Goal: Information Seeking & Learning: Learn about a topic

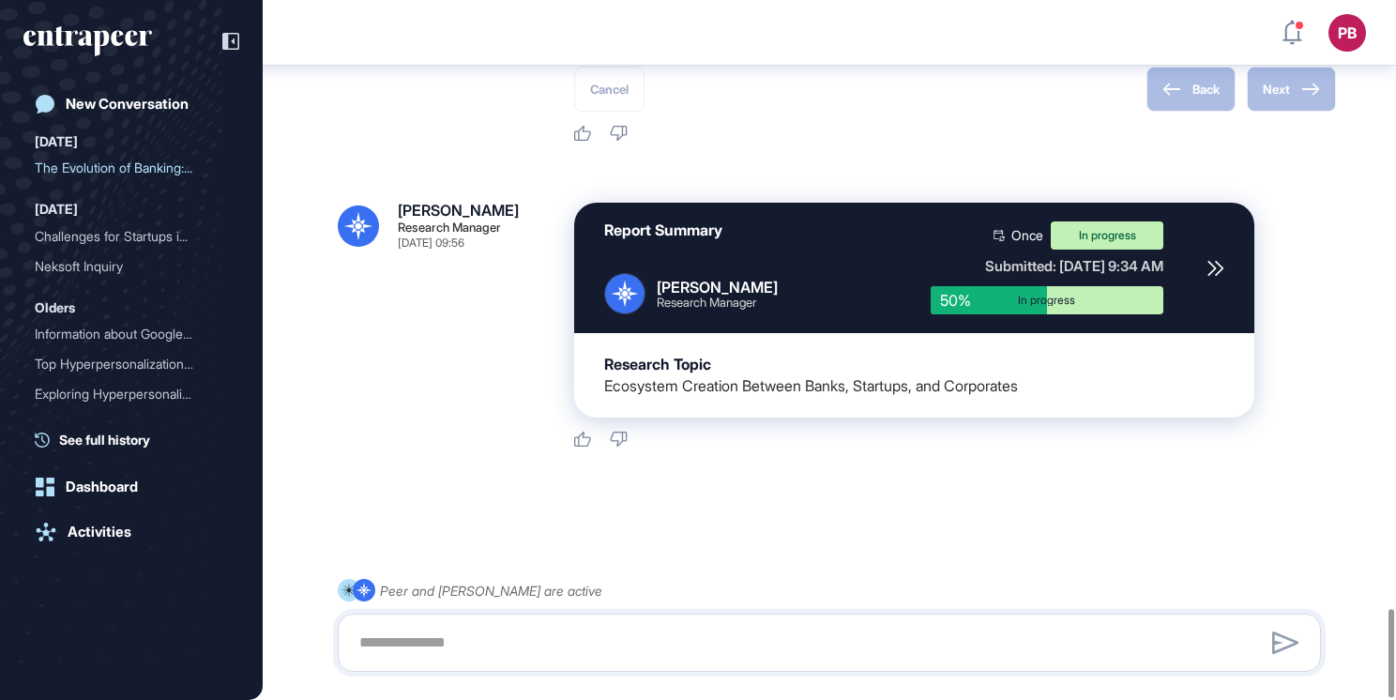
scroll to position [4801, 0]
click at [1220, 271] on icon at bounding box center [1215, 268] width 14 height 14
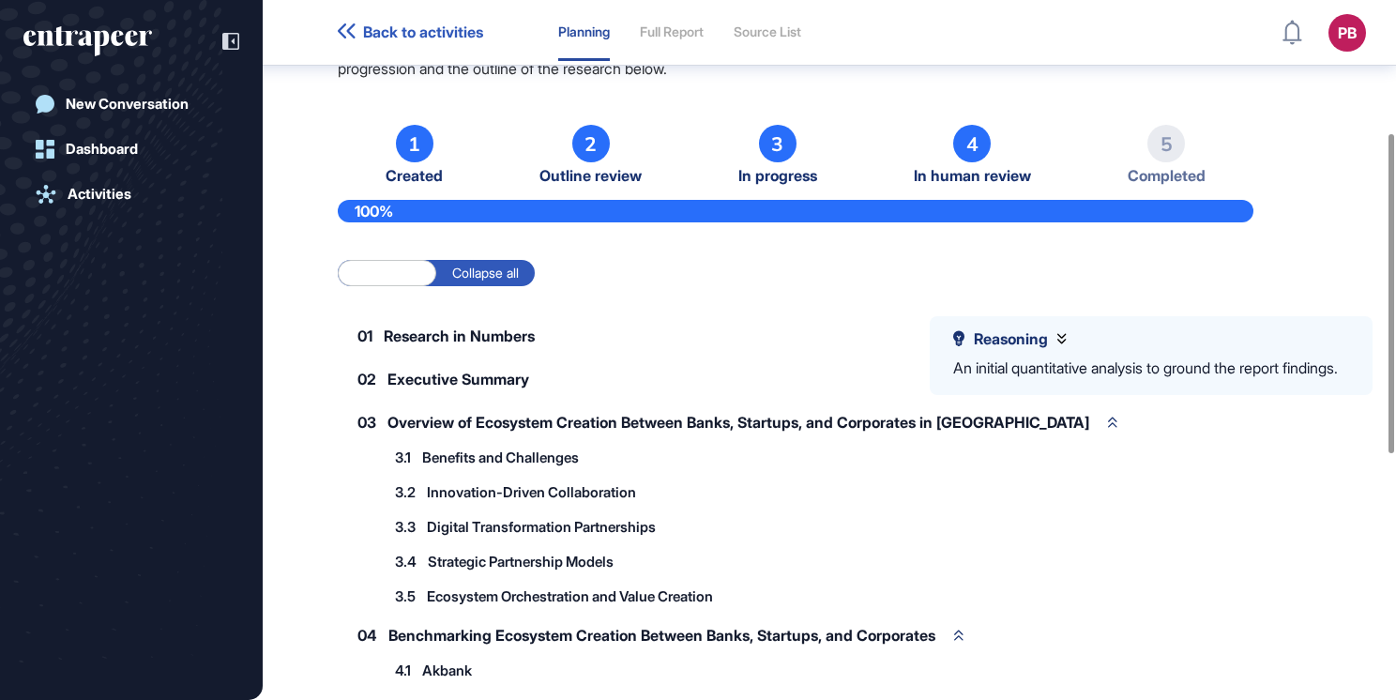
scroll to position [289, 0]
click at [1037, 317] on div "Reasoning An initial quantitative analysis to ground the report findings." at bounding box center [1151, 355] width 443 height 79
click at [1027, 351] on div "Reasoning An initial quantitative analysis to ground the report findings." at bounding box center [1145, 355] width 385 height 51
click at [1030, 340] on span "Reasoning" at bounding box center [1011, 339] width 74 height 18
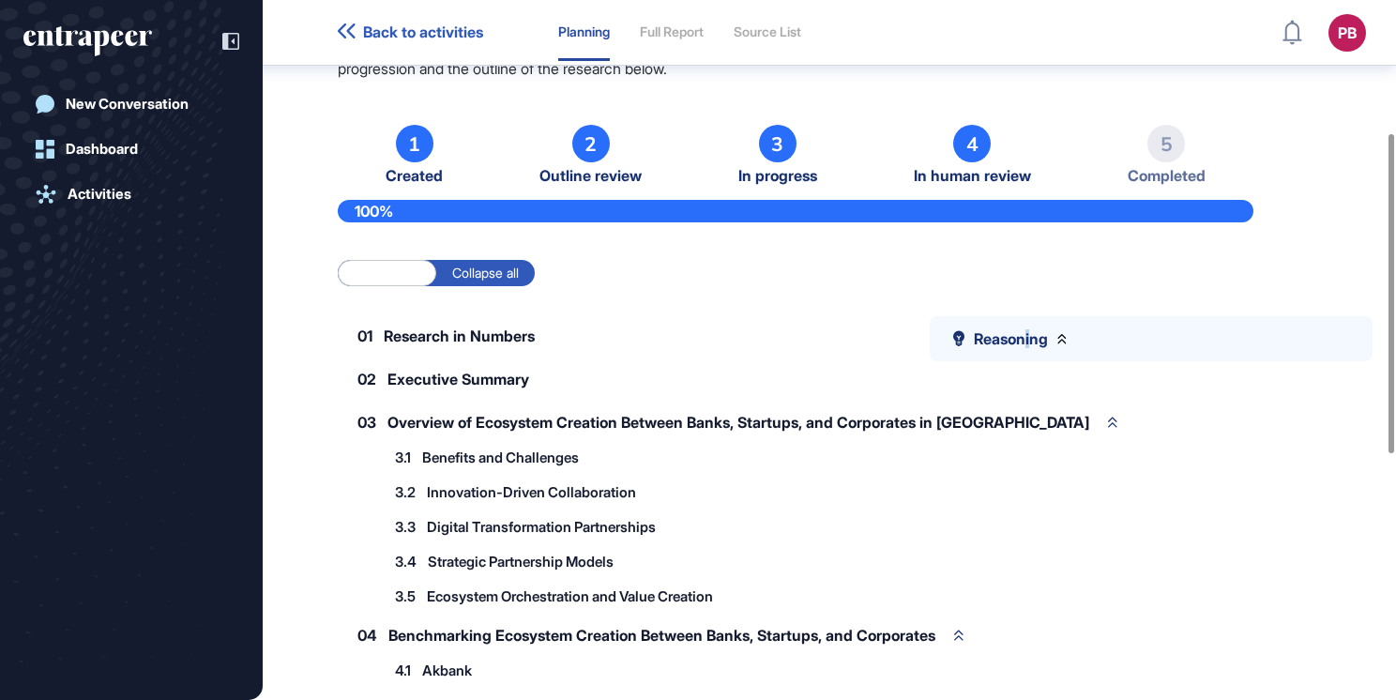
click at [1030, 340] on span "Reasoning" at bounding box center [1011, 339] width 74 height 18
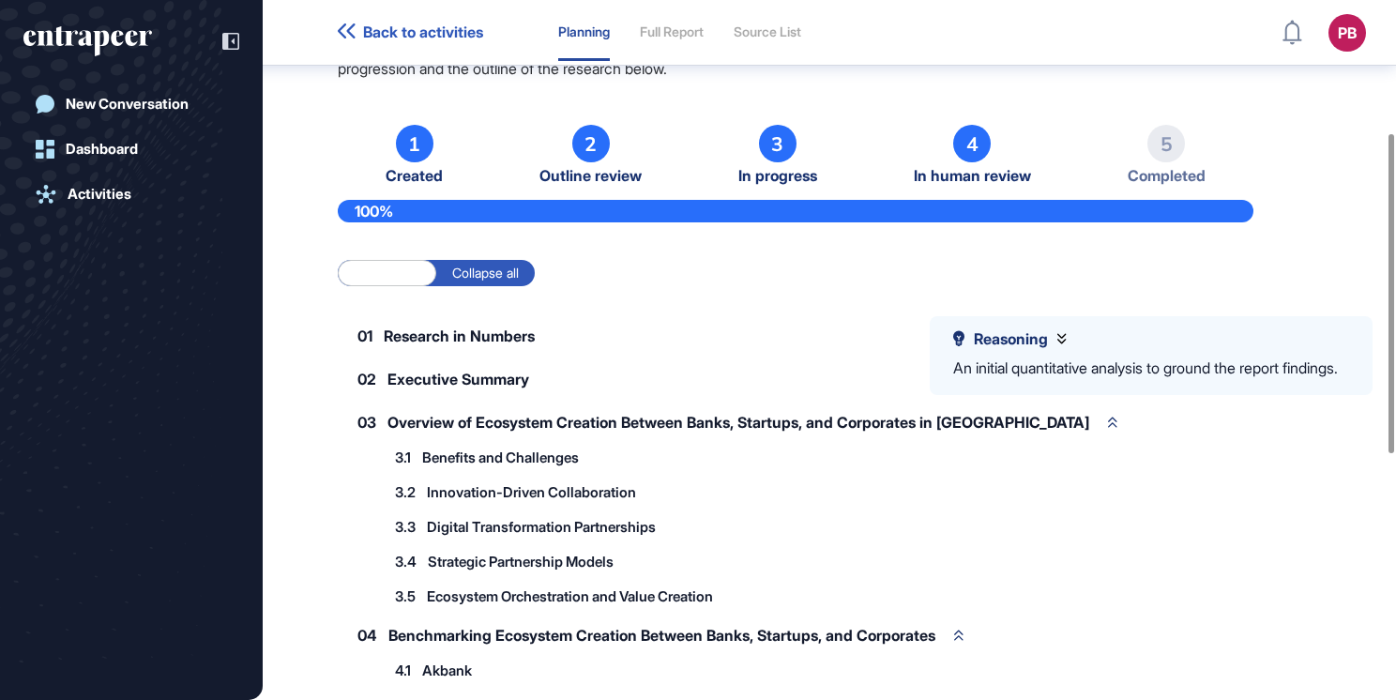
click at [515, 260] on label "Collapse all" at bounding box center [485, 273] width 99 height 26
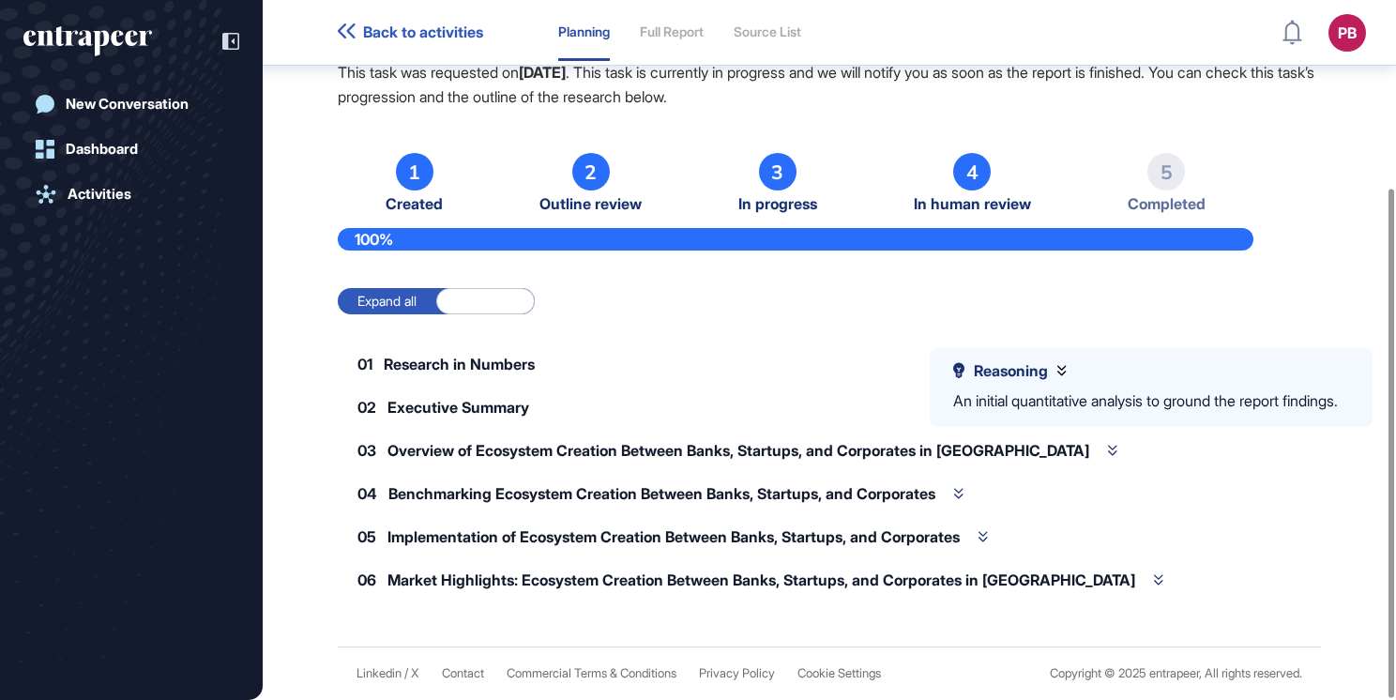
scroll to position [257, 0]
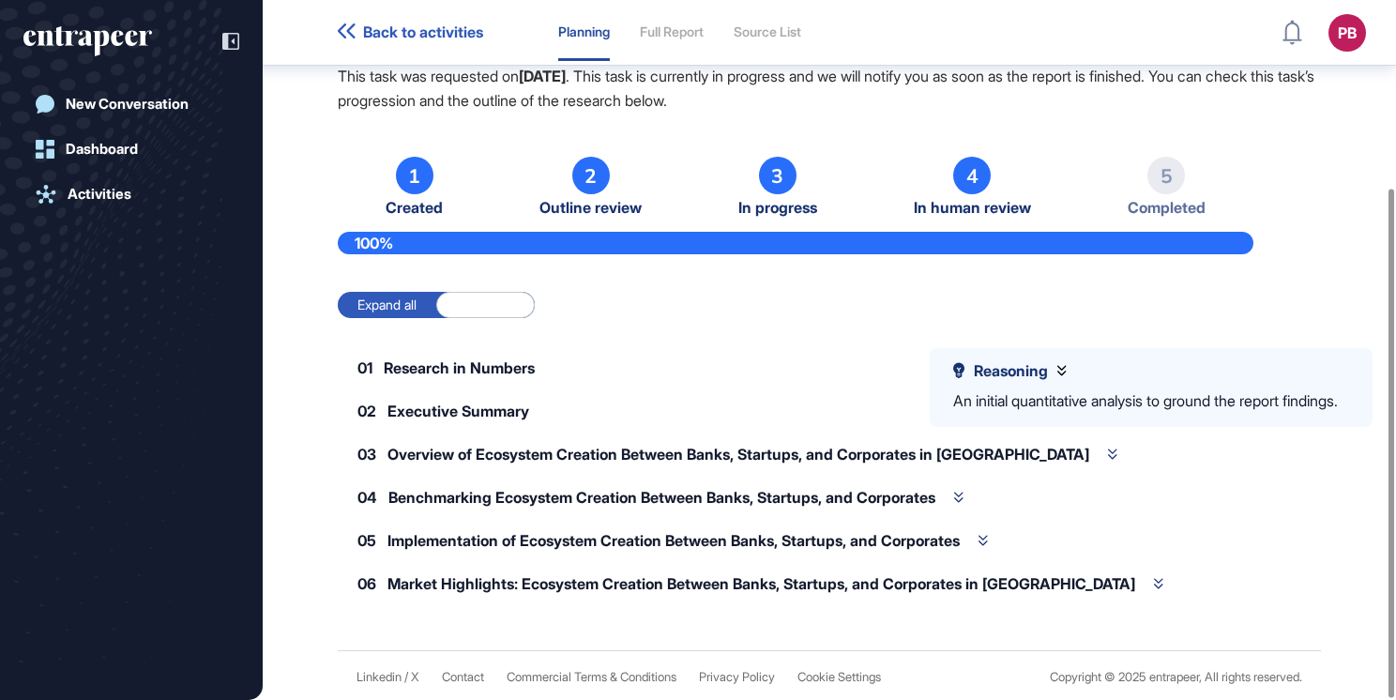
click at [424, 310] on label "Expand all" at bounding box center [387, 305] width 99 height 26
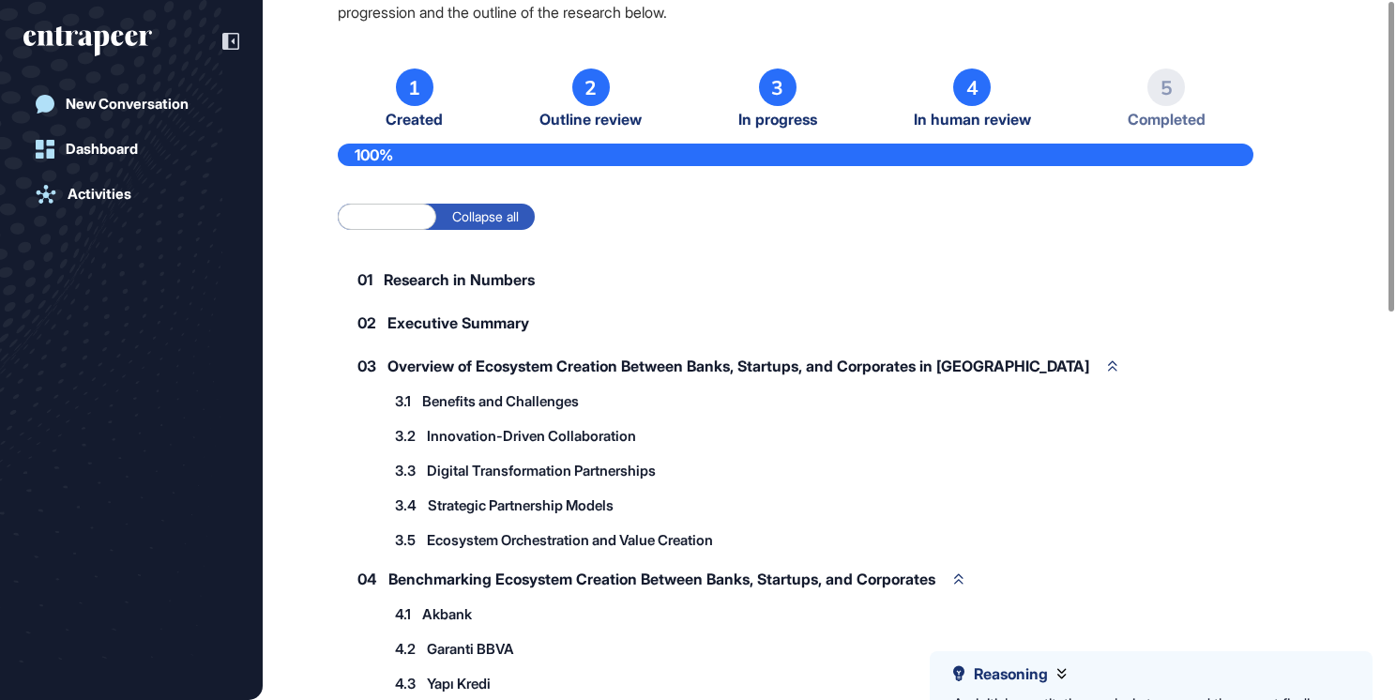
scroll to position [0, 0]
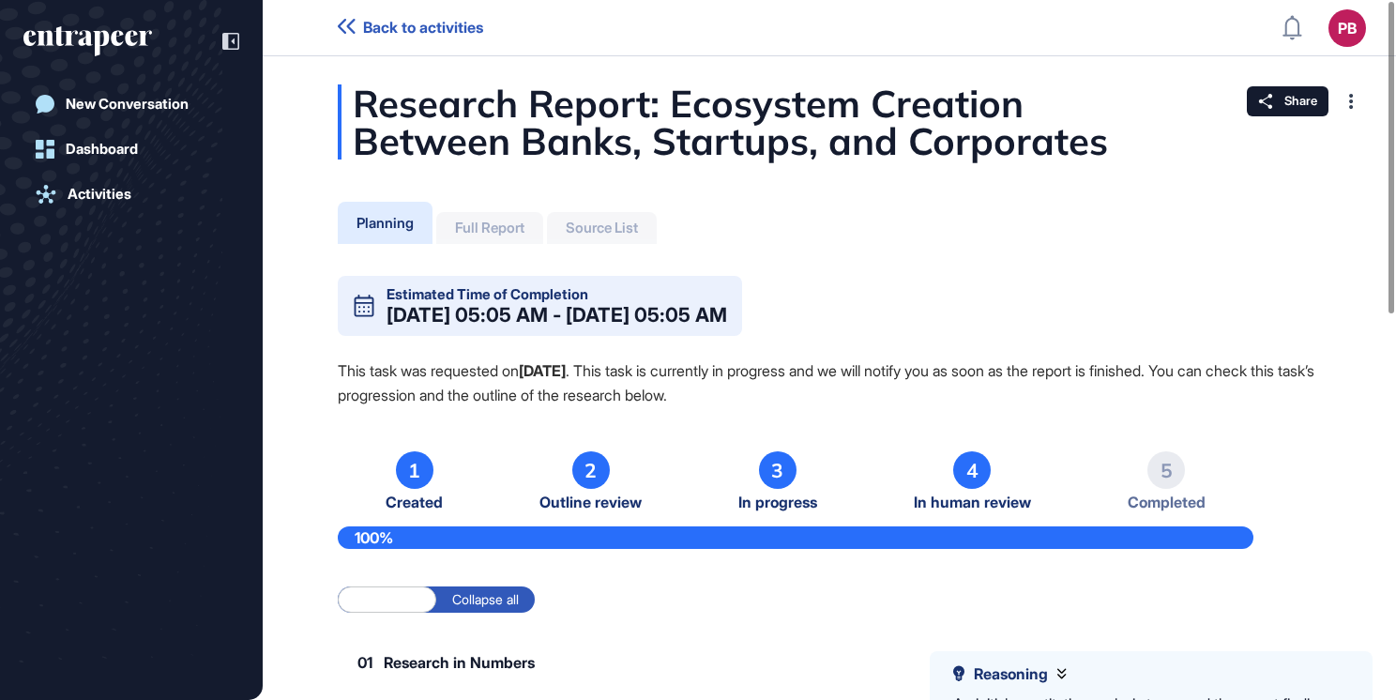
click at [518, 223] on div "Full Report" at bounding box center [489, 228] width 69 height 17
click at [511, 230] on div "Full Report" at bounding box center [489, 228] width 69 height 17
click at [616, 235] on div "Source List" at bounding box center [602, 228] width 72 height 17
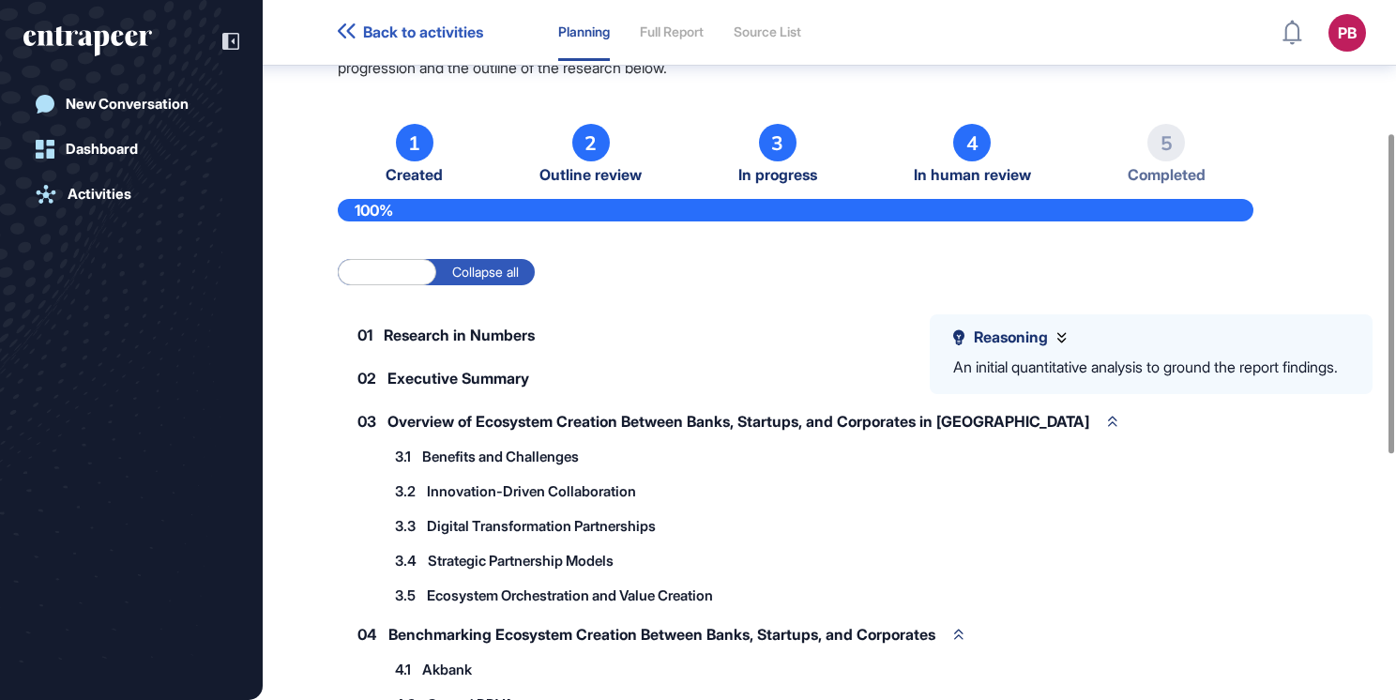
scroll to position [291, 0]
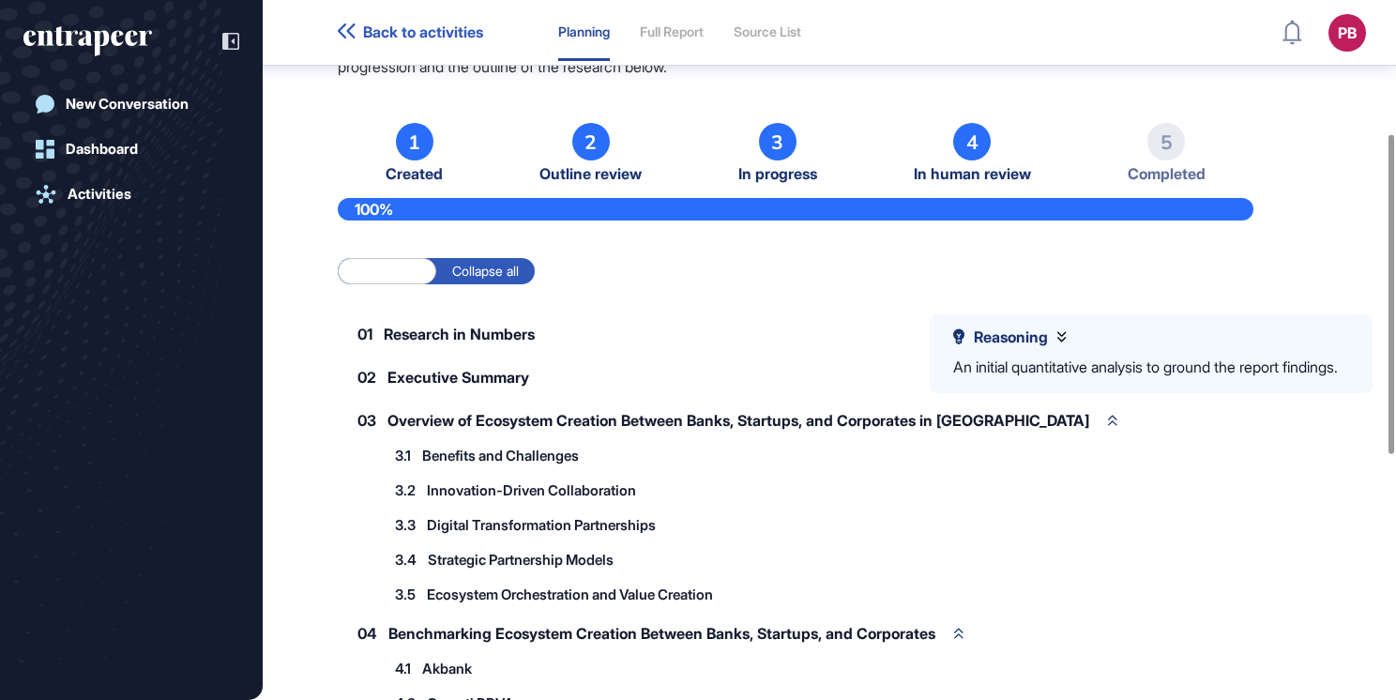
click at [503, 333] on span "Research in Numbers" at bounding box center [459, 334] width 151 height 15
click at [483, 378] on span "Executive Summary" at bounding box center [459, 377] width 142 height 15
drag, startPoint x: 478, startPoint y: 406, endPoint x: 474, endPoint y: 440, distance: 34.0
click at [478, 413] on div "03 Overview of Ecosystem Creation Between Banks, Startups, and Corporates in Tu…" at bounding box center [738, 420] width 800 height 39
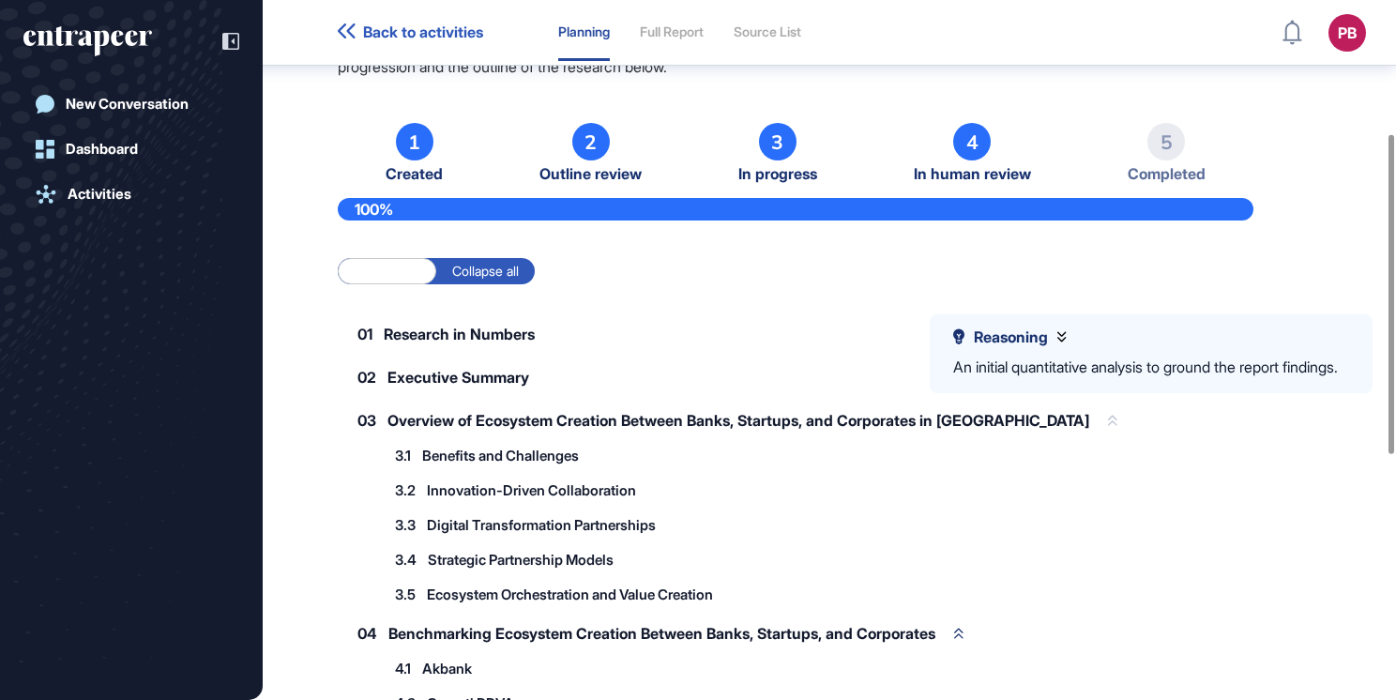
click at [464, 415] on span "Overview of Ecosystem Creation Between Banks, Startups, and Corporates in [GEOG…" at bounding box center [739, 420] width 702 height 15
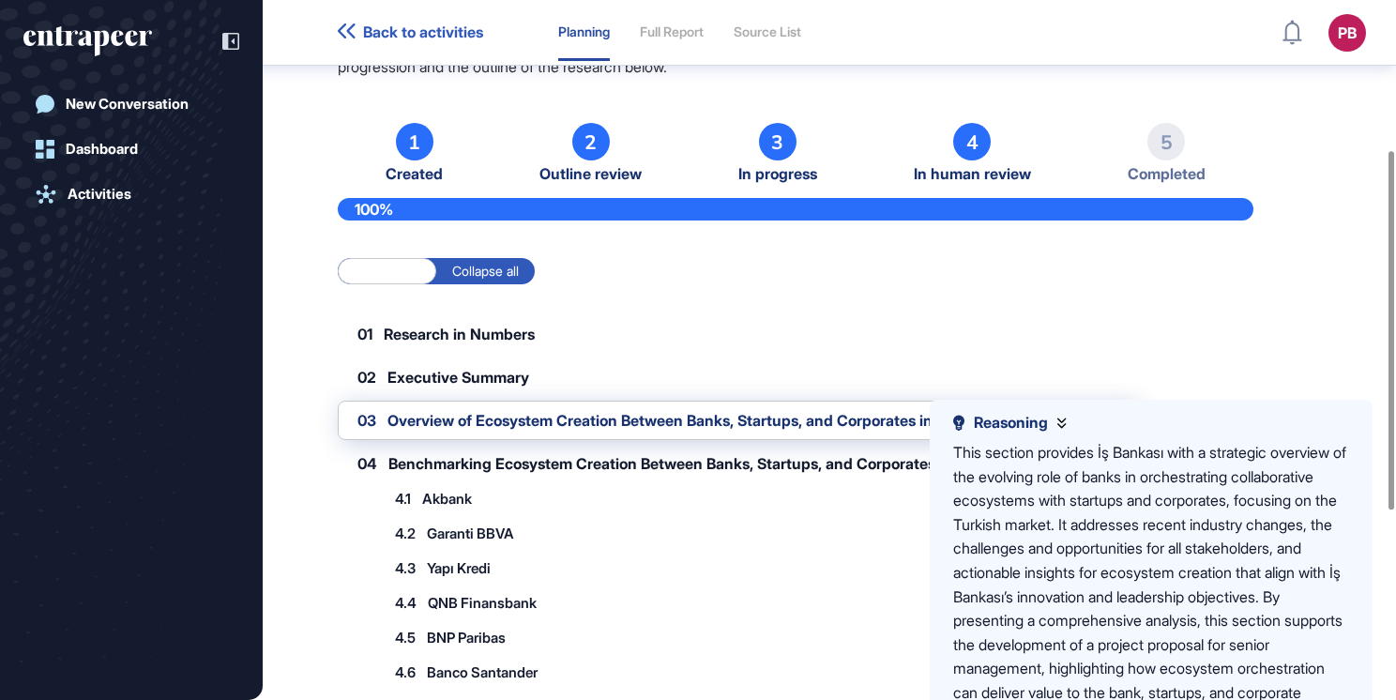
scroll to position [572, 0]
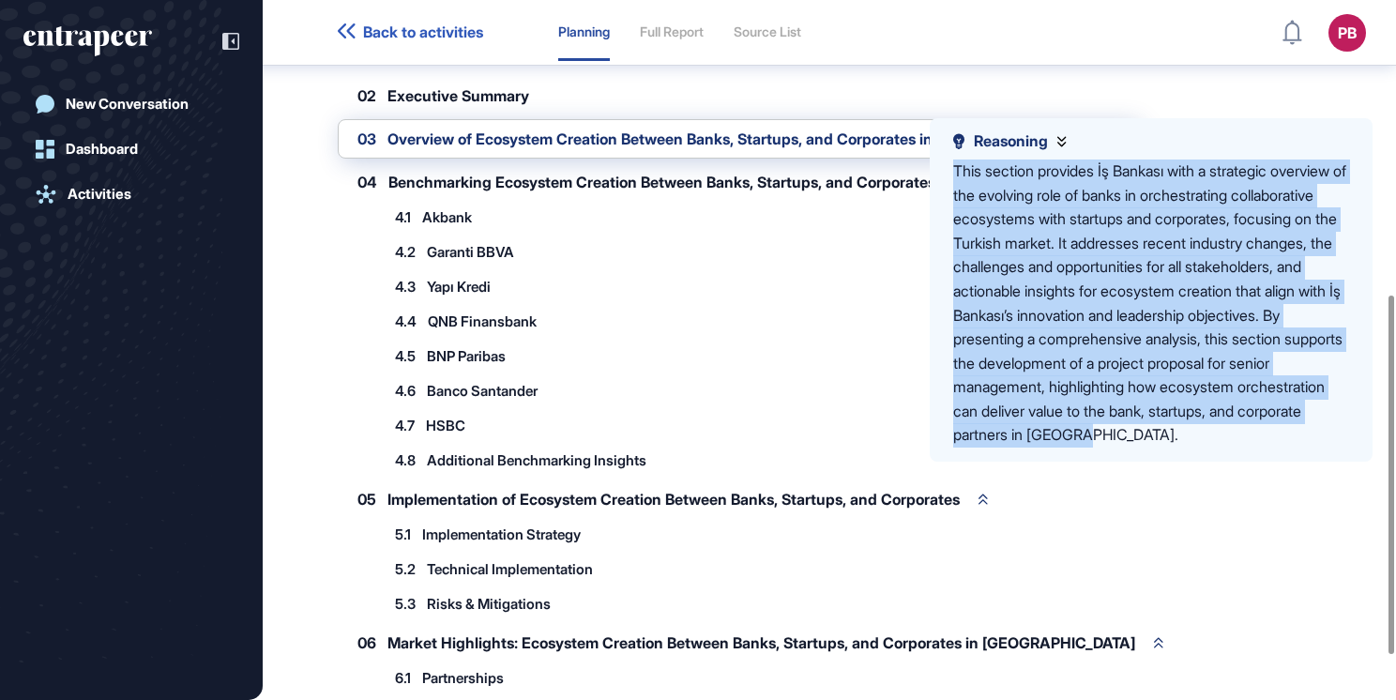
drag, startPoint x: 943, startPoint y: 166, endPoint x: 1337, endPoint y: 452, distance: 487.1
click at [1337, 452] on div "Reasoning This section provides İş Bankası with a strategic overview of the evo…" at bounding box center [1151, 289] width 443 height 343
copy div "This section provides İş Bankası with a strategic overview of the evolving role…"
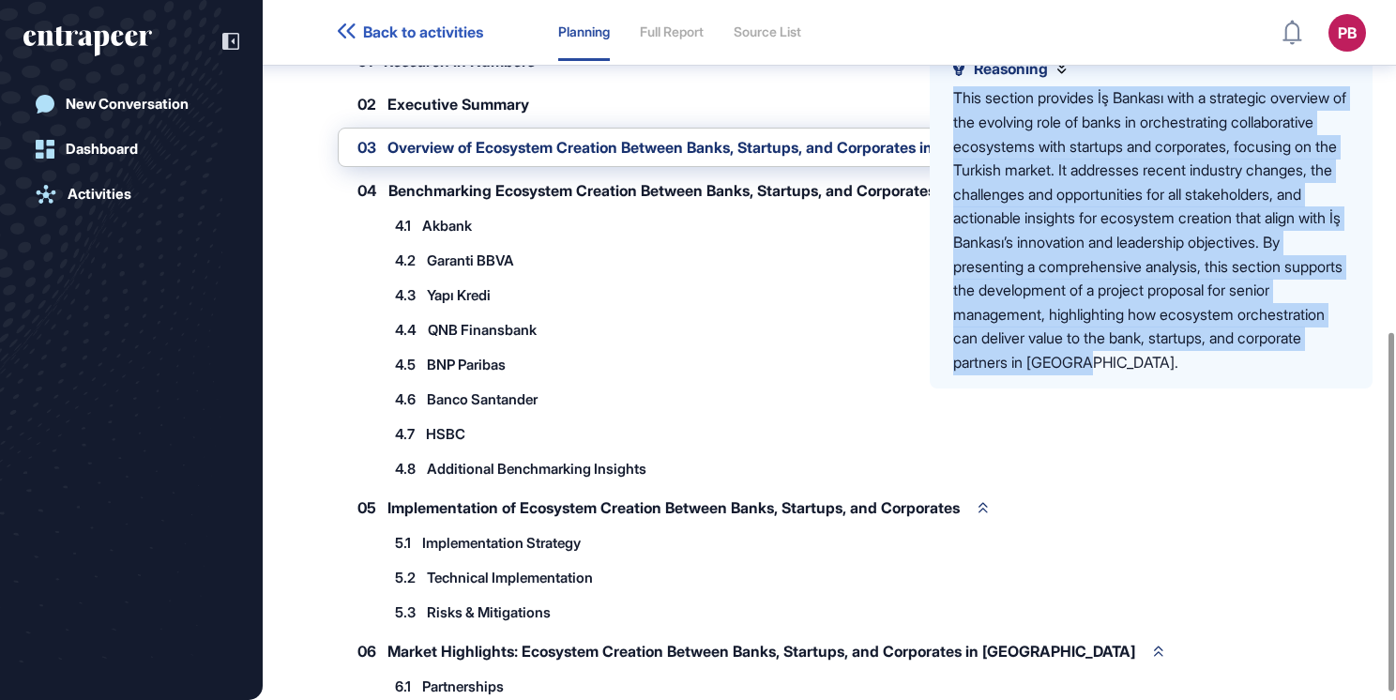
scroll to position [376, 0]
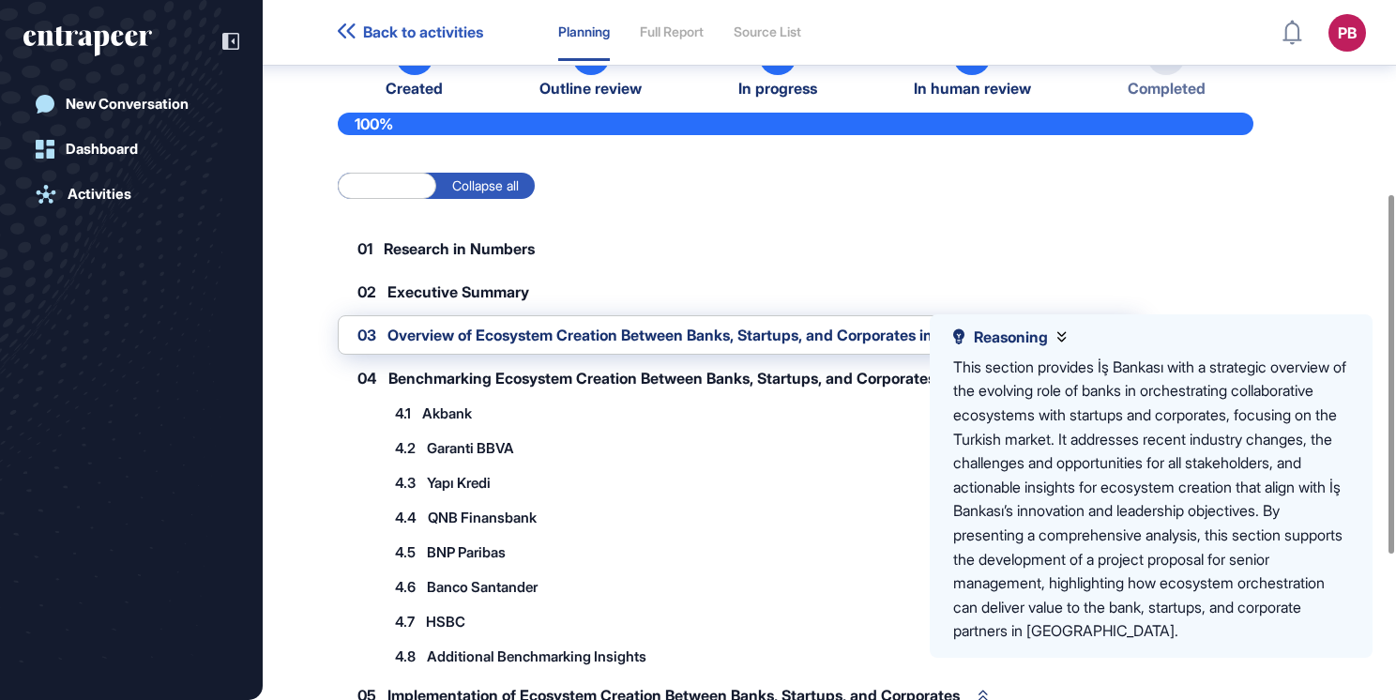
click at [419, 331] on span "Overview of Ecosystem Creation Between Banks, Startups, and Corporates in [GEOG…" at bounding box center [739, 335] width 702 height 15
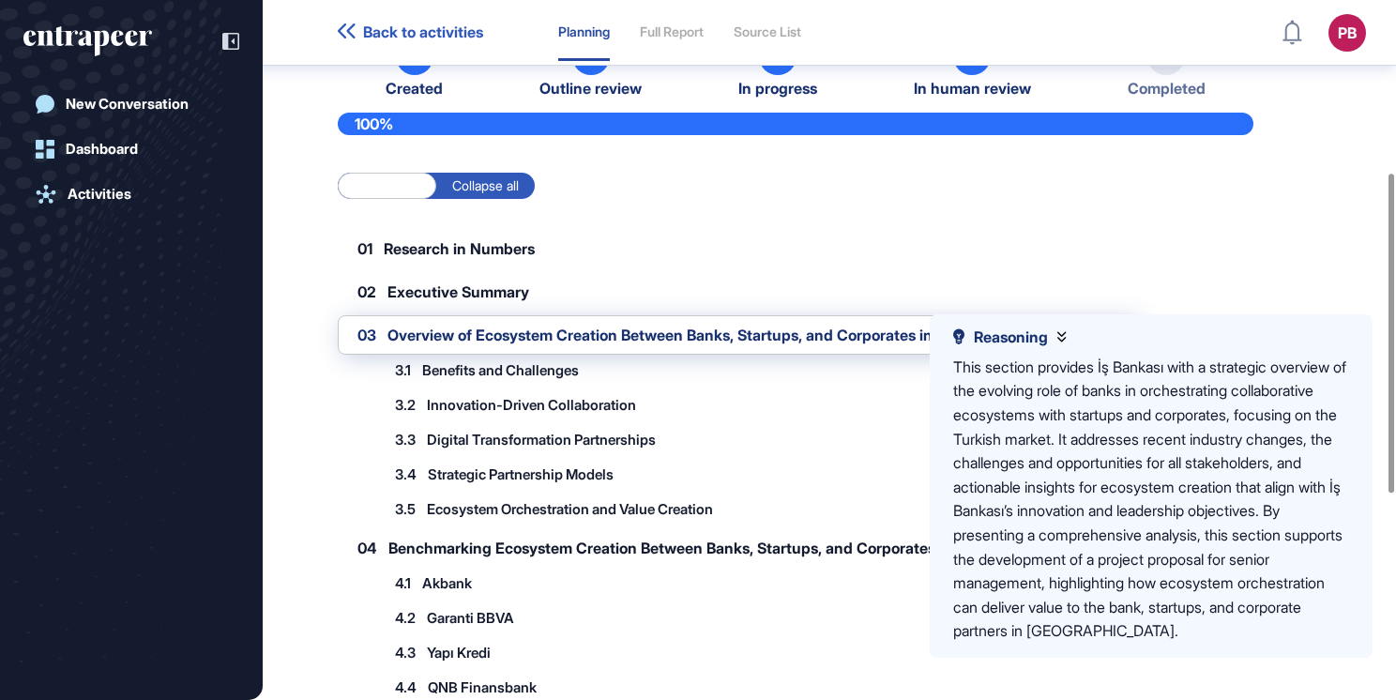
click at [468, 370] on span "Benefits and Challenges" at bounding box center [500, 370] width 157 height 14
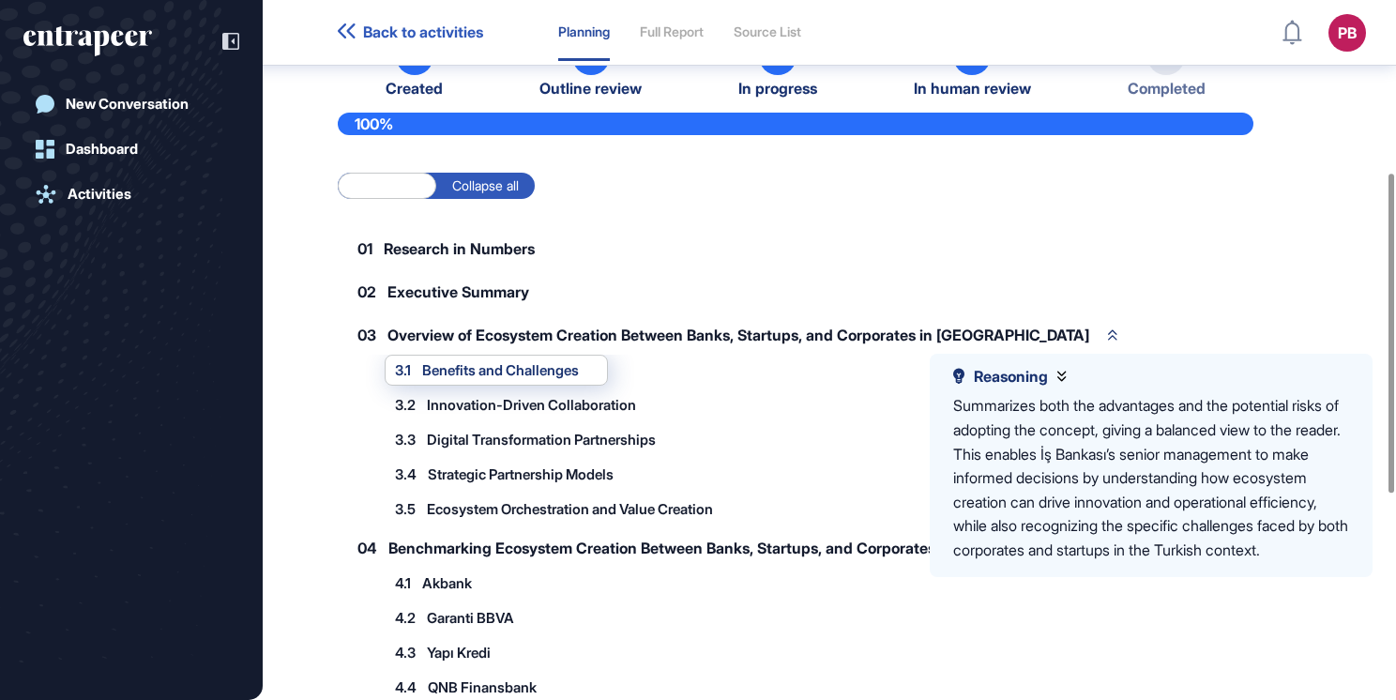
click at [506, 294] on span "Executive Summary" at bounding box center [459, 291] width 142 height 15
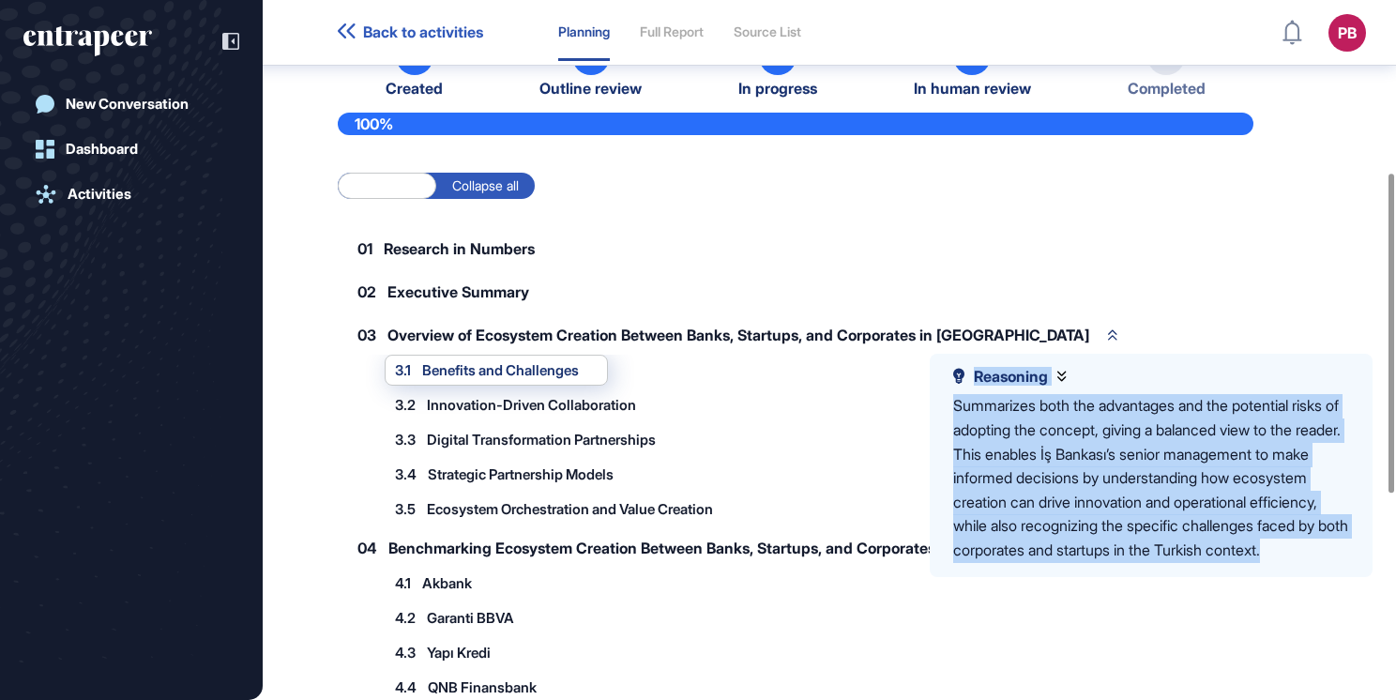
drag, startPoint x: 969, startPoint y: 377, endPoint x: 1259, endPoint y: 569, distance: 347.5
click at [1259, 563] on div "Reasoning Summarizes both the advantages and the potential risks of adopting th…" at bounding box center [1151, 465] width 396 height 195
drag, startPoint x: 1259, startPoint y: 569, endPoint x: 1135, endPoint y: 465, distance: 162.6
copy div "Reasoning Summarizes both the advantages and the potential risks of adopting th…"
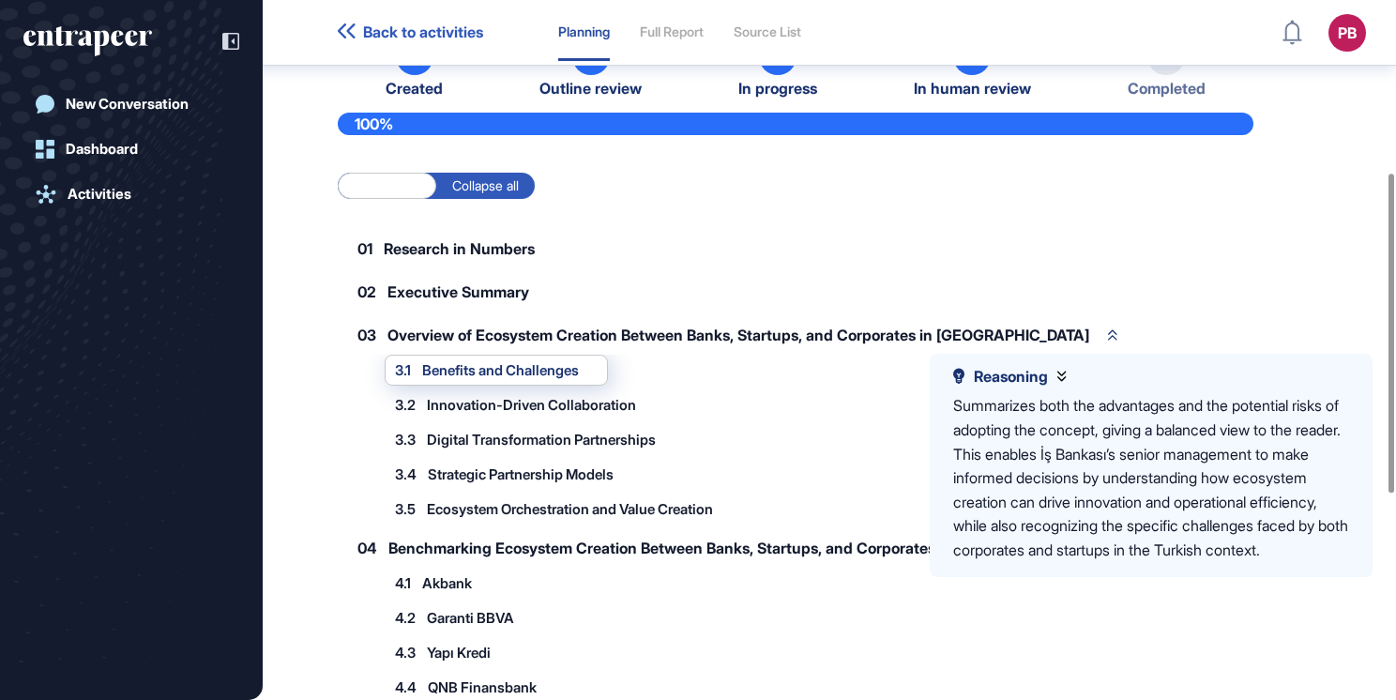
click at [487, 392] on div "3.2 Innovation-Driven Collaboration" at bounding box center [525, 404] width 281 height 31
click at [495, 404] on span "Innovation-Driven Collaboration" at bounding box center [531, 405] width 209 height 14
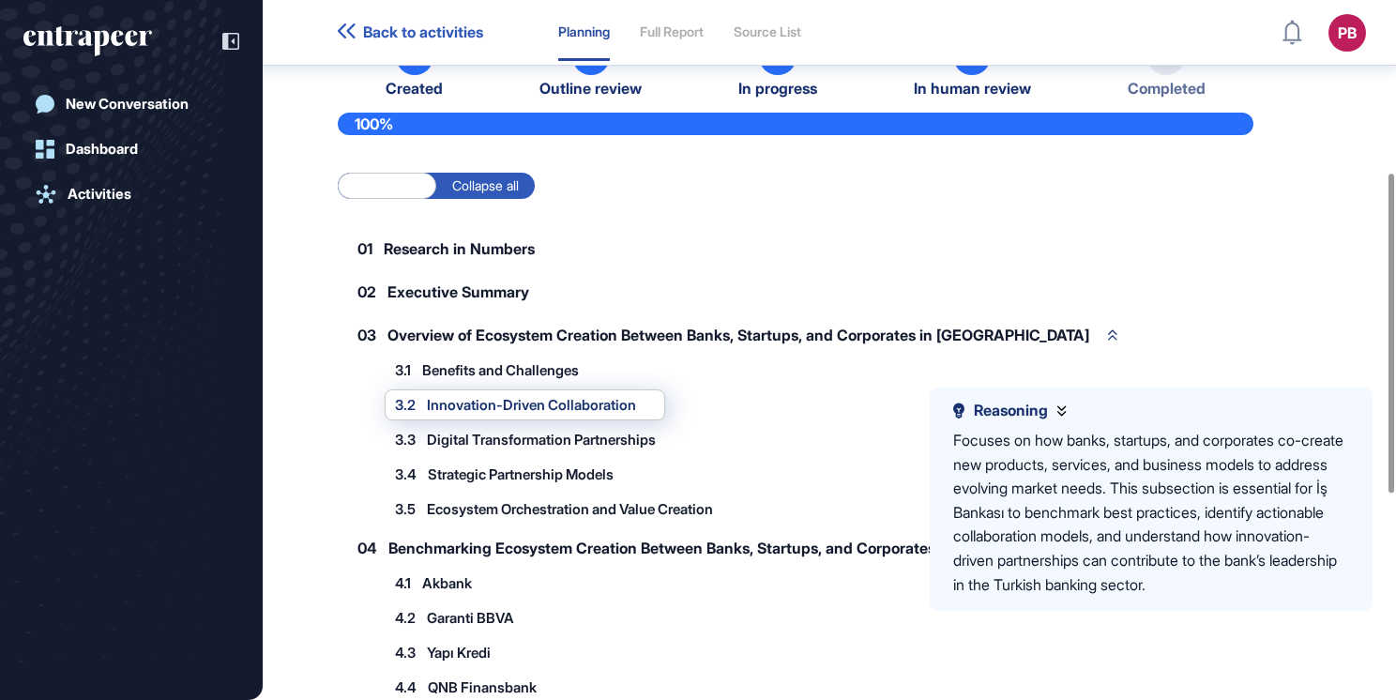
click at [465, 185] on label "Collapse all" at bounding box center [485, 186] width 99 height 26
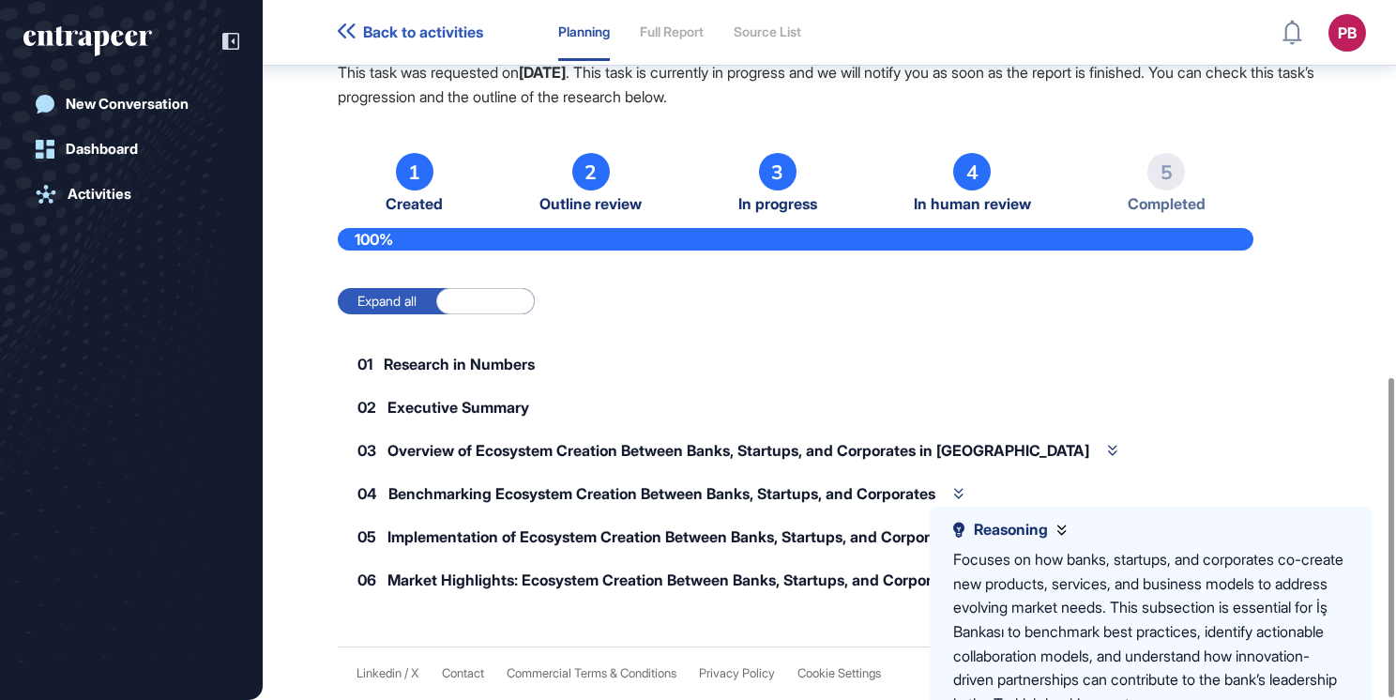
scroll to position [257, 0]
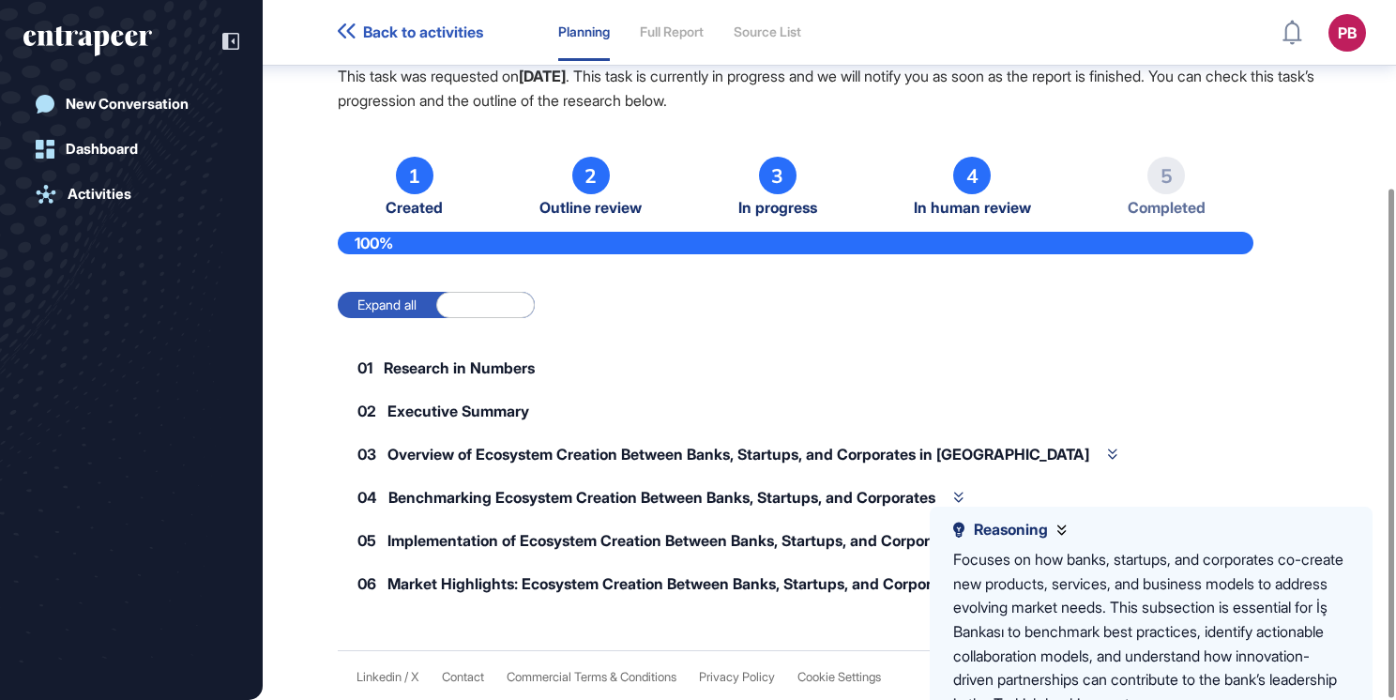
click at [395, 294] on label "Expand all" at bounding box center [387, 305] width 99 height 26
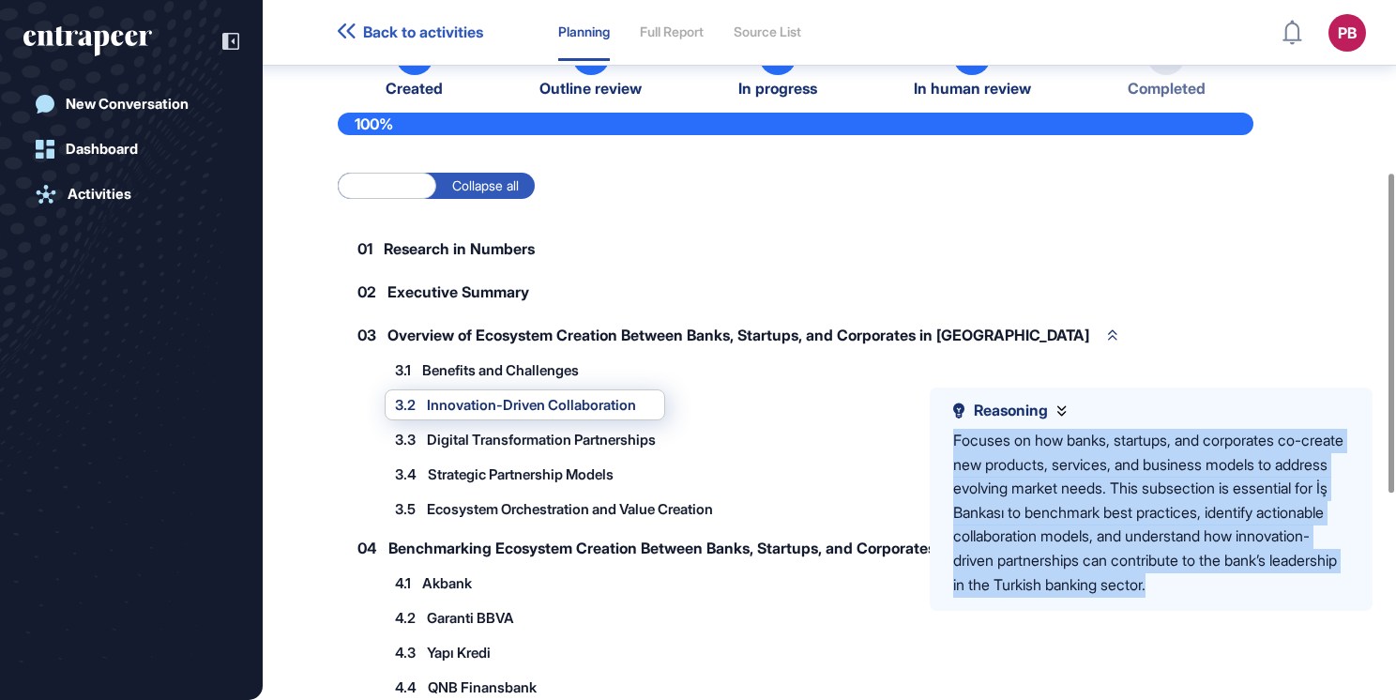
drag, startPoint x: 938, startPoint y: 437, endPoint x: 1080, endPoint y: 606, distance: 220.5
click at [1080, 606] on div "Reasoning Focuses on how banks, startups, and corporates co-create new products…" at bounding box center [1151, 499] width 443 height 223
drag, startPoint x: 1080, startPoint y: 606, endPoint x: 1073, endPoint y: 507, distance: 99.8
copy div "Focuses on how banks, startups, and corporates co-create new products, services…"
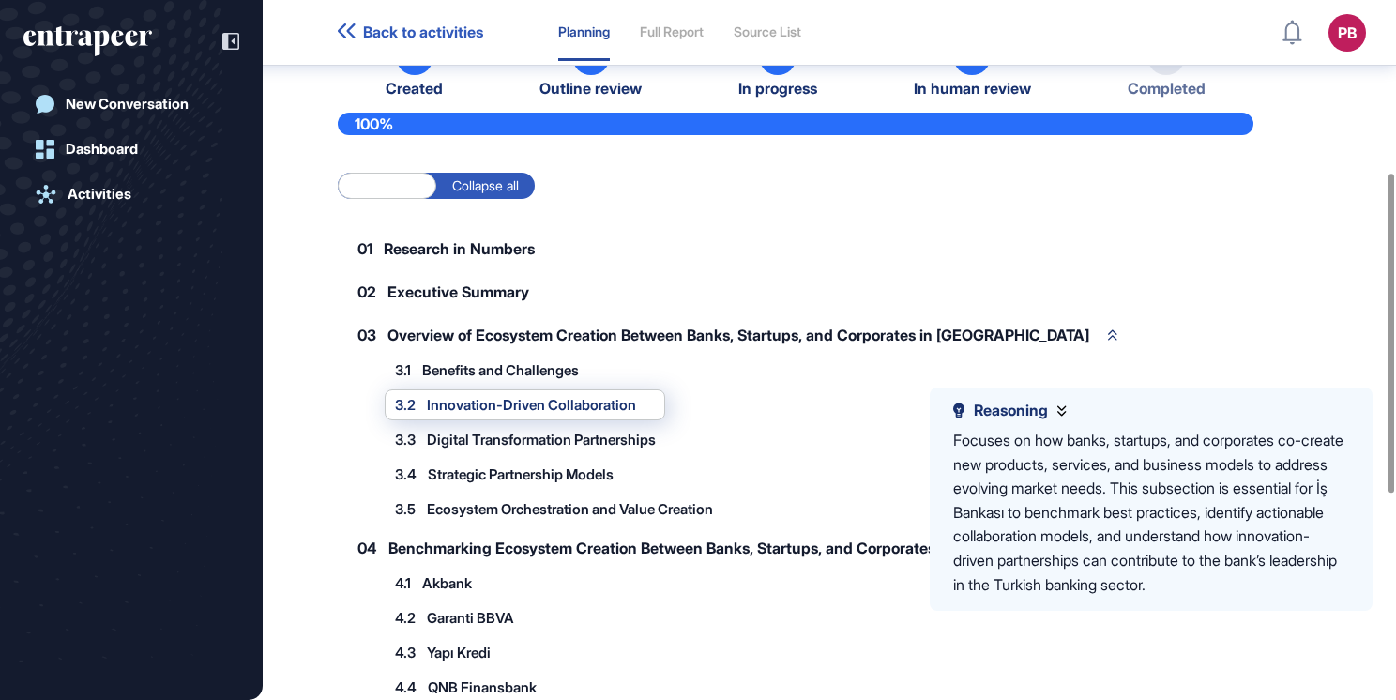
click at [495, 442] on span "Digital Transformation Partnerships" at bounding box center [541, 440] width 229 height 14
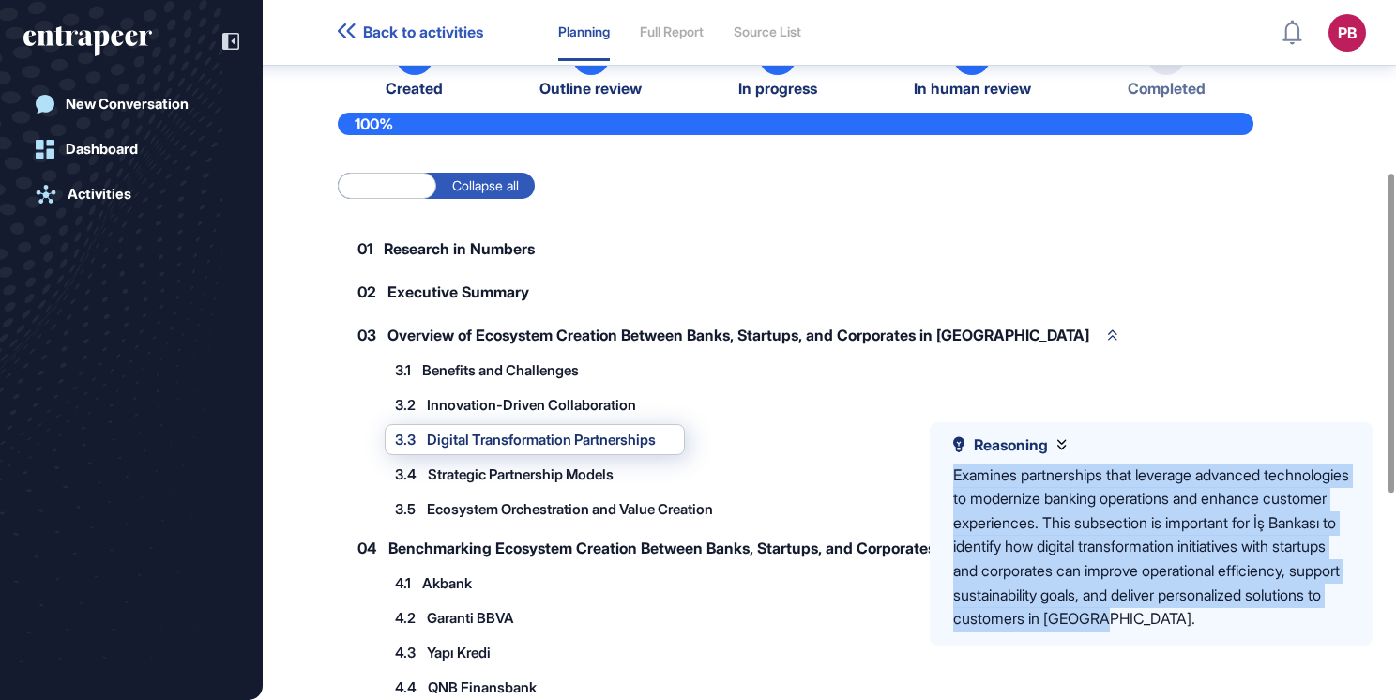
drag, startPoint x: 946, startPoint y: 478, endPoint x: 1118, endPoint y: 646, distance: 240.2
click at [1119, 646] on div "Reasoning Examines partnerships that leverage advanced technologies to moderniz…" at bounding box center [1151, 533] width 443 height 223
drag, startPoint x: 1118, startPoint y: 646, endPoint x: 1102, endPoint y: 577, distance: 70.3
copy div "Examines partnerships that leverage advanced technologies to modernize banking …"
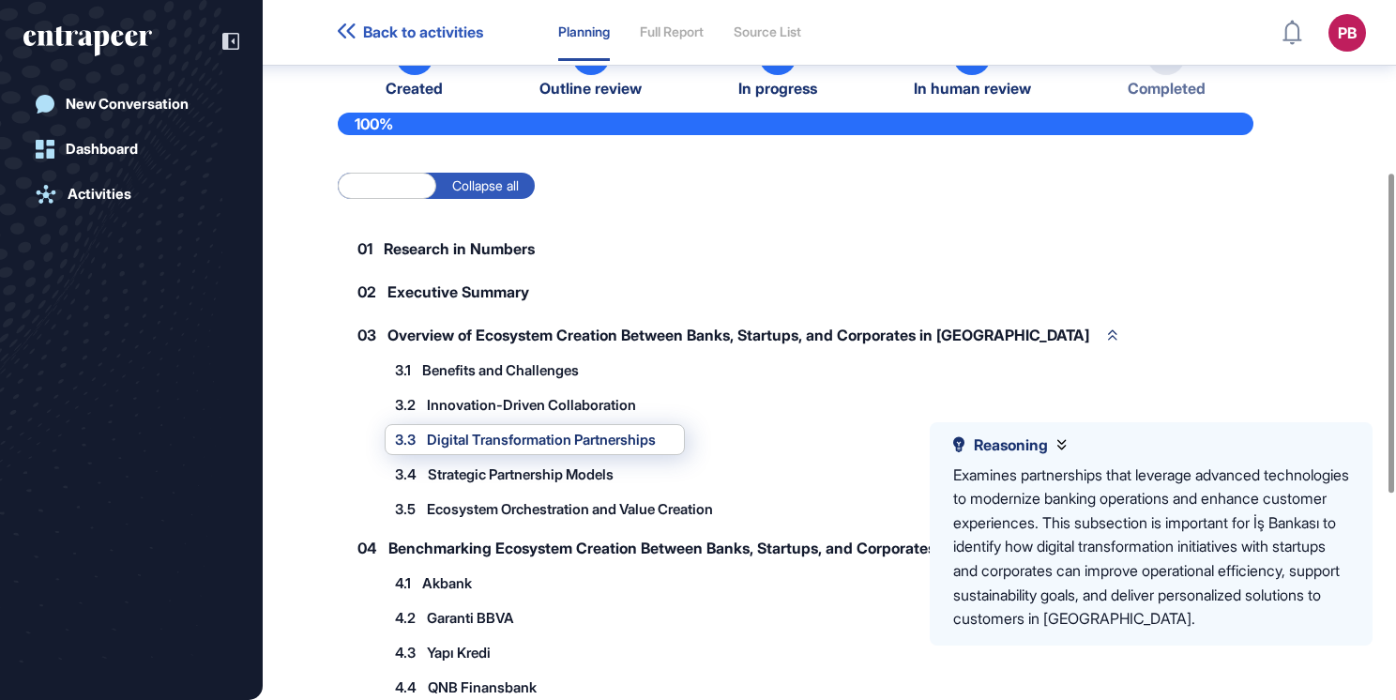
click at [503, 467] on span "Strategic Partnership Models" at bounding box center [521, 474] width 186 height 14
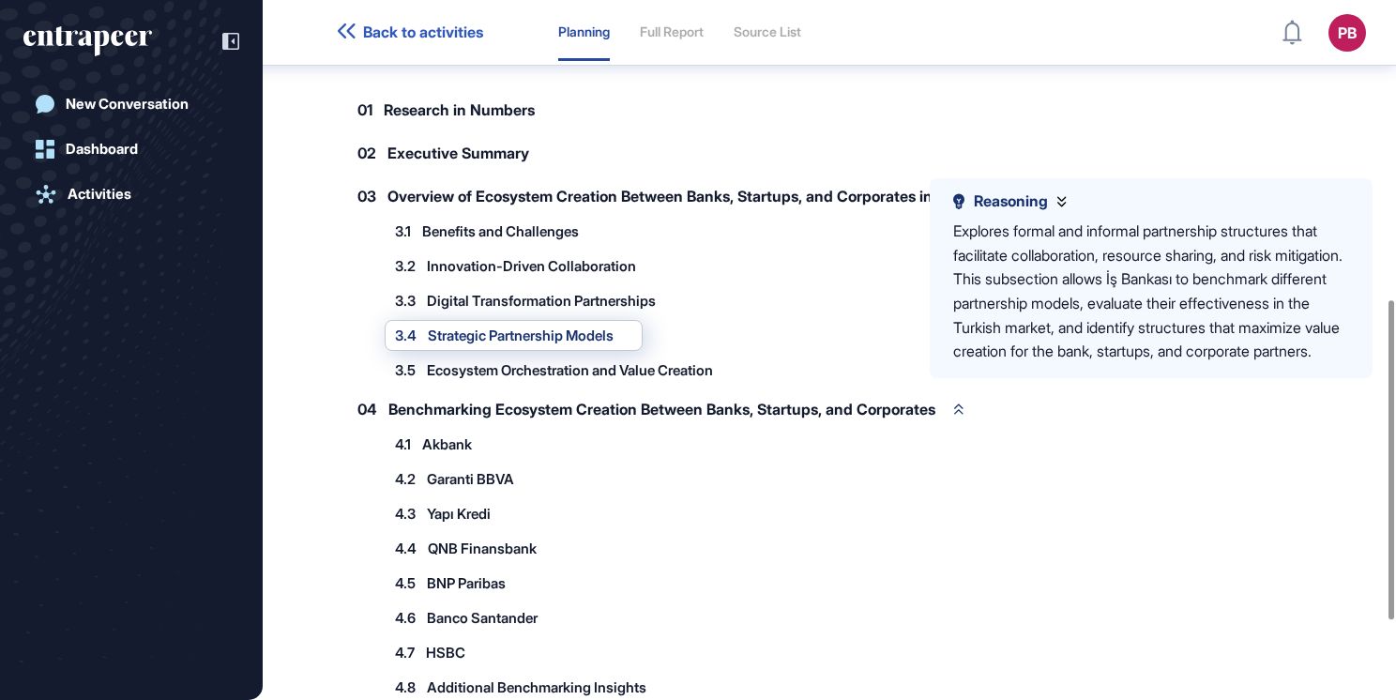
scroll to position [658, 0]
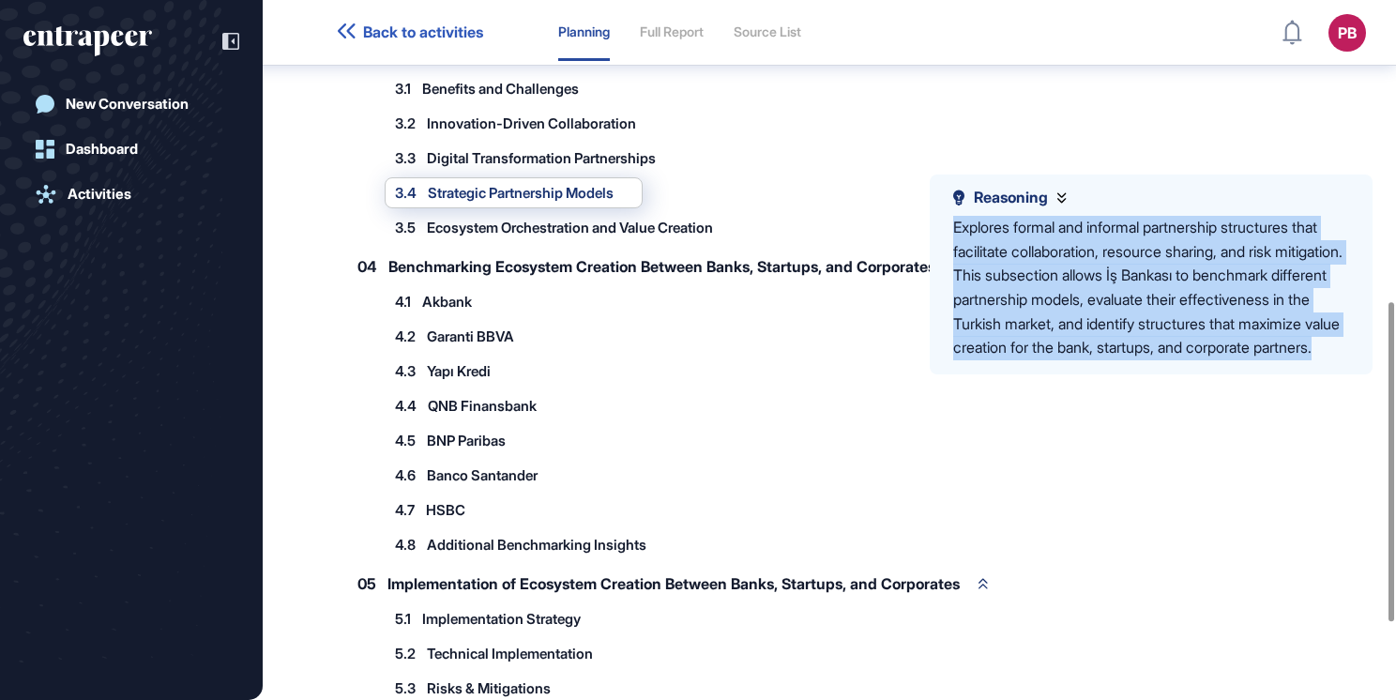
drag, startPoint x: 953, startPoint y: 229, endPoint x: 1213, endPoint y: 376, distance: 298.8
click at [1213, 360] on div "Explores formal and informal partnership structures that facilitate collaborati…" at bounding box center [1151, 288] width 396 height 145
drag, startPoint x: 1213, startPoint y: 376, endPoint x: 1130, endPoint y: 283, distance: 124.9
copy div "Explores formal and informal partnership structures that facilitate collaborati…"
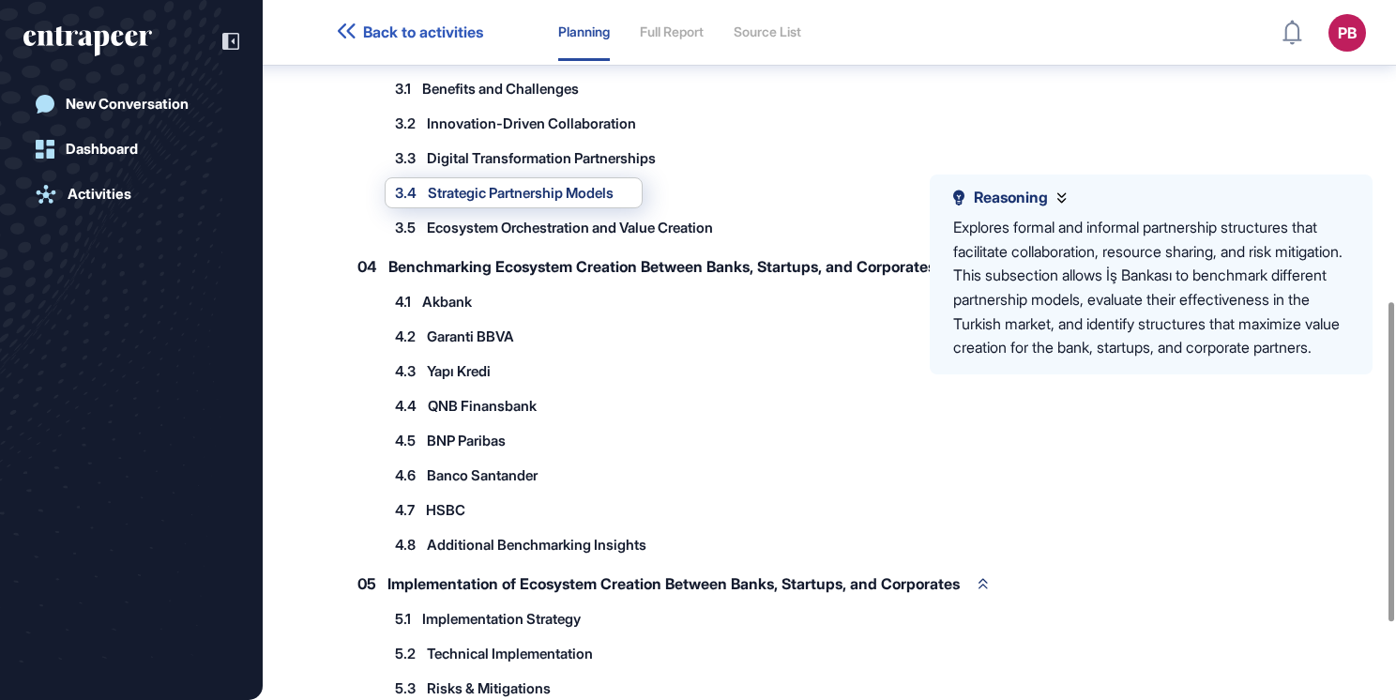
click at [473, 222] on span "Ecosystem Orchestration and Value Creation" at bounding box center [570, 228] width 286 height 14
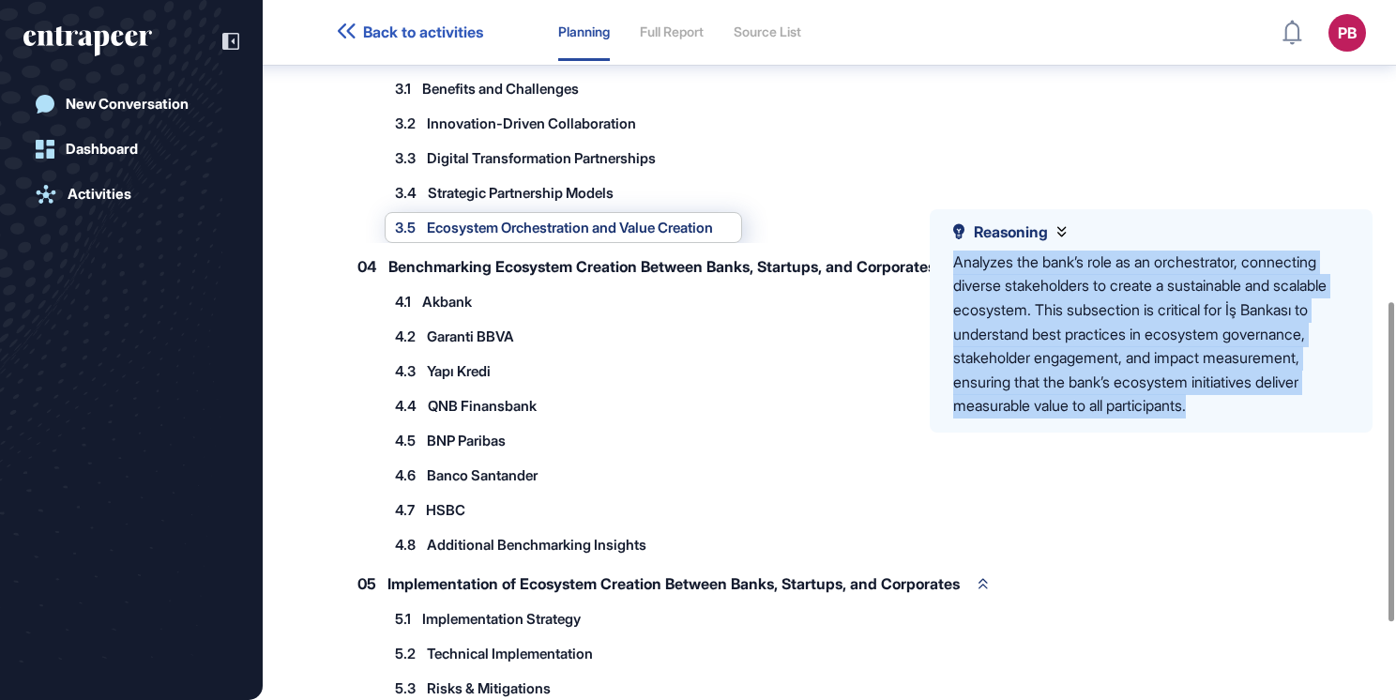
drag, startPoint x: 1342, startPoint y: 404, endPoint x: 950, endPoint y: 251, distance: 421.4
click at [950, 251] on div "Reasoning Analyzes the bank’s role as an orchestrator, connecting diverse stake…" at bounding box center [1151, 320] width 443 height 223
drag, startPoint x: 950, startPoint y: 252, endPoint x: 991, endPoint y: 283, distance: 51.6
copy div "Analyzes the bank’s role as an orchestrator, connecting diverse stakeholders to…"
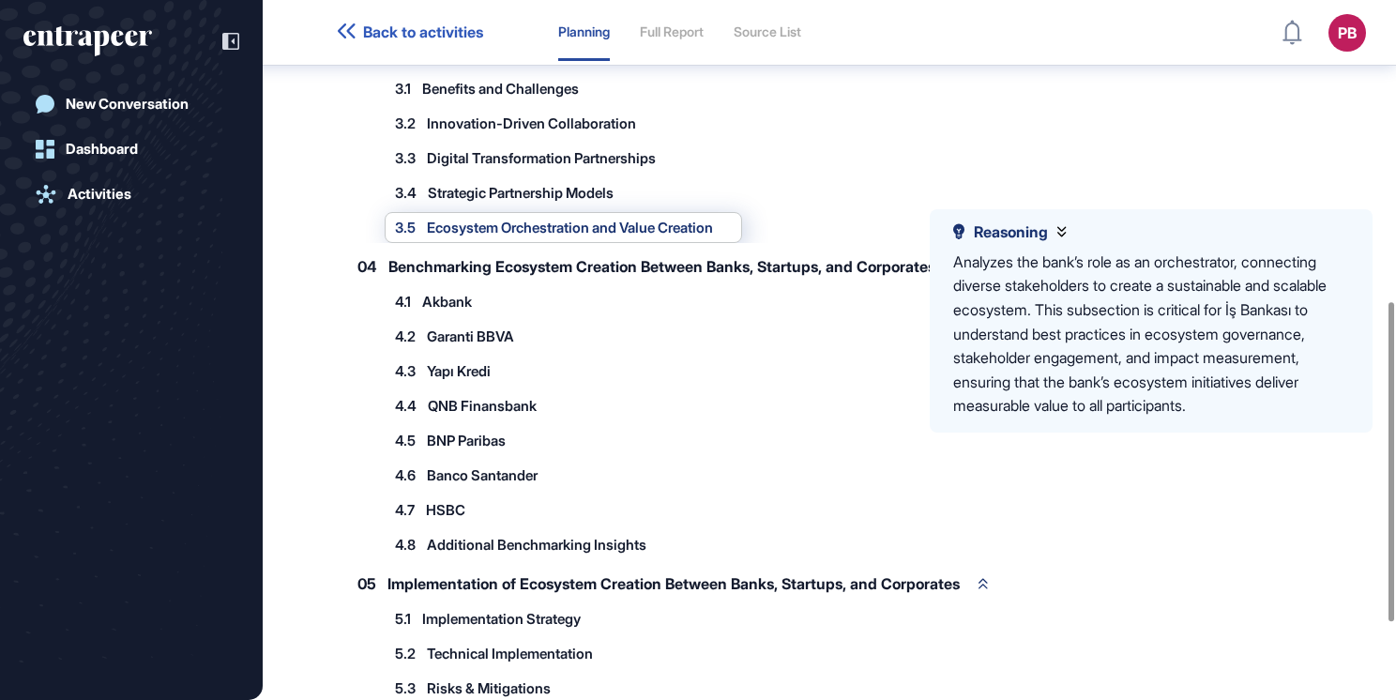
click at [460, 251] on div "04 Benchmarking Ecosystem Creation Between Banks, Startups, and Corporates" at bounding box center [661, 266] width 646 height 39
click at [480, 268] on span "Benchmarking Ecosystem Creation Between Banks, Startups, and Corporates" at bounding box center [662, 266] width 547 height 15
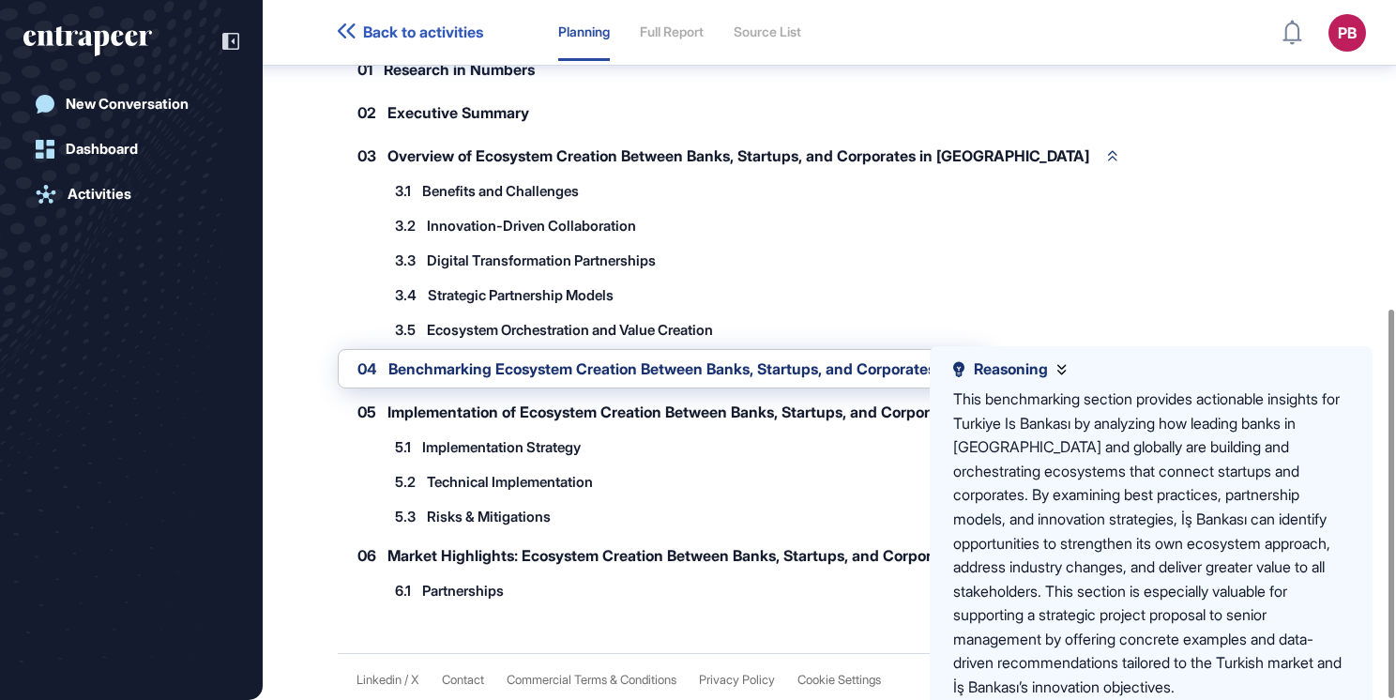
click at [1320, 494] on div "This benchmarking section provides actionable insights for Turkiye Is Bankası b…" at bounding box center [1151, 544] width 396 height 312
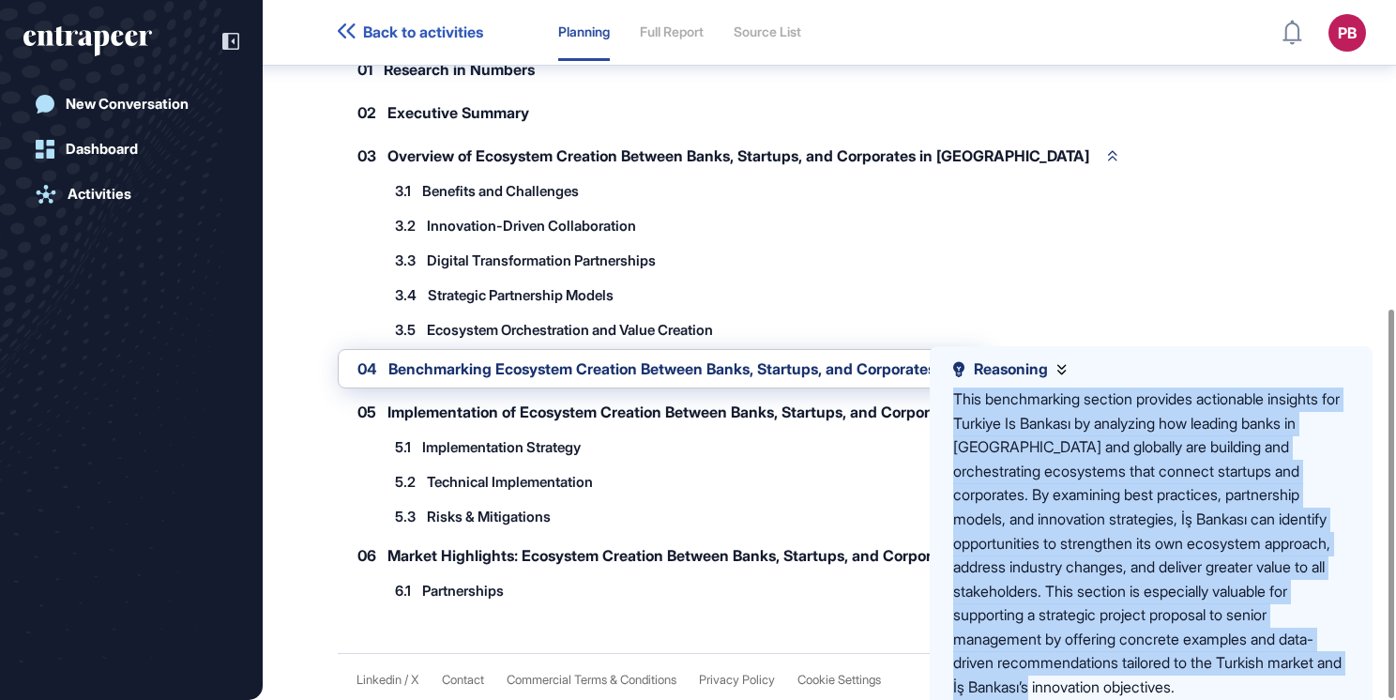
drag, startPoint x: 951, startPoint y: 392, endPoint x: 1303, endPoint y: 694, distance: 463.2
click at [1303, 694] on div "Reasoning This benchmarking section provides actionable insights for Turkiye Is…" at bounding box center [1151, 529] width 443 height 367
drag, startPoint x: 1303, startPoint y: 694, endPoint x: 1131, endPoint y: 475, distance: 278.0
copy div "This benchmarking section provides actionable insights for Turkiye Is Bankası b…"
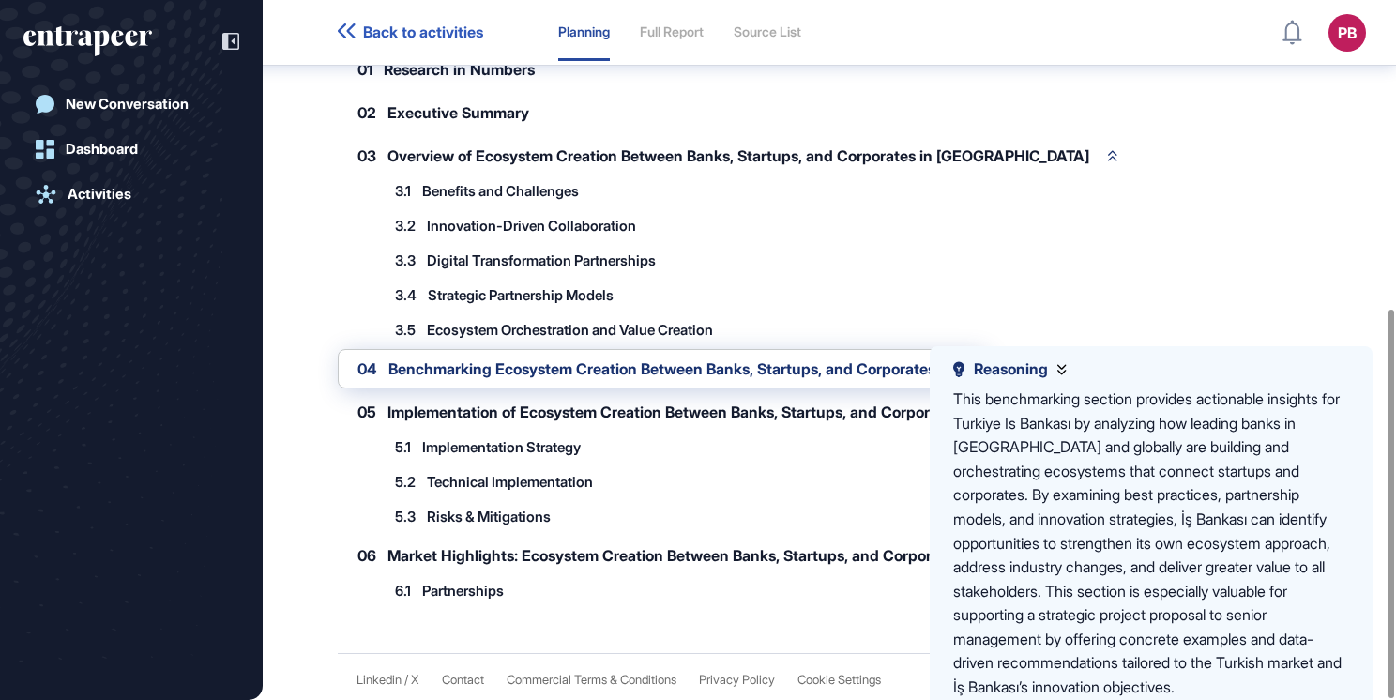
click at [480, 416] on span "Implementation of Ecosystem Creation Between Banks, Startups, and Corporates" at bounding box center [674, 411] width 572 height 15
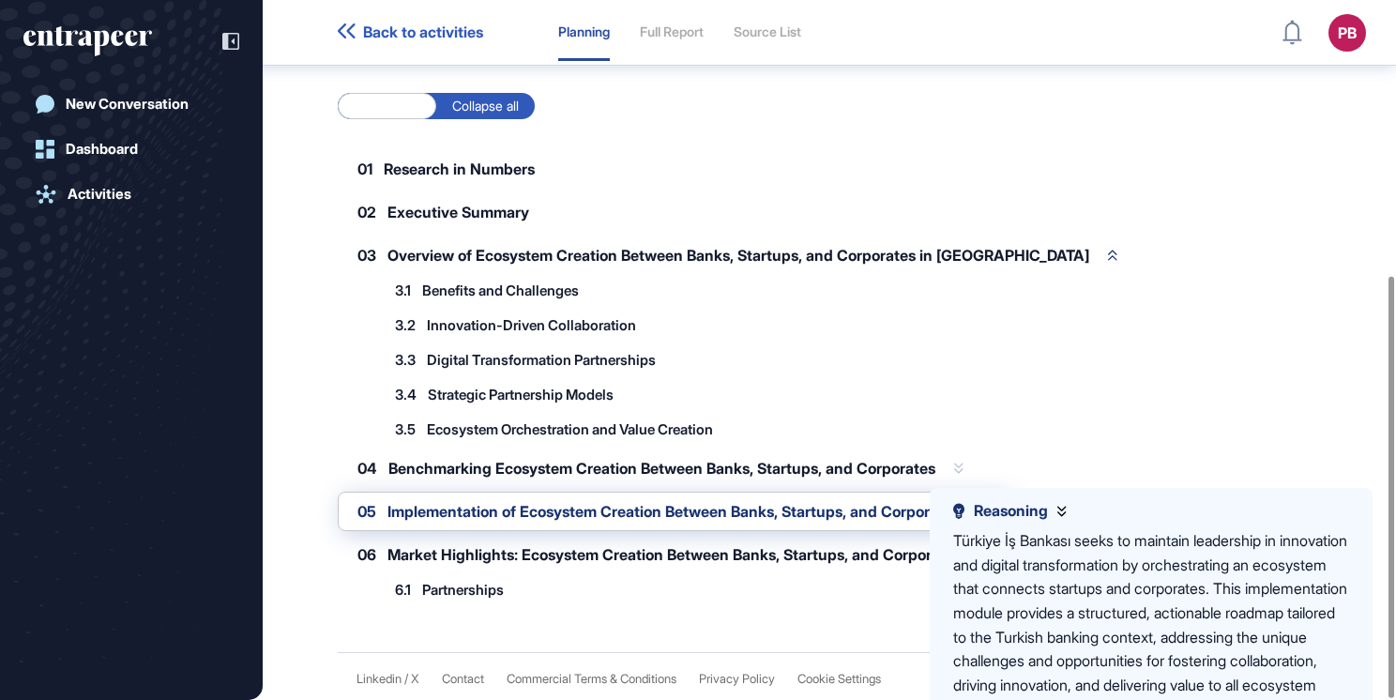
click at [493, 461] on span "Benchmarking Ecosystem Creation Between Banks, Startups, and Corporates" at bounding box center [662, 468] width 547 height 15
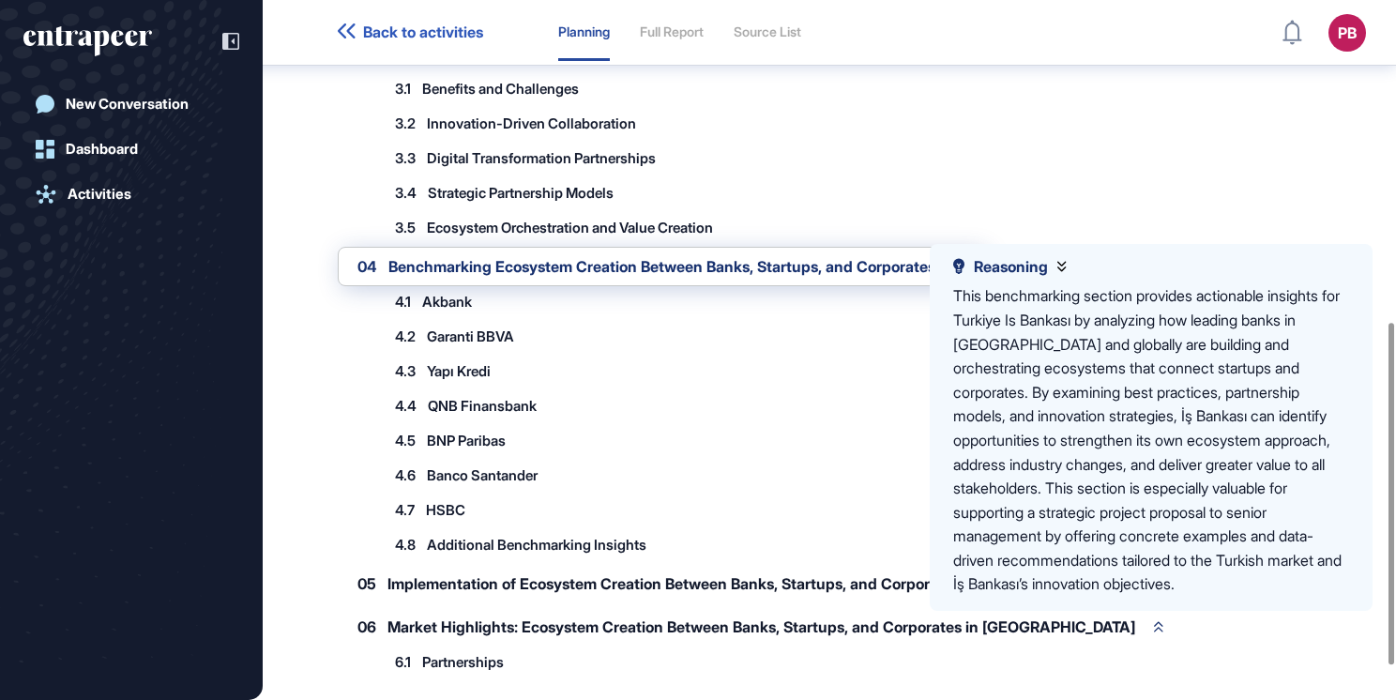
click at [450, 302] on span "Akbank" at bounding box center [447, 302] width 50 height 14
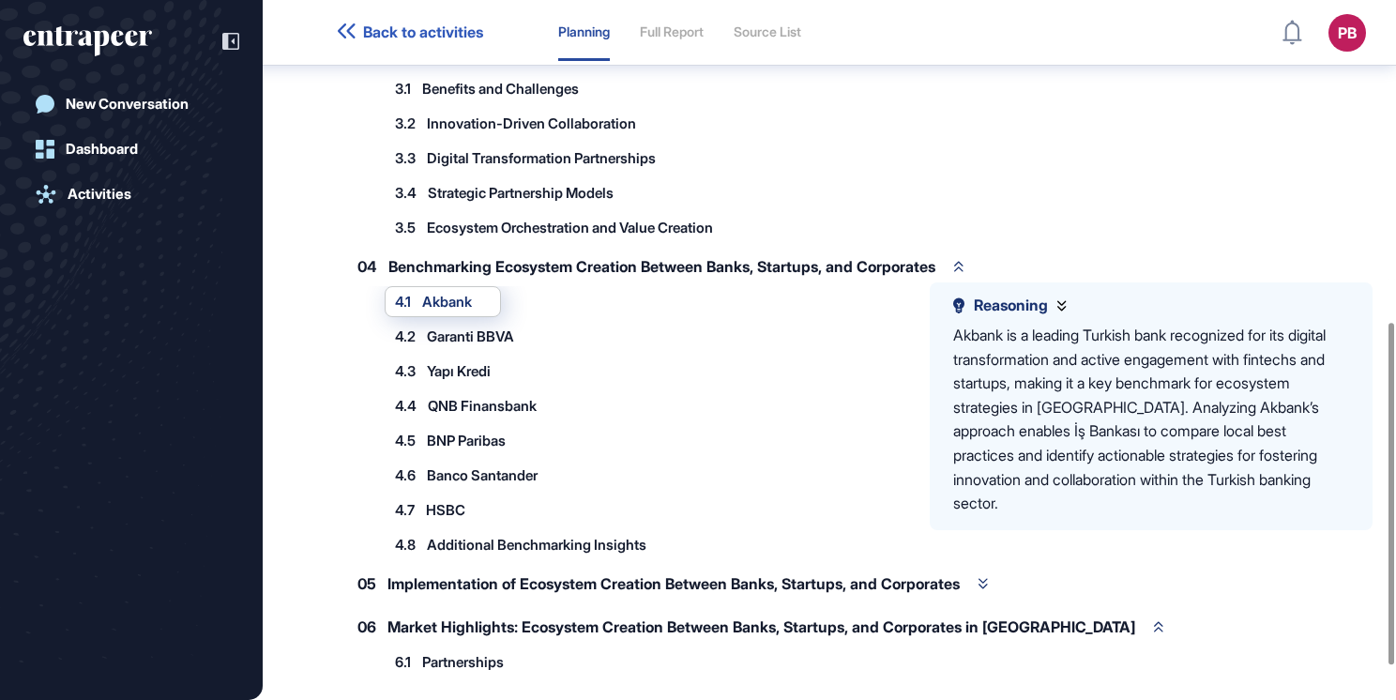
click at [463, 334] on span "Garanti BBVA" at bounding box center [470, 336] width 87 height 14
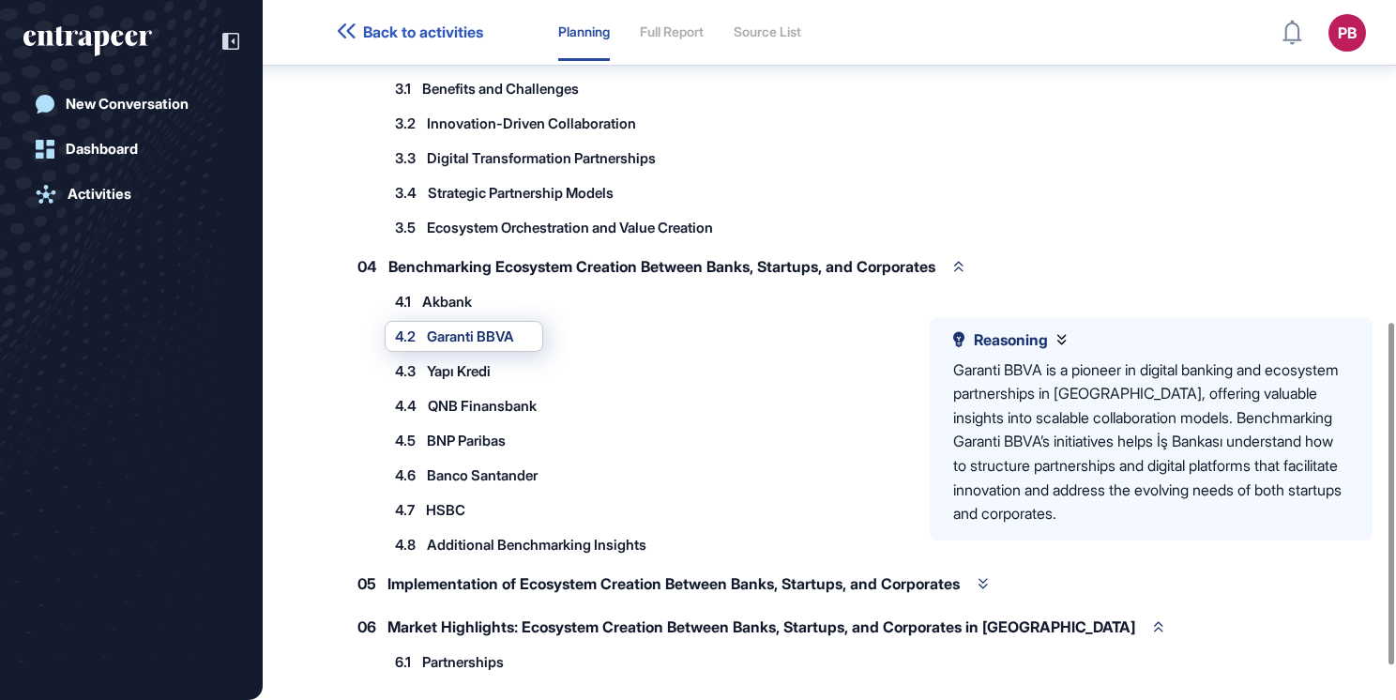
click at [477, 367] on span "Yapı Kredi" at bounding box center [459, 371] width 64 height 14
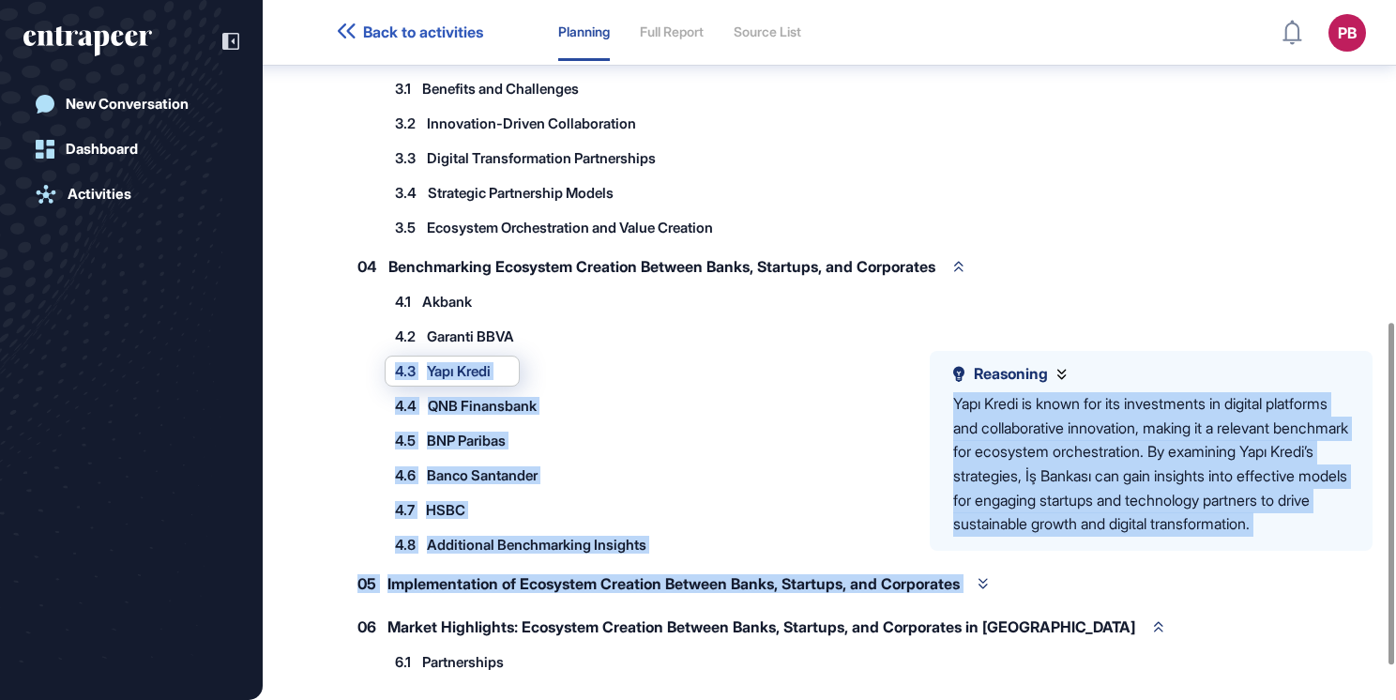
drag, startPoint x: 933, startPoint y: 394, endPoint x: 1158, endPoint y: 574, distance: 288.4
click at [1158, 574] on div "01 Research in Numbers 02 Executive Summary 03 Overview of Ecosystem Creation B…" at bounding box center [796, 312] width 916 height 730
click at [1154, 550] on div "Reasoning Yapı Kredi is known for its investments in digital platforms and coll…" at bounding box center [1151, 450] width 443 height 199
click at [969, 409] on div "Yapı Kredi is known for its investments in digital platforms and collaborative …" at bounding box center [1151, 464] width 396 height 145
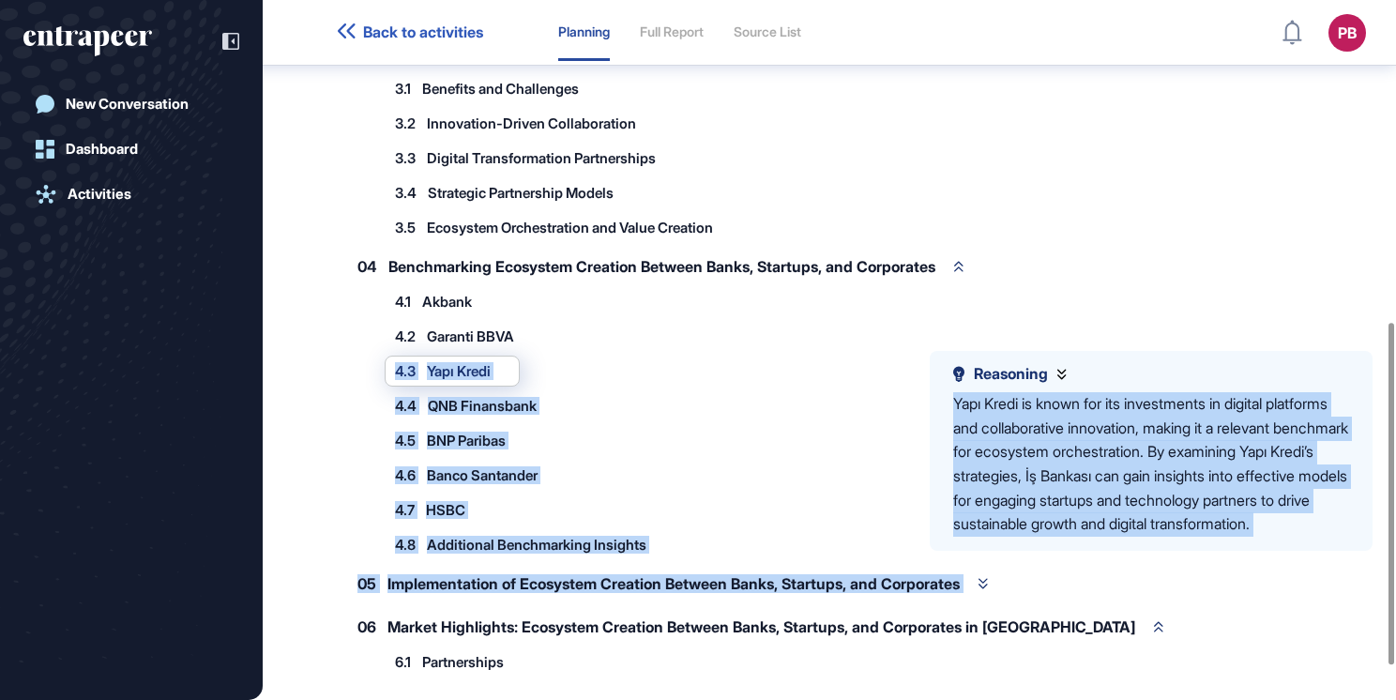
click at [951, 404] on div "Reasoning Yapı Kredi is known for its investments in digital platforms and coll…" at bounding box center [1151, 450] width 443 height 199
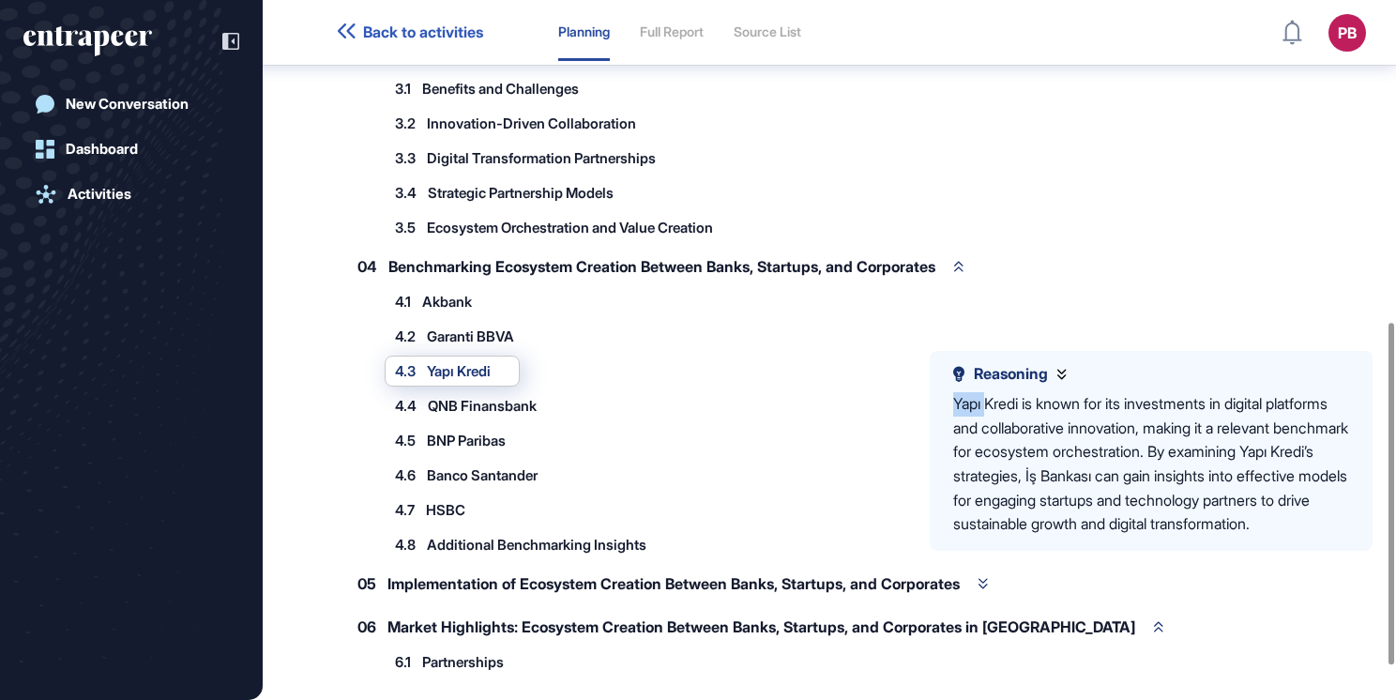
click at [951, 404] on div "Reasoning Yapı Kredi is known for its investments in digital platforms and coll…" at bounding box center [1151, 450] width 443 height 199
click at [953, 404] on div "Reasoning Yapı Kredi is known for its investments in digital platforms and coll…" at bounding box center [1151, 450] width 443 height 199
click at [960, 407] on div "Yapı Kredi is known for its investments in digital platforms and collaborative …" at bounding box center [1151, 464] width 396 height 145
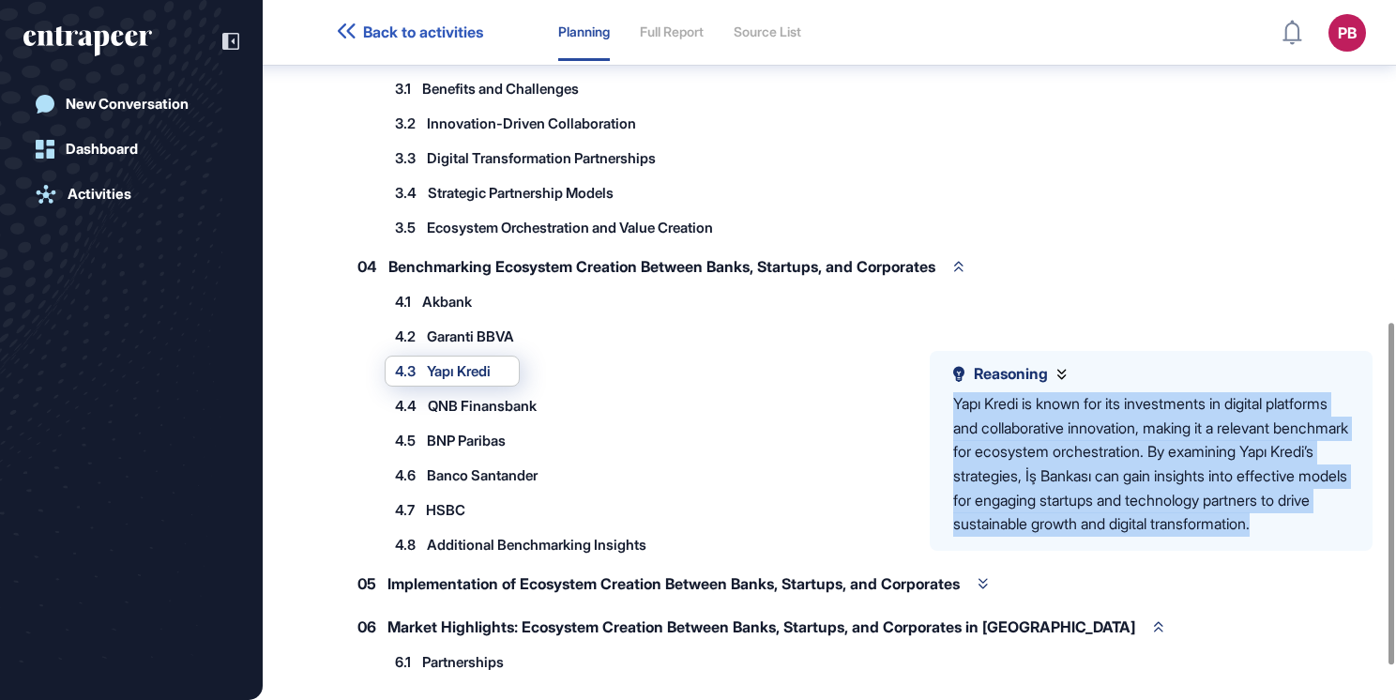
drag, startPoint x: 951, startPoint y: 404, endPoint x: 1144, endPoint y: 544, distance: 239.1
click at [1144, 544] on div "Reasoning Yapı Kredi is known for its investments in digital platforms and coll…" at bounding box center [1151, 450] width 443 height 199
drag, startPoint x: 1144, startPoint y: 544, endPoint x: 1096, endPoint y: 464, distance: 93.8
copy div "Yapı Kredi is known for its investments in digital platforms and collaborative …"
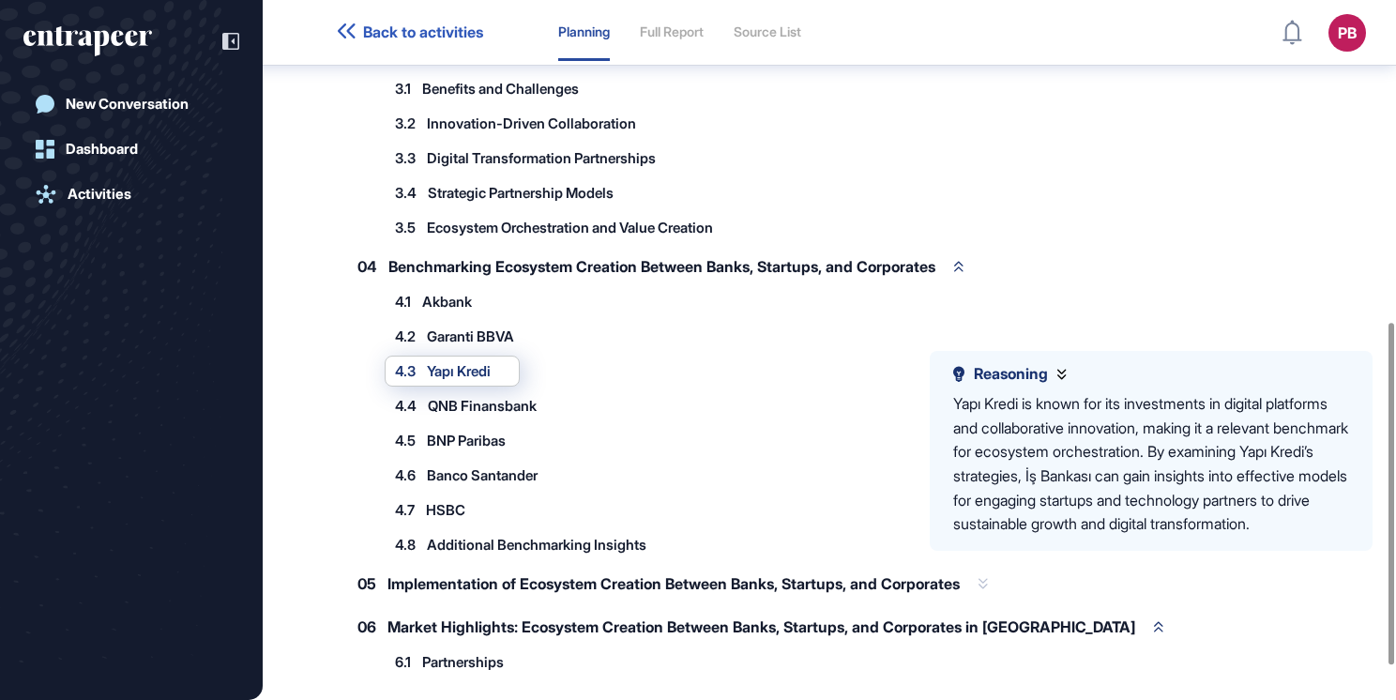
click at [554, 582] on span "Implementation of Ecosystem Creation Between Banks, Startups, and Corporates" at bounding box center [674, 583] width 572 height 15
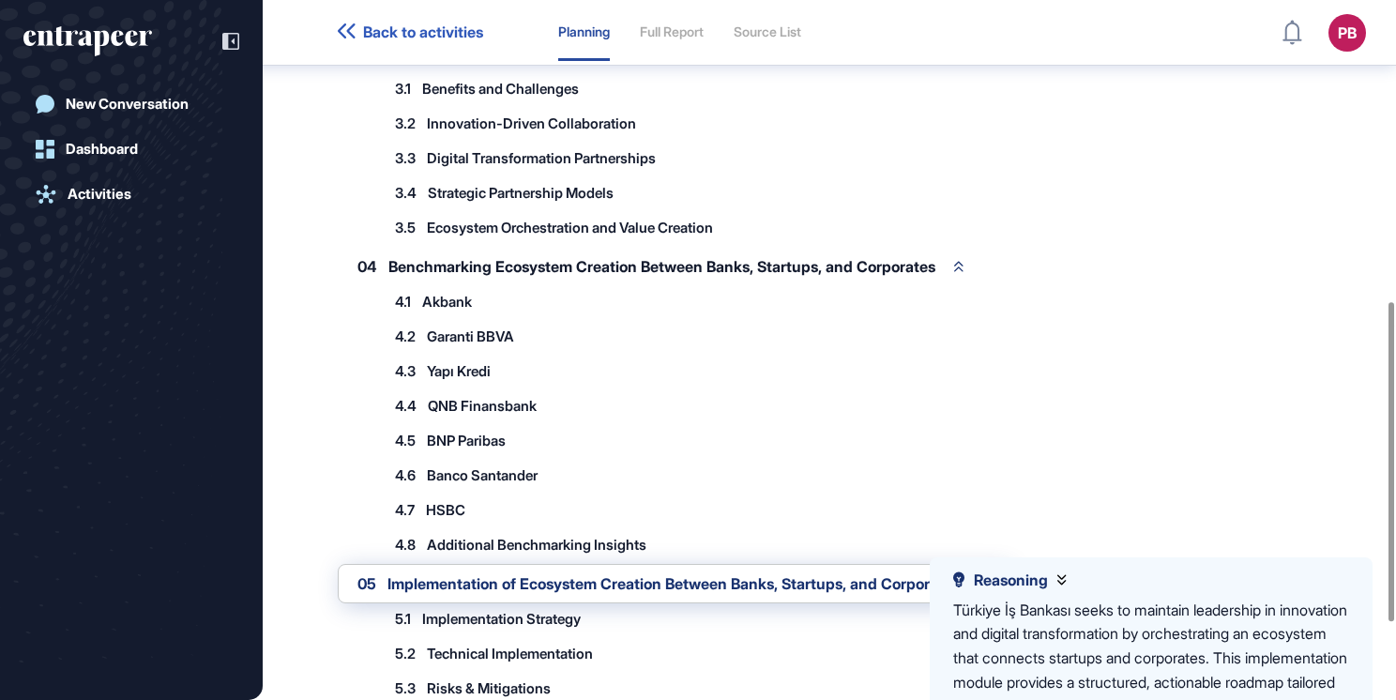
scroll to position [826, 0]
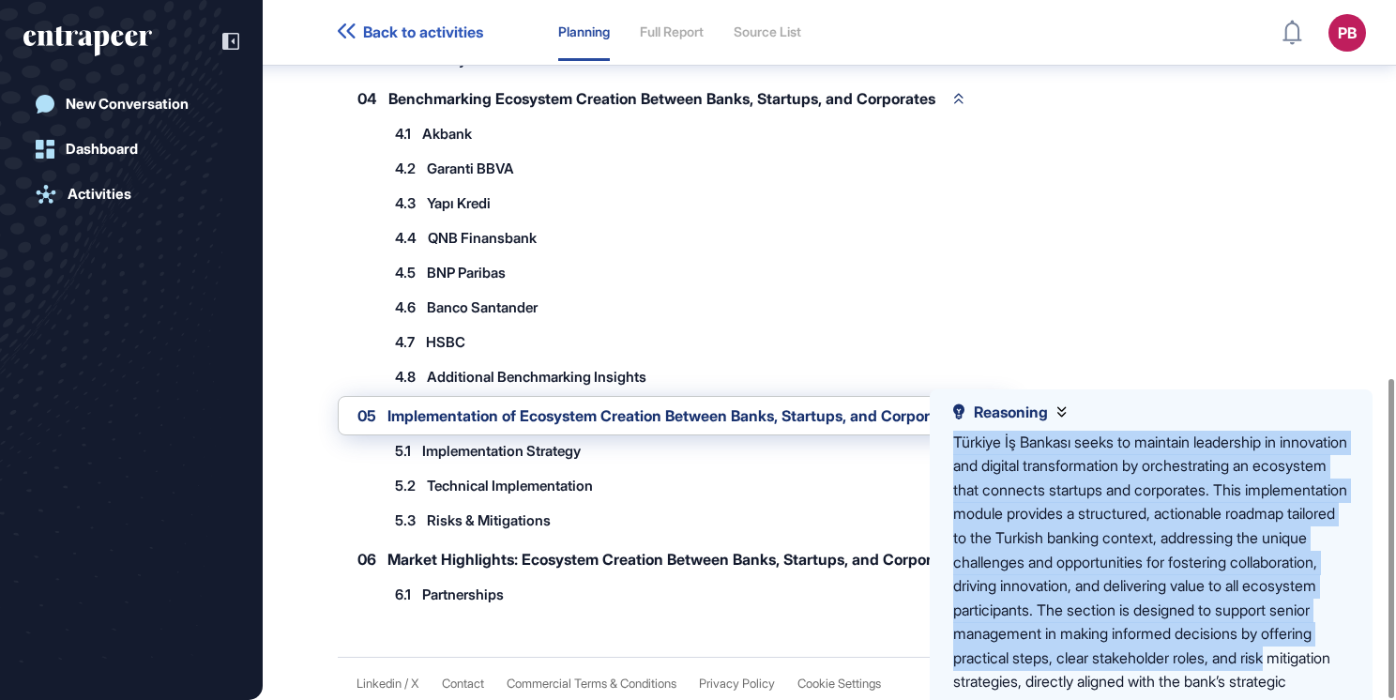
drag, startPoint x: 941, startPoint y: 440, endPoint x: 1306, endPoint y: 687, distance: 440.7
click at [1306, 687] on div "Reasoning Türkiye İş Bankası seeks to maintain leadership in innovation and dig…" at bounding box center [1151, 572] width 443 height 367
drag, startPoint x: 1306, startPoint y: 687, endPoint x: 1186, endPoint y: 538, distance: 191.6
copy div "Türkiye İş Bankası seeks to maintain leadership in innovation and digital trans…"
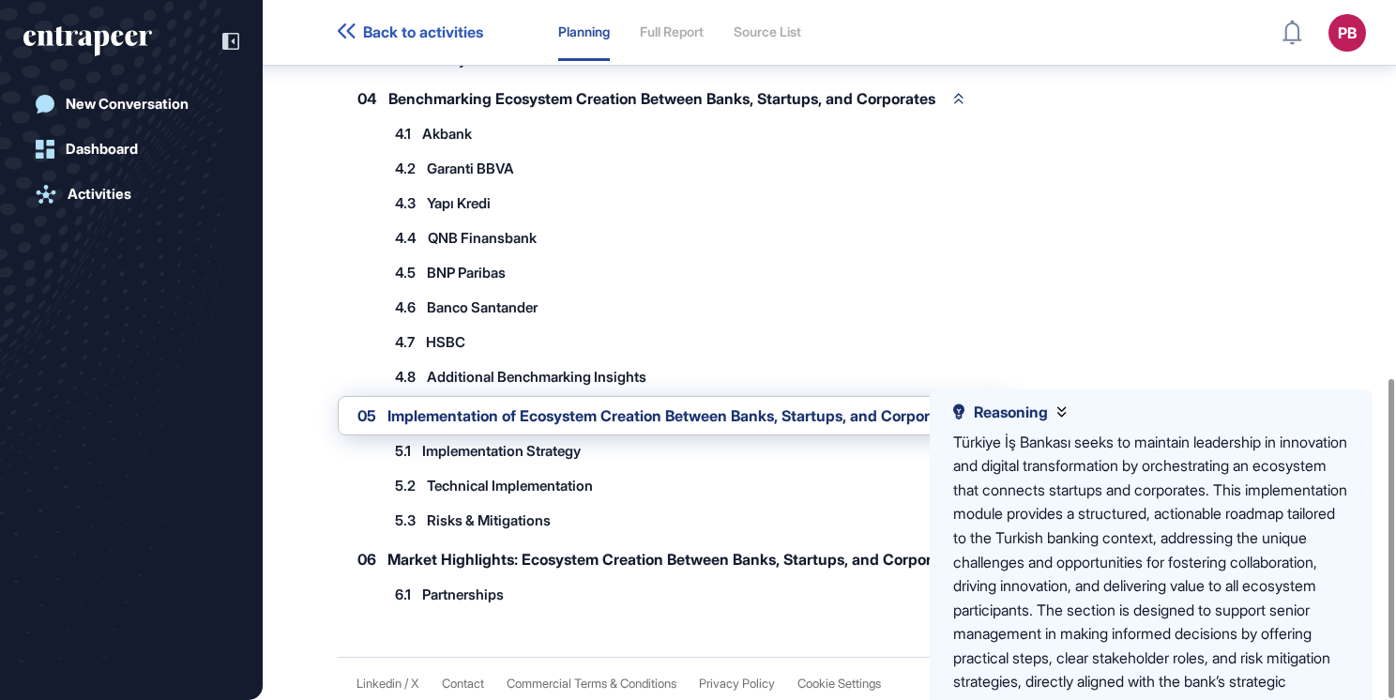
click at [447, 444] on span "Implementation Strategy" at bounding box center [501, 451] width 159 height 14
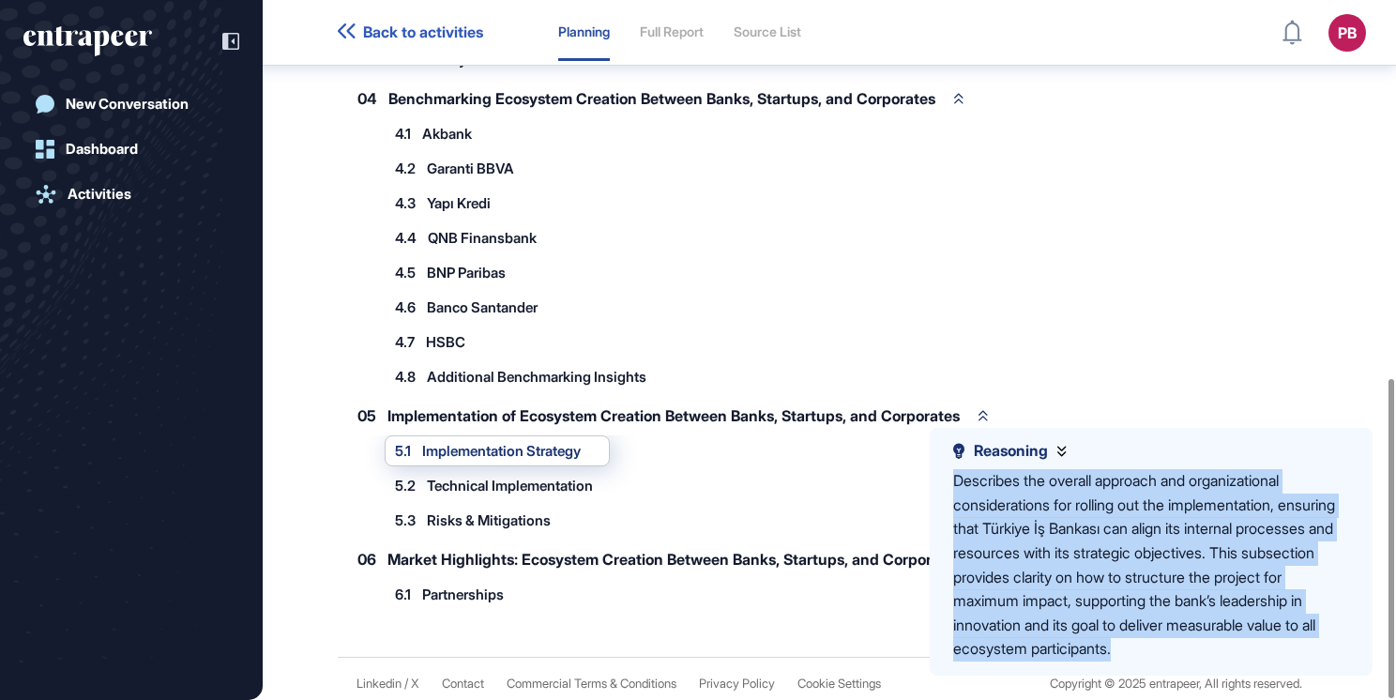
drag, startPoint x: 956, startPoint y: 487, endPoint x: 1295, endPoint y: 653, distance: 377.3
click at [1295, 653] on div "Describes the overall approach and organizational considerations for rolling ou…" at bounding box center [1151, 565] width 396 height 192
drag, startPoint x: 1295, startPoint y: 653, endPoint x: 1224, endPoint y: 588, distance: 96.3
copy div "Describes the overall approach and organizational considerations for rolling ou…"
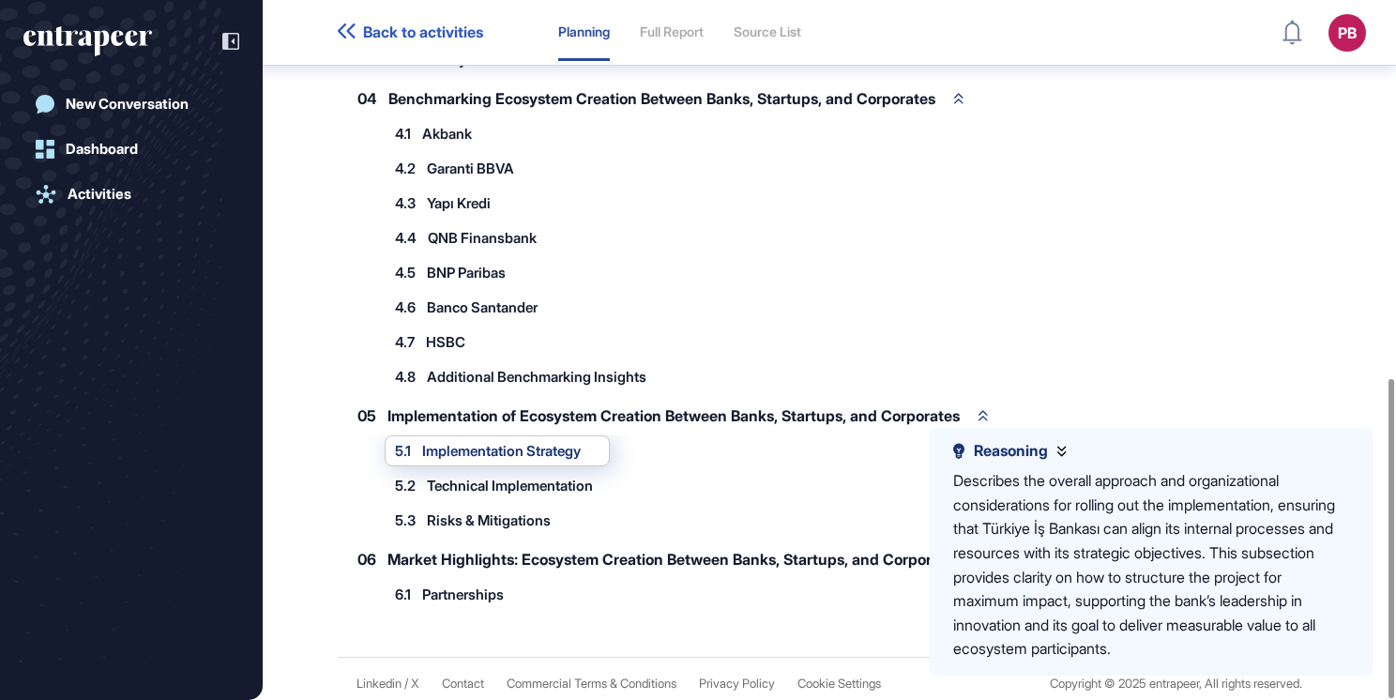
click at [493, 479] on span "Technical Implementation" at bounding box center [510, 486] width 166 height 14
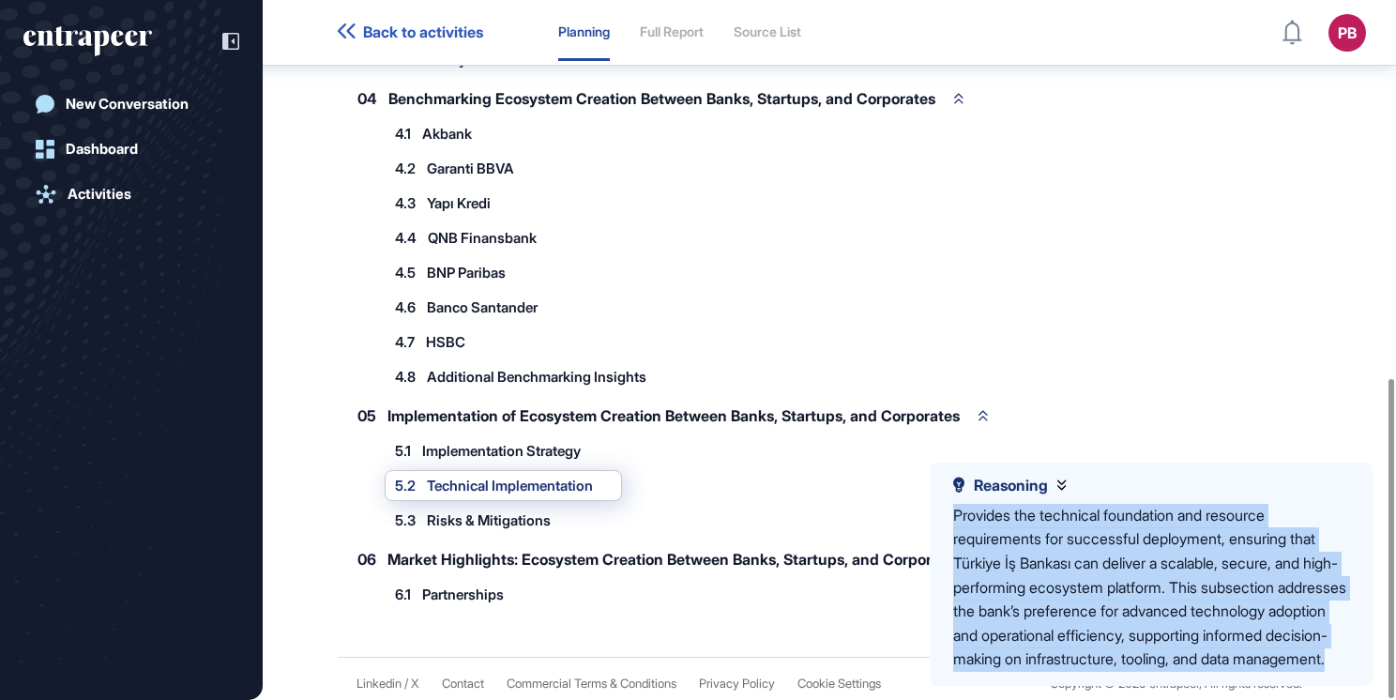
drag, startPoint x: 949, startPoint y: 512, endPoint x: 1186, endPoint y: 688, distance: 295.2
click at [1186, 686] on div "Reasoning Provides the technical foundation and resource requirements for succe…" at bounding box center [1151, 574] width 443 height 223
drag, startPoint x: 1186, startPoint y: 688, endPoint x: 1090, endPoint y: 557, distance: 162.4
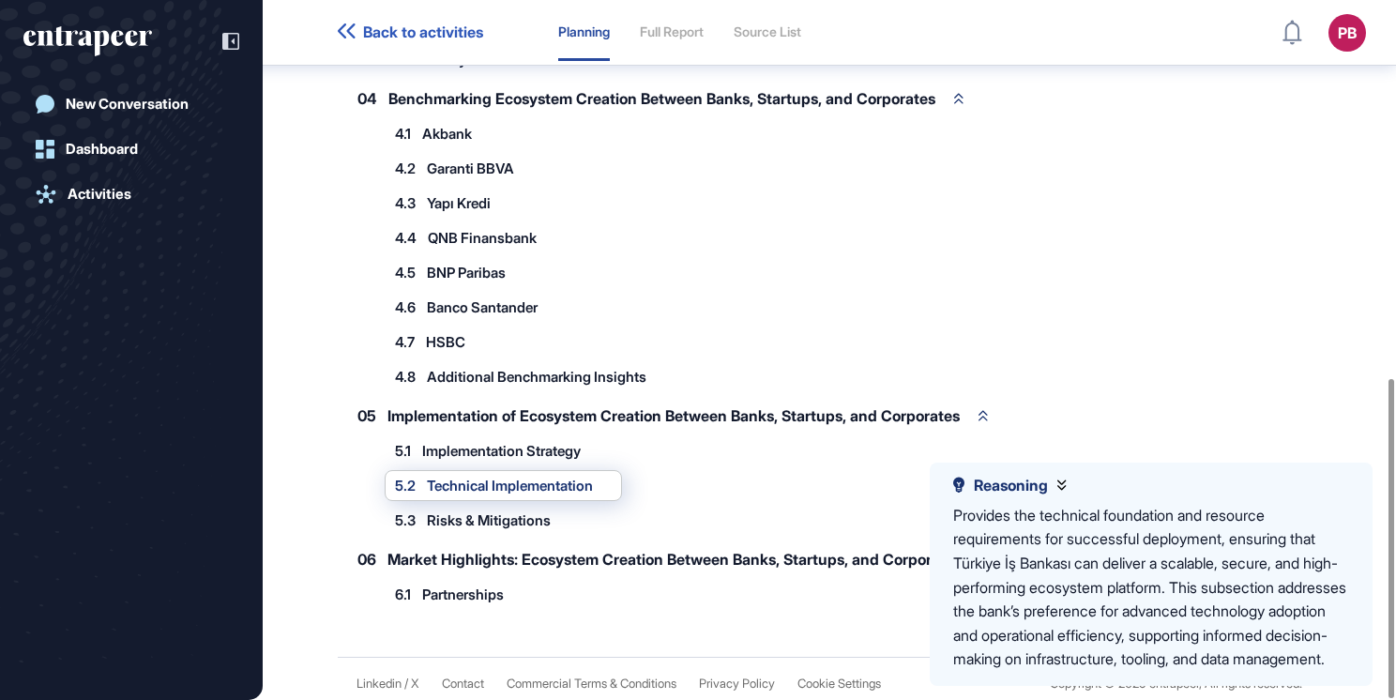
click at [484, 520] on div "5.3 Risks & Mitigations" at bounding box center [482, 520] width 195 height 31
click at [473, 505] on div "5.3 Risks & Mitigations" at bounding box center [482, 520] width 195 height 31
click at [480, 513] on span "Risks & Mitigations" at bounding box center [489, 520] width 124 height 14
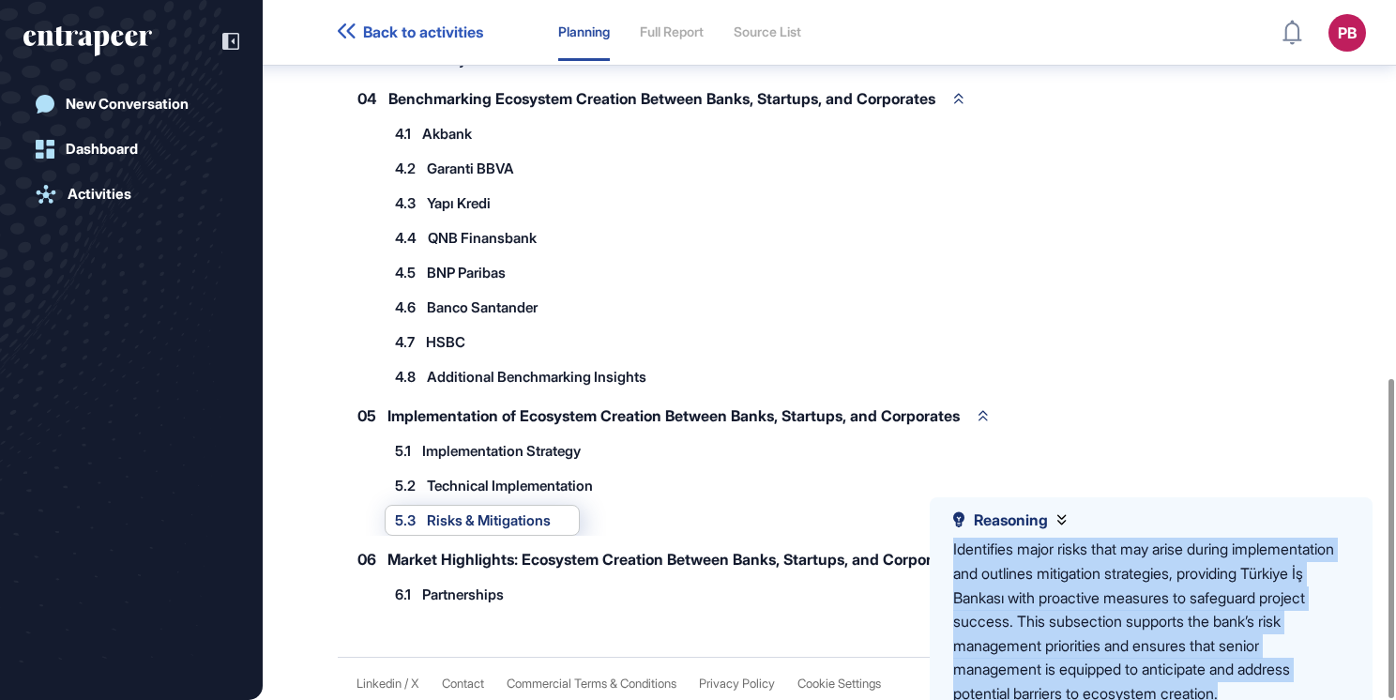
drag, startPoint x: 949, startPoint y: 542, endPoint x: 1306, endPoint y: 695, distance: 388.9
click at [1306, 695] on div "Reasoning Identifies major risks that may arise during implementation and outli…" at bounding box center [1151, 608] width 443 height 223
drag, startPoint x: 1306, startPoint y: 695, endPoint x: 1235, endPoint y: 625, distance: 100.2
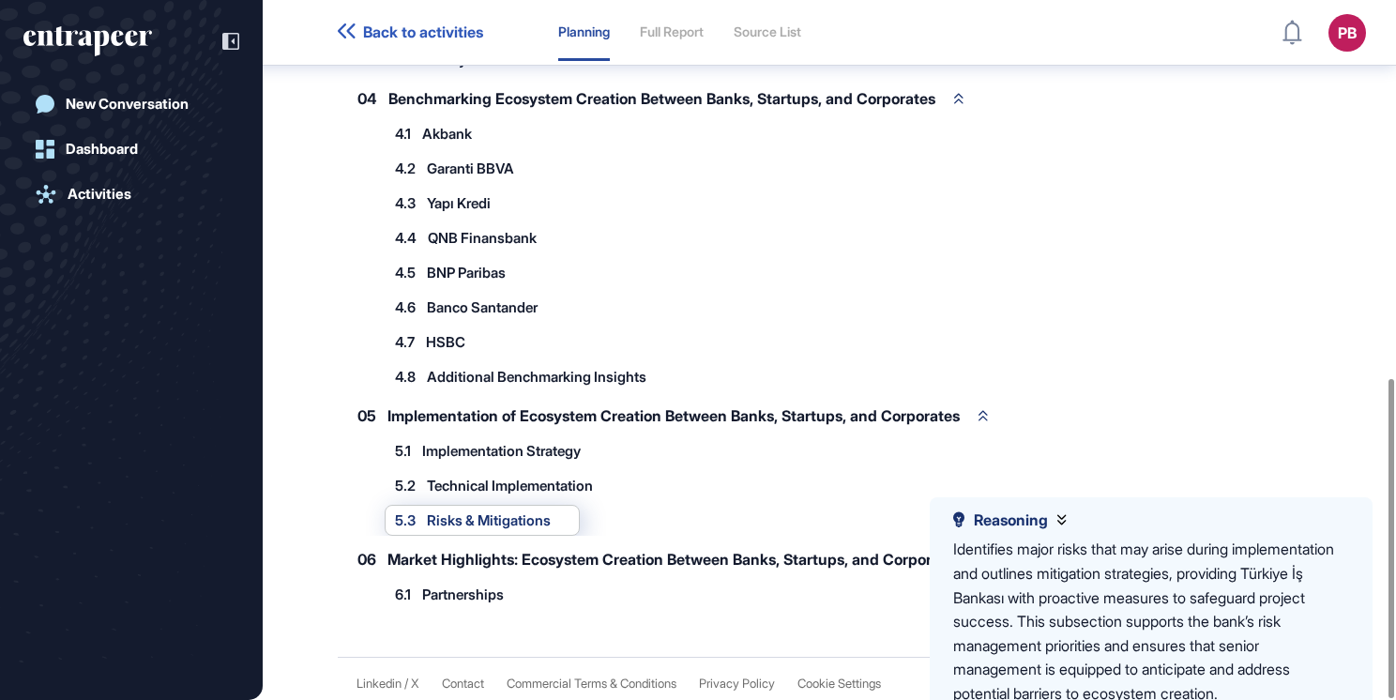
click at [523, 552] on span "Market Highlights: Ecosystem Creation Between Banks, Startups, and Corporates i…" at bounding box center [762, 559] width 748 height 15
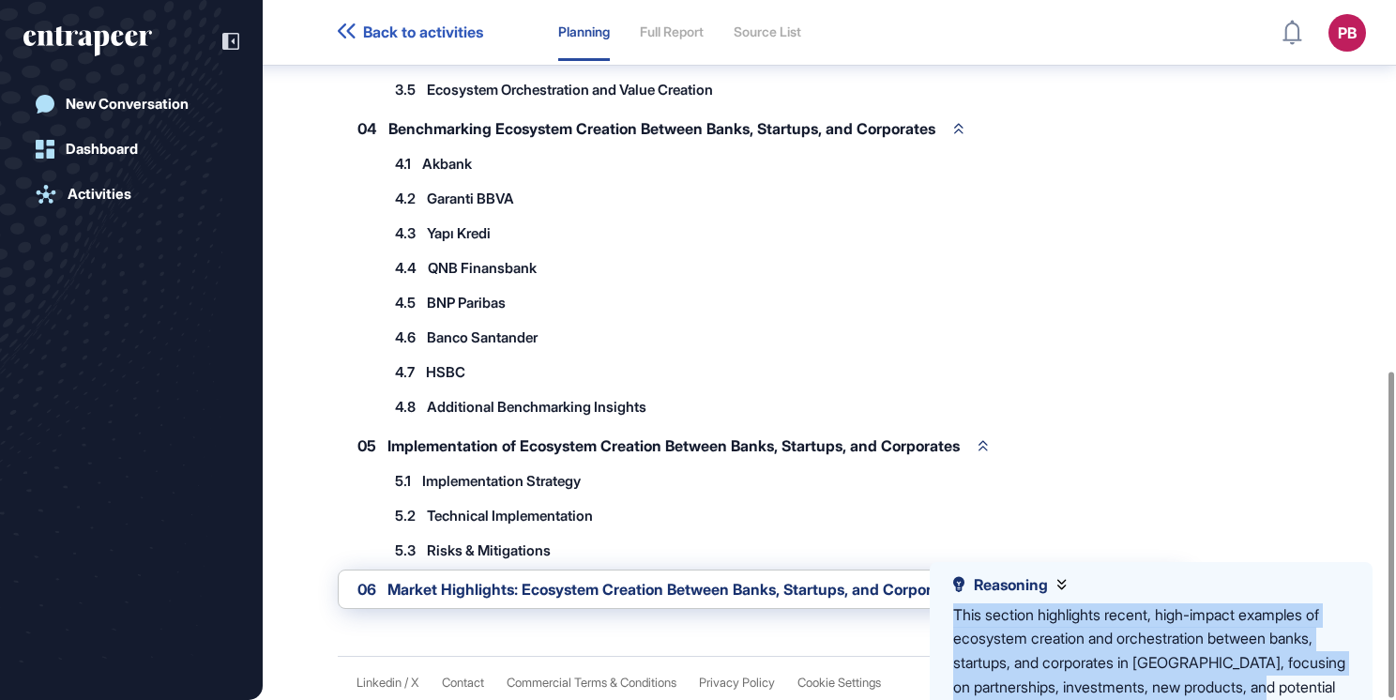
drag, startPoint x: 945, startPoint y: 625, endPoint x: 1346, endPoint y: 686, distance: 405.3
drag, startPoint x: 1346, startPoint y: 686, endPoint x: 1181, endPoint y: 625, distance: 176.1
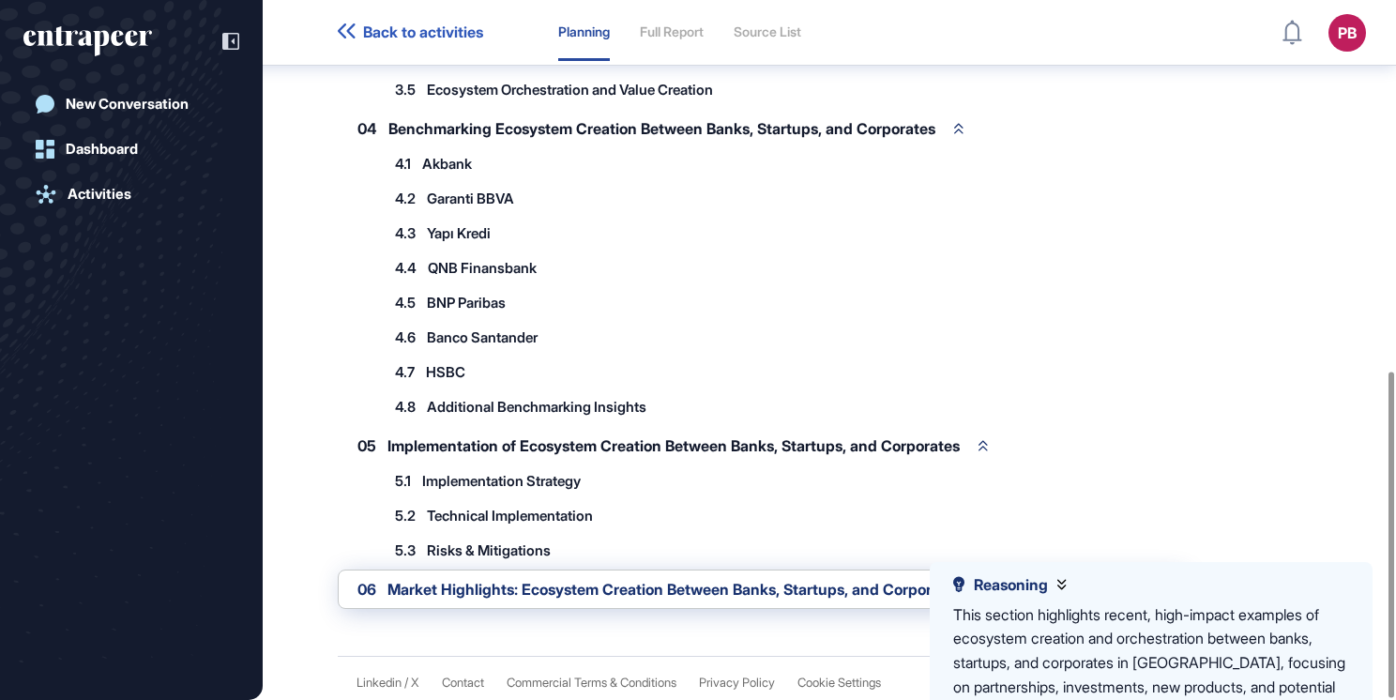
click at [451, 587] on span "Market Highlights: Ecosystem Creation Between Banks, Startups, and Corporates i…" at bounding box center [762, 589] width 748 height 15
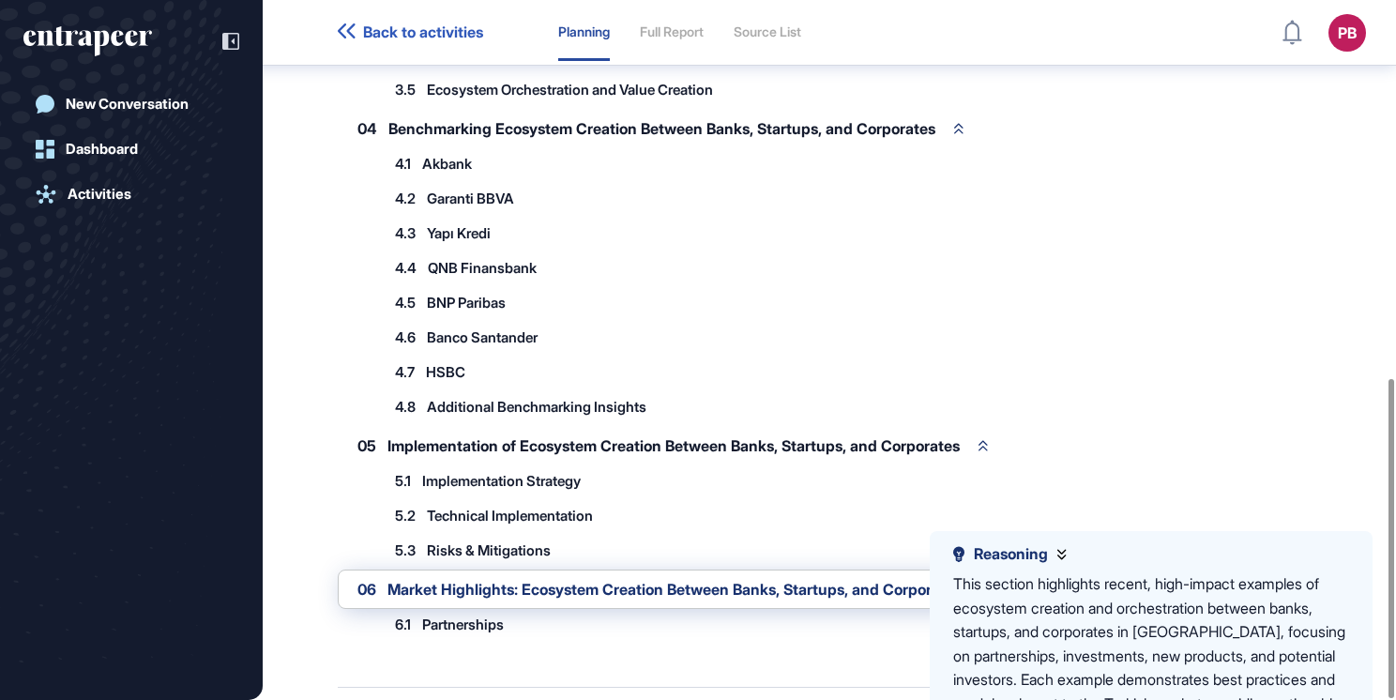
scroll to position [826, 0]
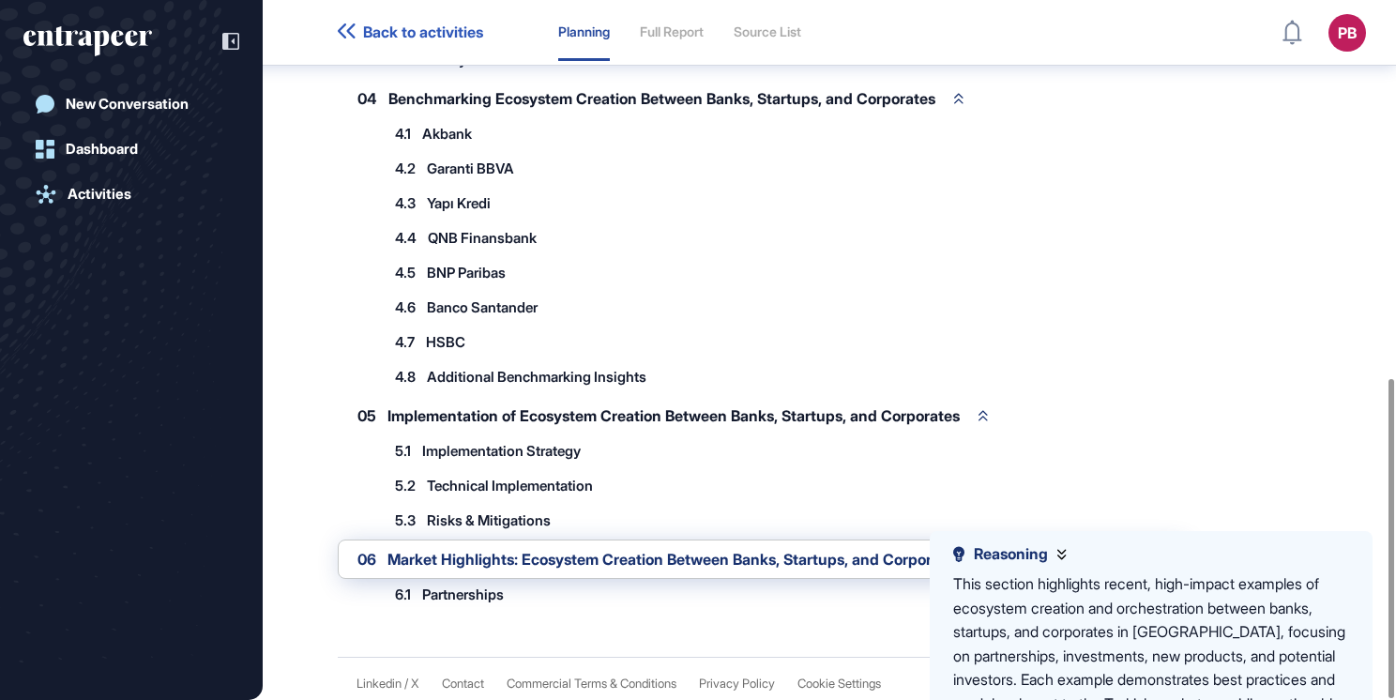
click at [447, 588] on span "Partnerships" at bounding box center [463, 594] width 82 height 14
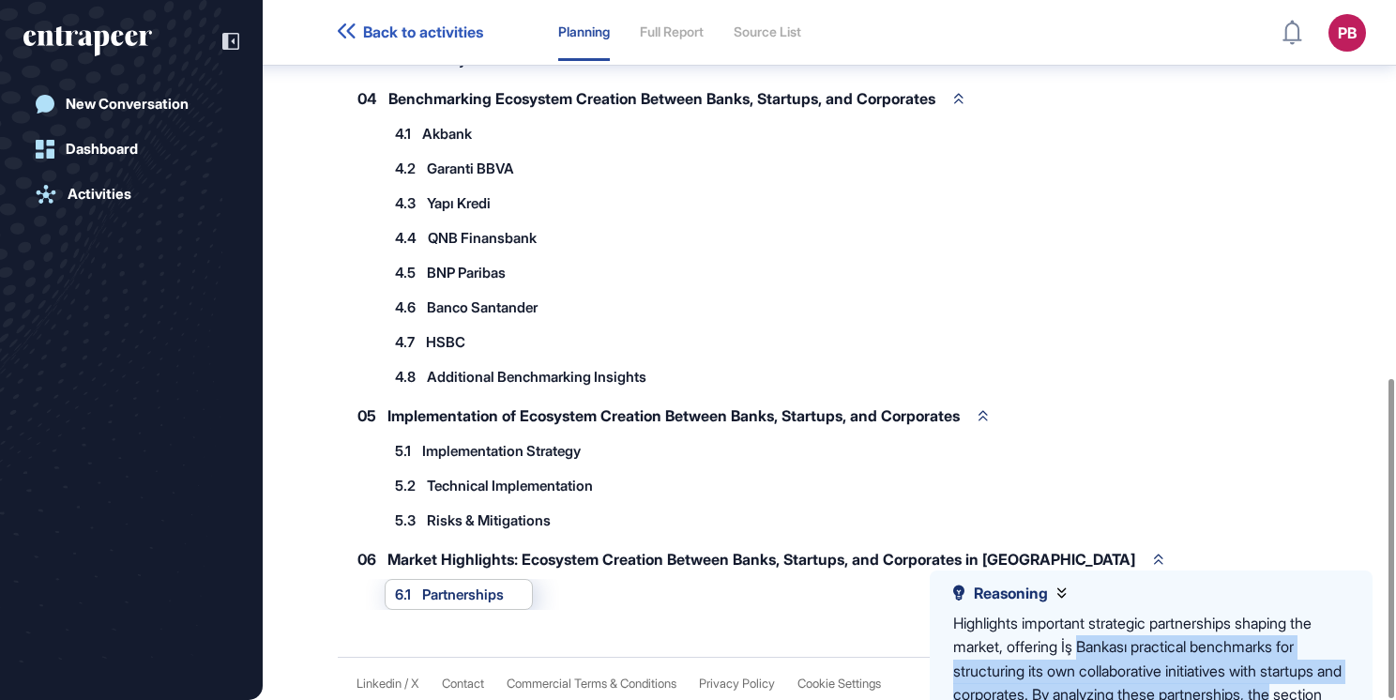
drag, startPoint x: 1090, startPoint y: 641, endPoint x: 1329, endPoint y: 692, distance: 244.6
click at [1329, 692] on div "Highlights important strategic partnerships shaping the market, offering İş Ban…" at bounding box center [1151, 708] width 396 height 192
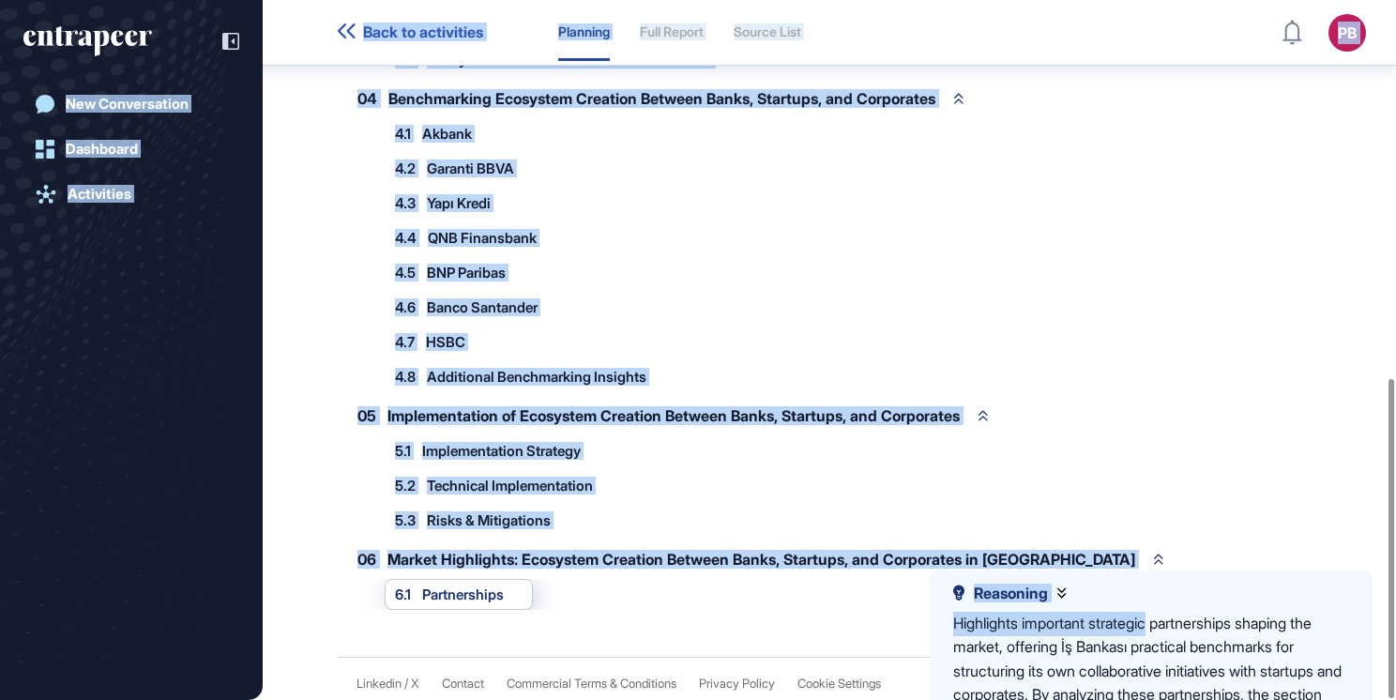
drag, startPoint x: 1329, startPoint y: 692, endPoint x: 1207, endPoint y: 682, distance: 122.4
click at [1207, 682] on div "Highlights important strategic partnerships shaping the market, offering İş Ban…" at bounding box center [1151, 708] width 396 height 192
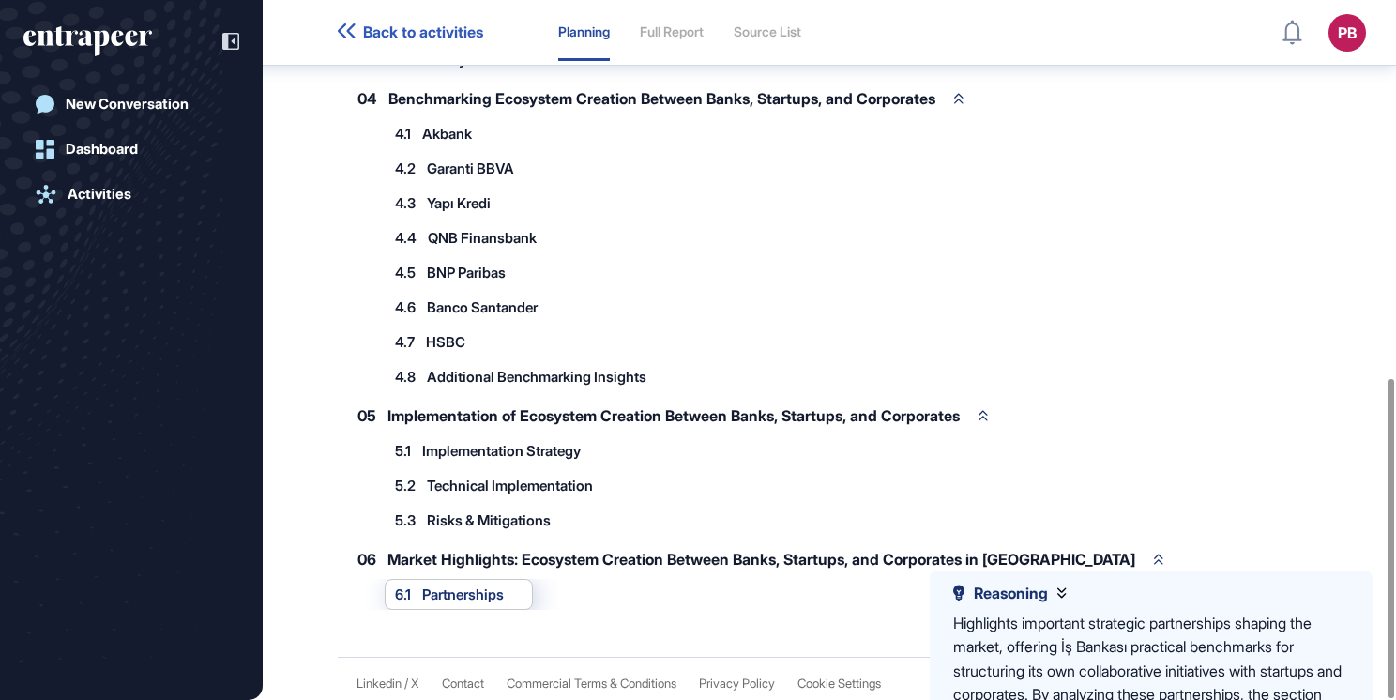
drag, startPoint x: 1207, startPoint y: 682, endPoint x: 948, endPoint y: 290, distance: 470.1
click at [948, 292] on div "4.6 Banco Santander 4.6.1 Santander X Platform 4.6.2 Openbank Digital Initiativ…" at bounding box center [819, 307] width 869 height 31
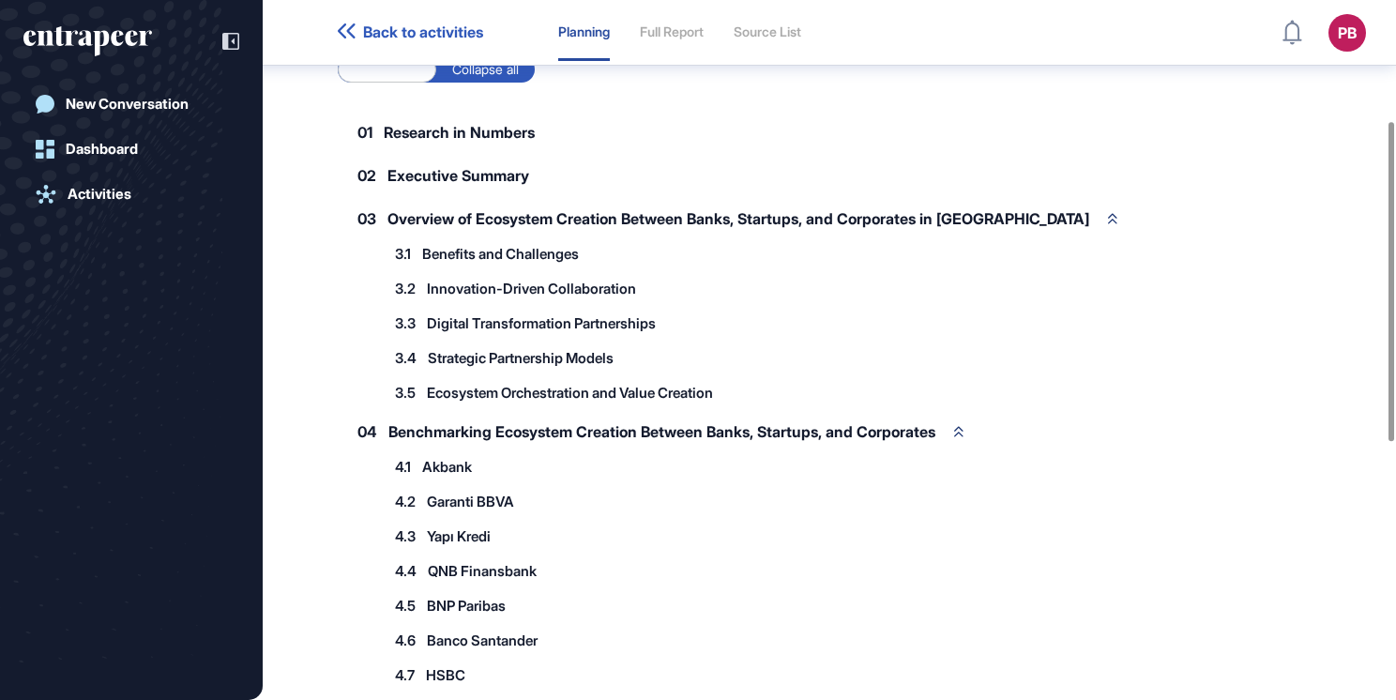
scroll to position [263, 0]
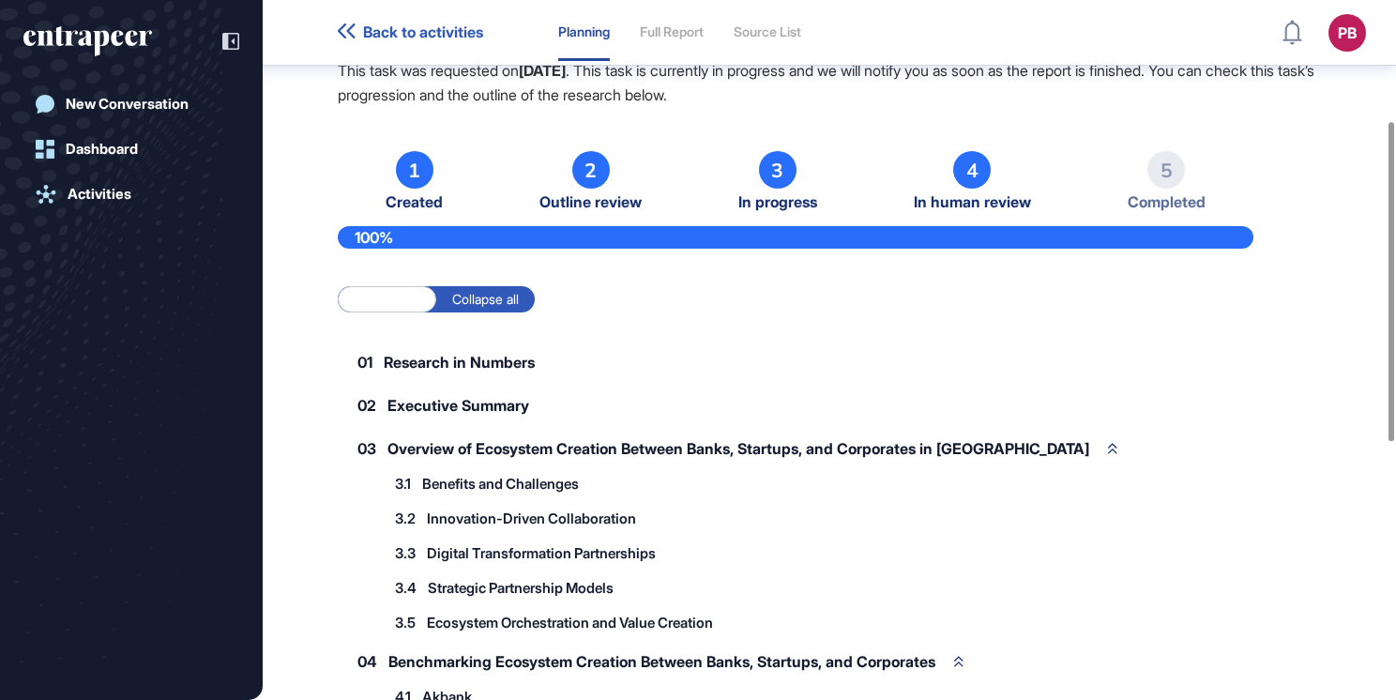
click at [694, 33] on div "Full Report" at bounding box center [672, 32] width 64 height 16
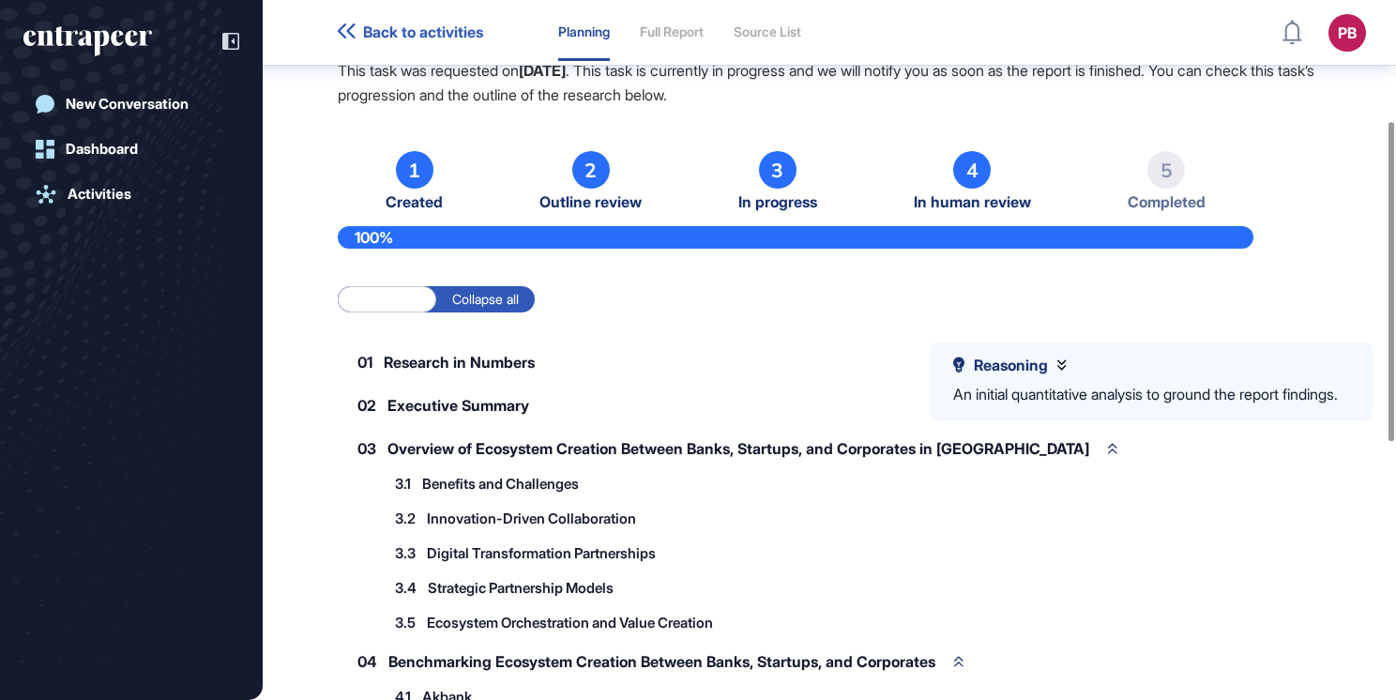
click at [696, 47] on div "Full Report" at bounding box center [672, 33] width 64 height 56
drag, startPoint x: 696, startPoint y: 47, endPoint x: 793, endPoint y: 31, distance: 98.0
click at [793, 31] on div "Source List" at bounding box center [768, 32] width 68 height 16
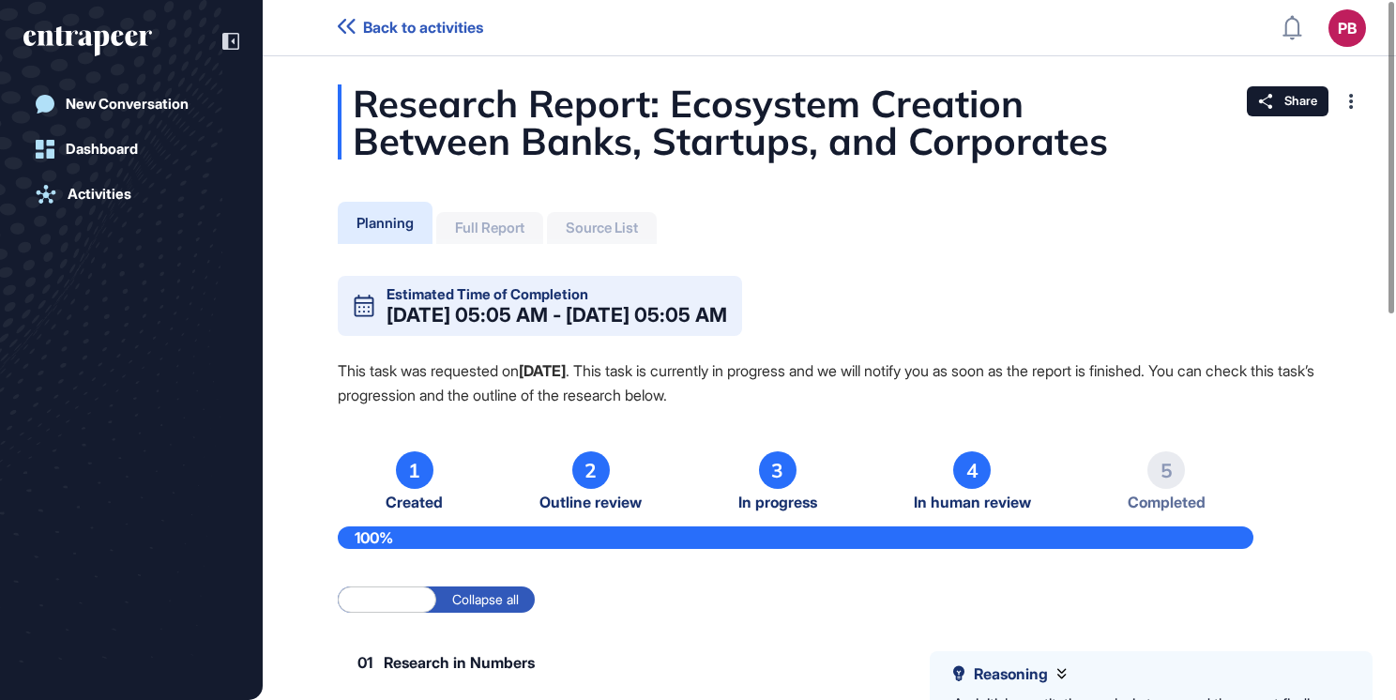
click at [471, 238] on div "Full Report" at bounding box center [489, 228] width 107 height 32
click at [120, 146] on div "Dashboard" at bounding box center [102, 149] width 72 height 17
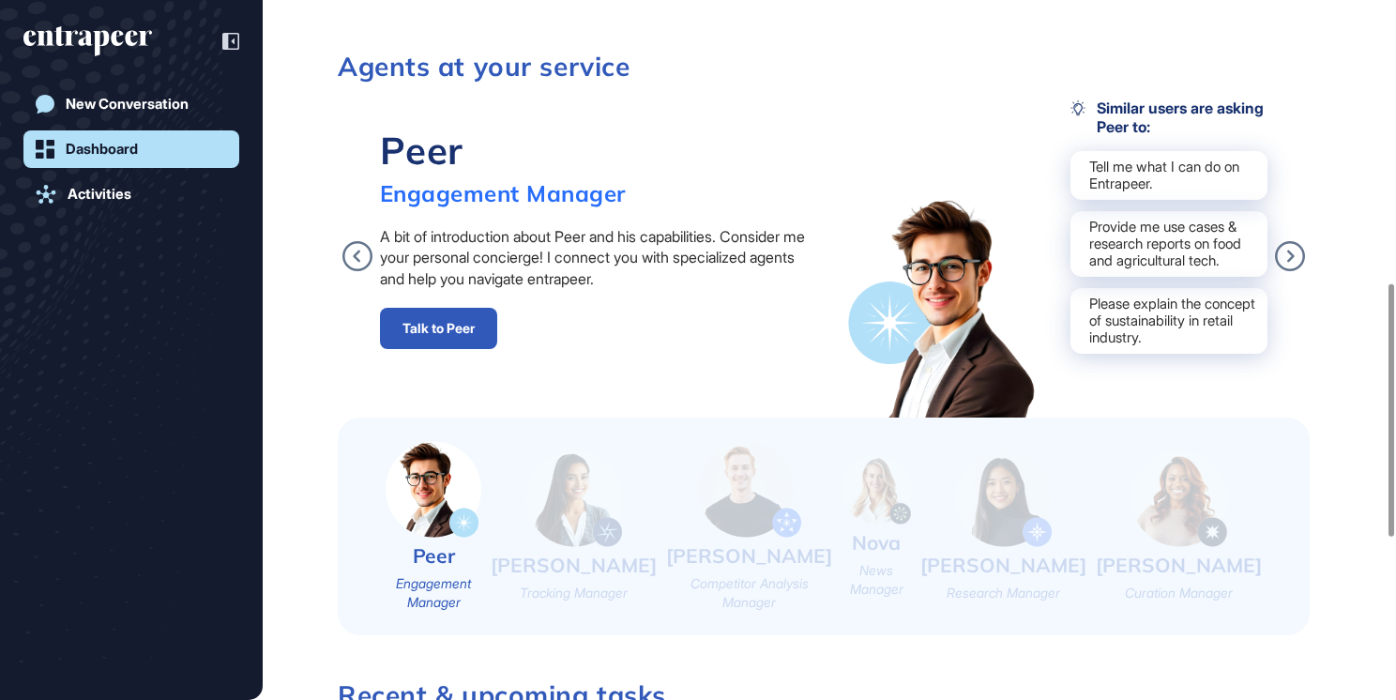
scroll to position [783, 0]
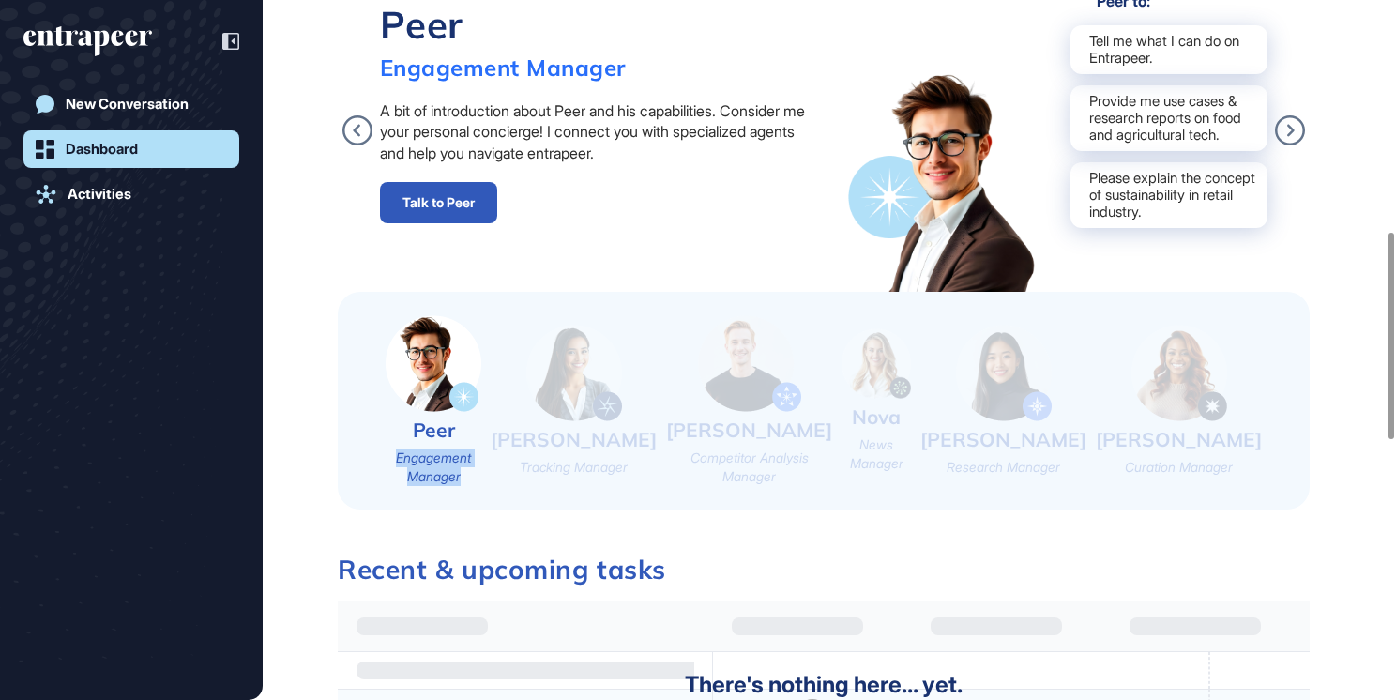
drag, startPoint x: 374, startPoint y: 456, endPoint x: 529, endPoint y: 482, distance: 157.1
click at [529, 482] on div "Peer Engagement Manager Tracy Tracking Manager Nash Competitor Analysis Manager…" at bounding box center [824, 401] width 972 height 218
drag, startPoint x: 529, startPoint y: 482, endPoint x: 493, endPoint y: 460, distance: 43.0
click at [578, 465] on div "Tracking Manager" at bounding box center [574, 467] width 108 height 19
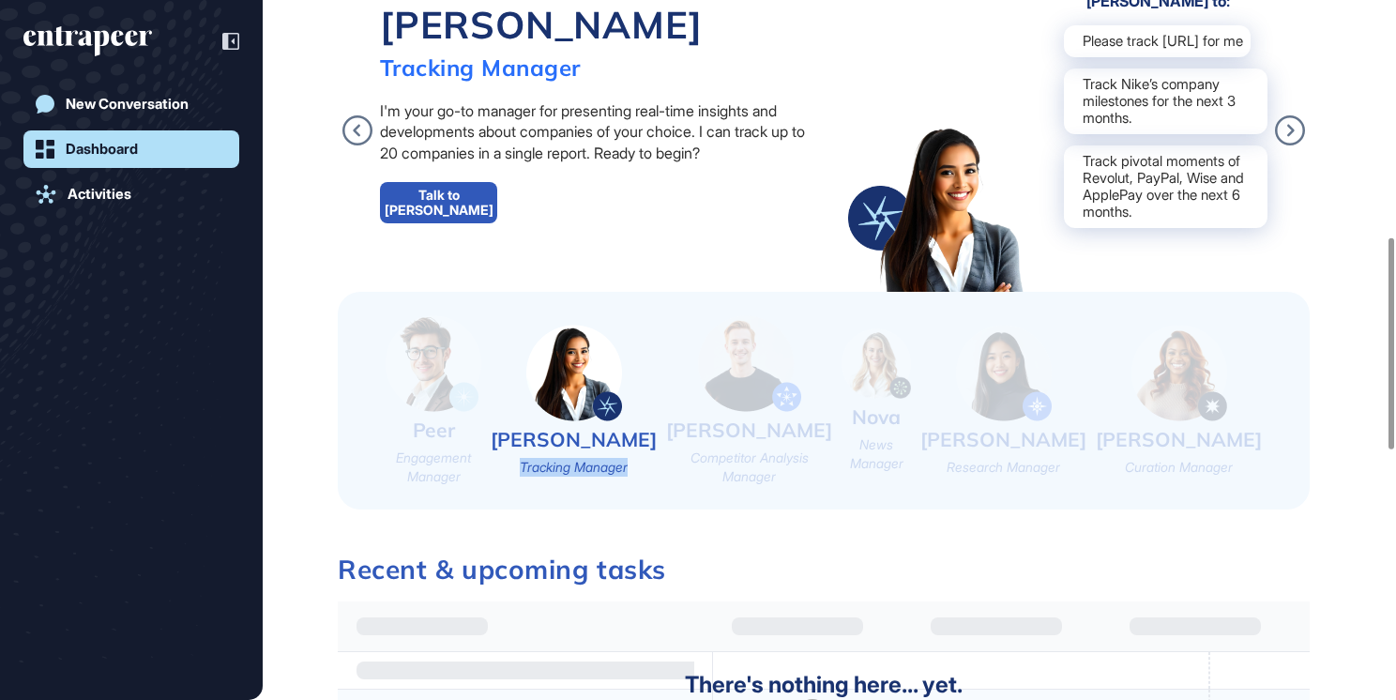
drag, startPoint x: 548, startPoint y: 461, endPoint x: 662, endPoint y: 474, distance: 114.3
click at [662, 474] on div "Peer Engagement Manager Tracy Tracking Manager Nash Competitor Analysis Manager…" at bounding box center [824, 401] width 972 height 218
drag, startPoint x: 662, startPoint y: 474, endPoint x: 634, endPoint y: 465, distance: 28.5
click at [801, 348] on img at bounding box center [749, 363] width 103 height 97
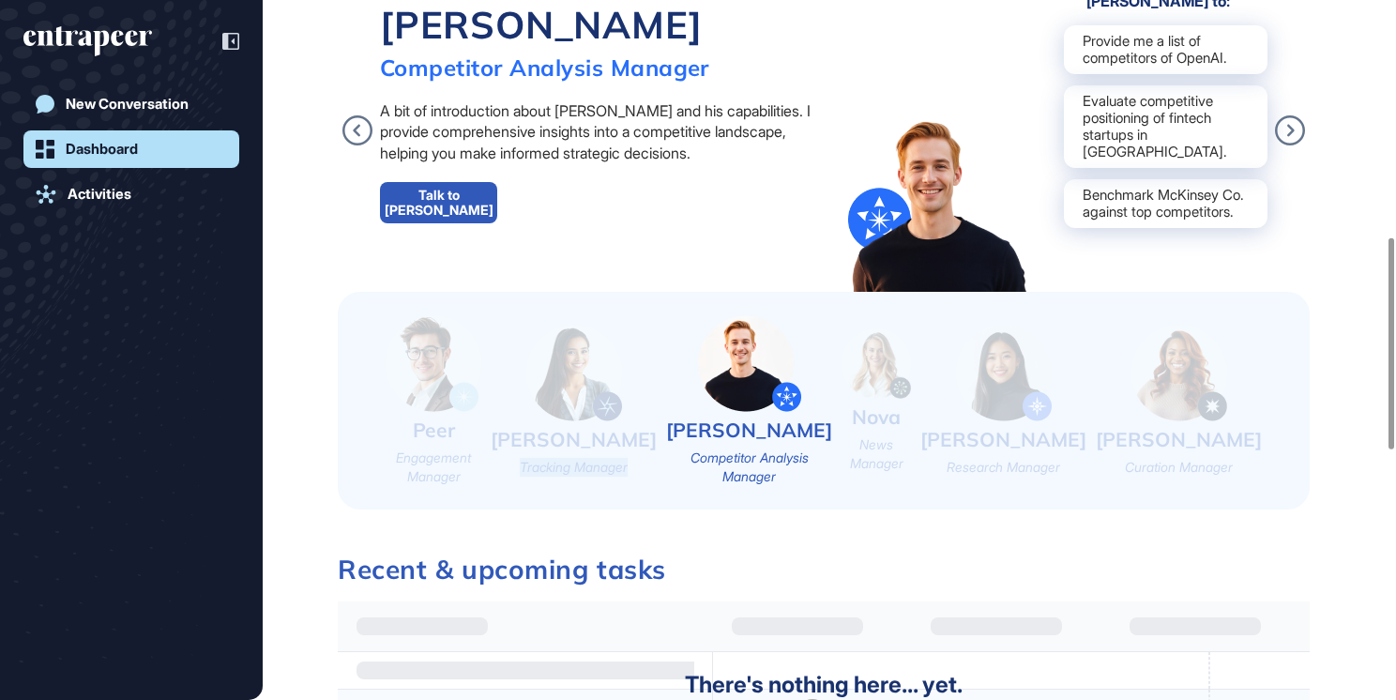
click at [622, 369] on img at bounding box center [574, 373] width 96 height 97
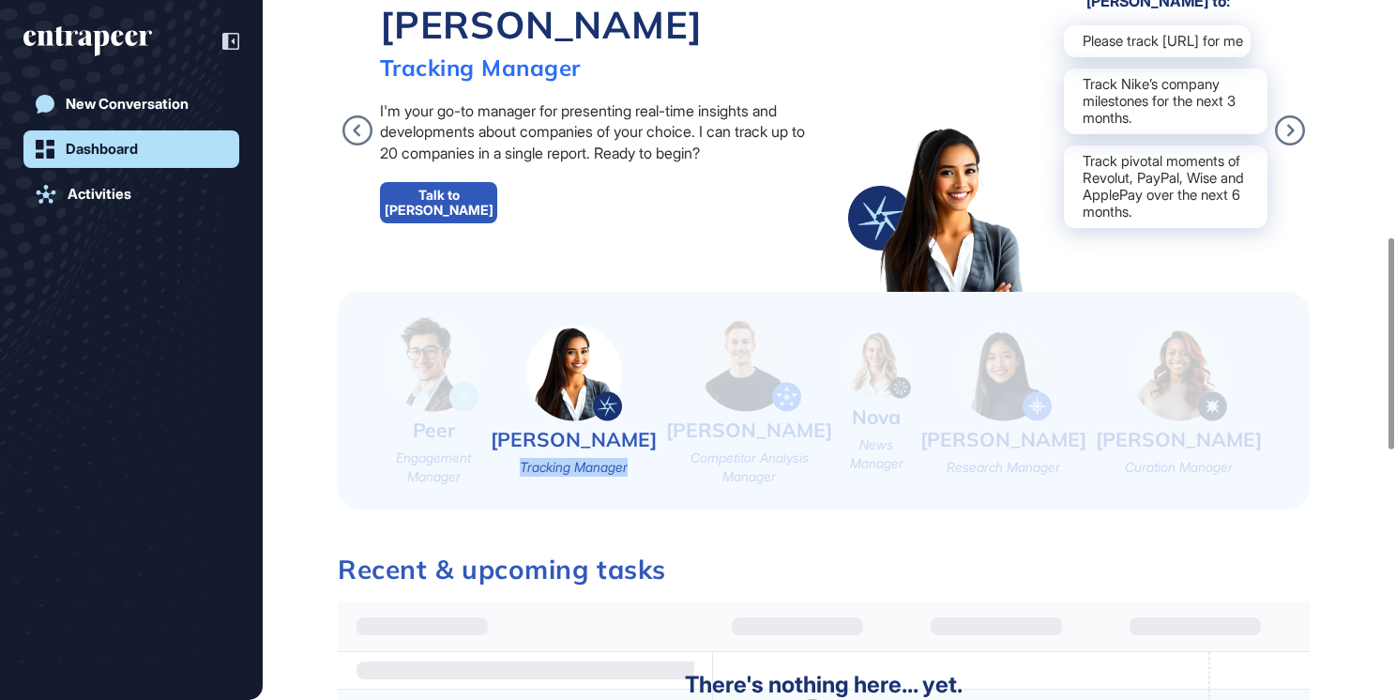
click at [436, 190] on link "Talk to Tracy" at bounding box center [438, 202] width 117 height 41
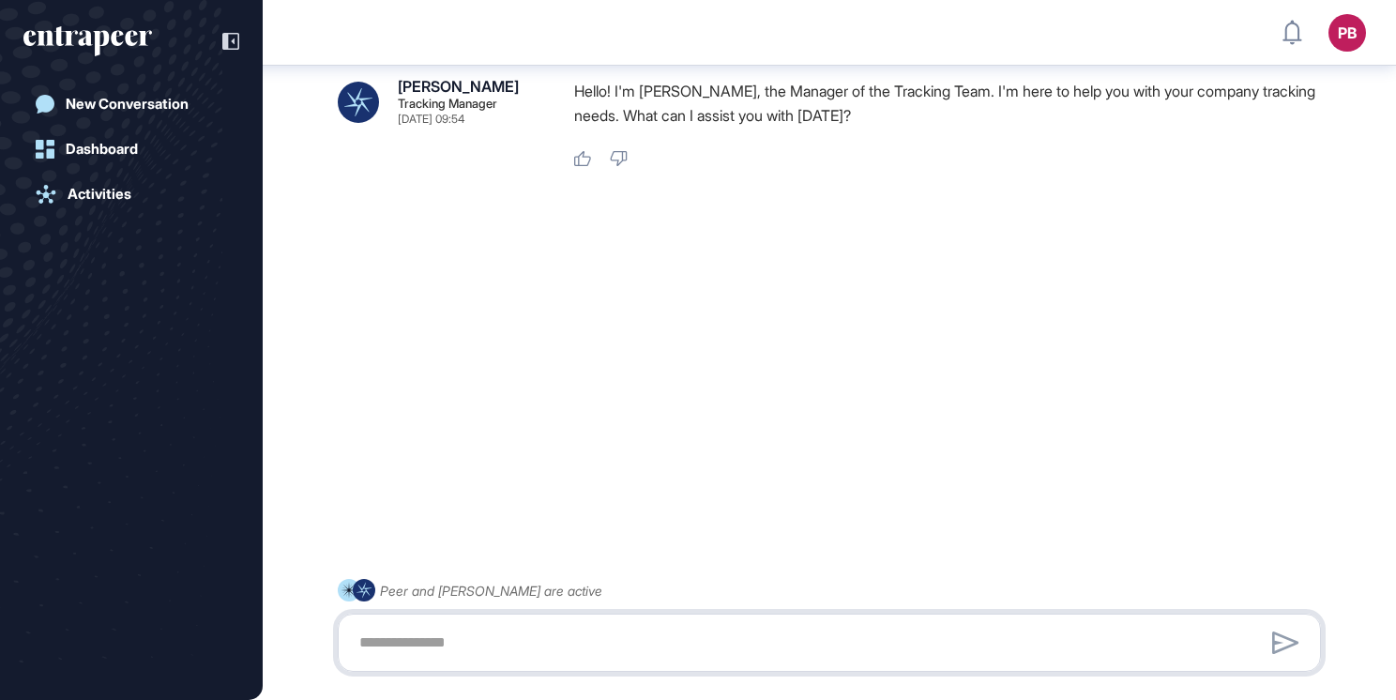
scroll to position [62, 0]
paste textarea "**********"
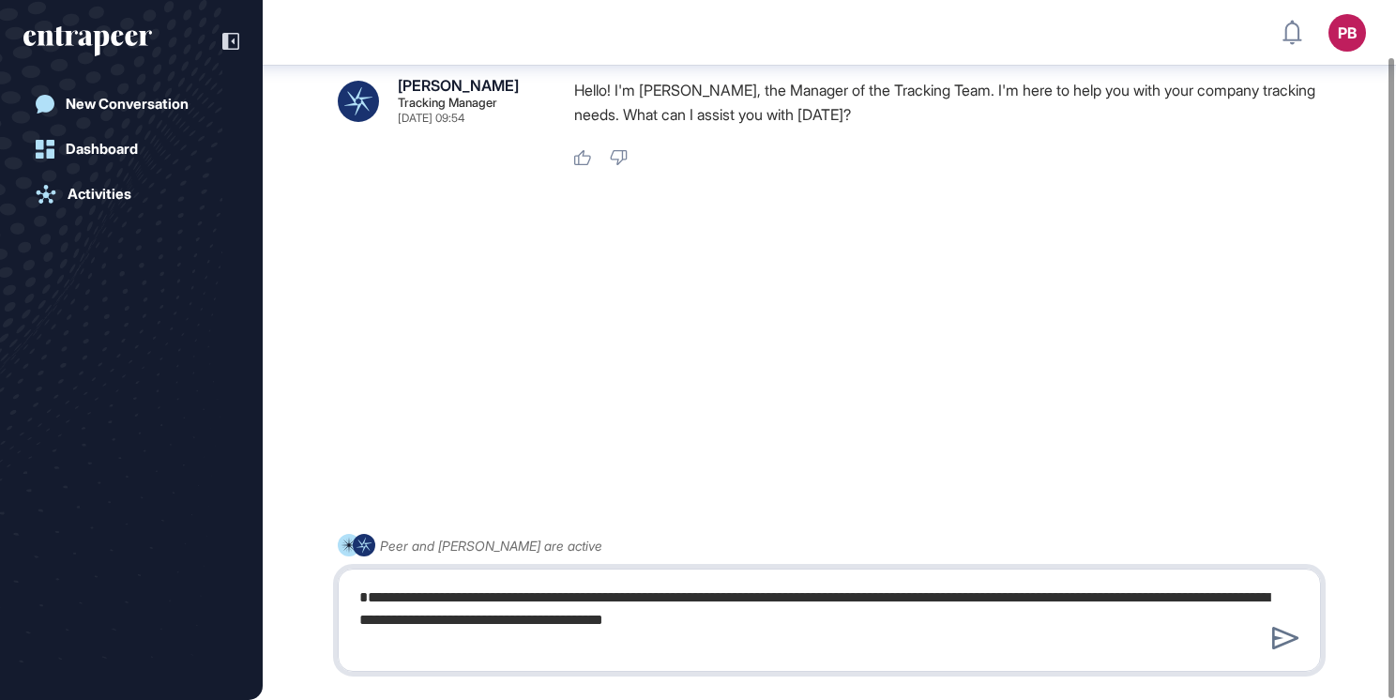
type textarea "**********"
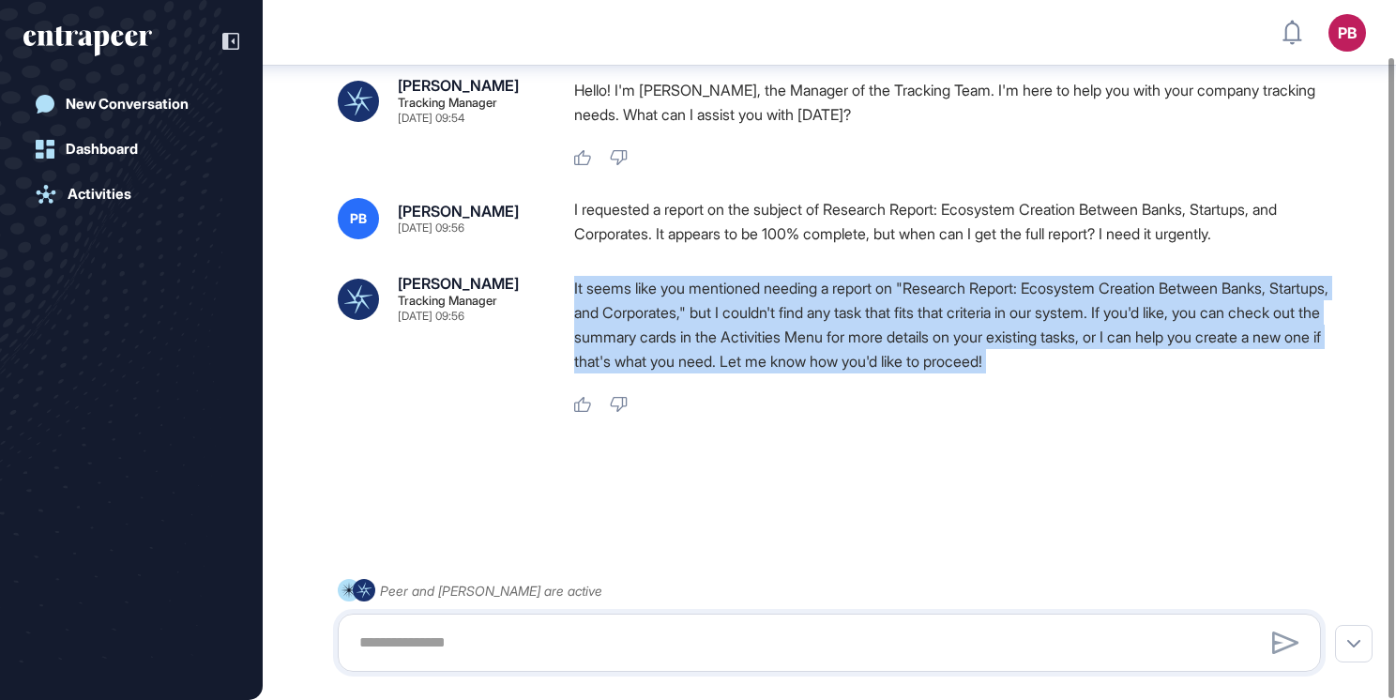
drag, startPoint x: 563, startPoint y: 288, endPoint x: 1167, endPoint y: 377, distance: 610.9
click at [1167, 377] on div "Tracy Tracking Manager Sep 26, 2025 09:56 It seems like you mentioned needing a…" at bounding box center [829, 345] width 983 height 138
drag, startPoint x: 1167, startPoint y: 377, endPoint x: 1078, endPoint y: 316, distance: 108.0
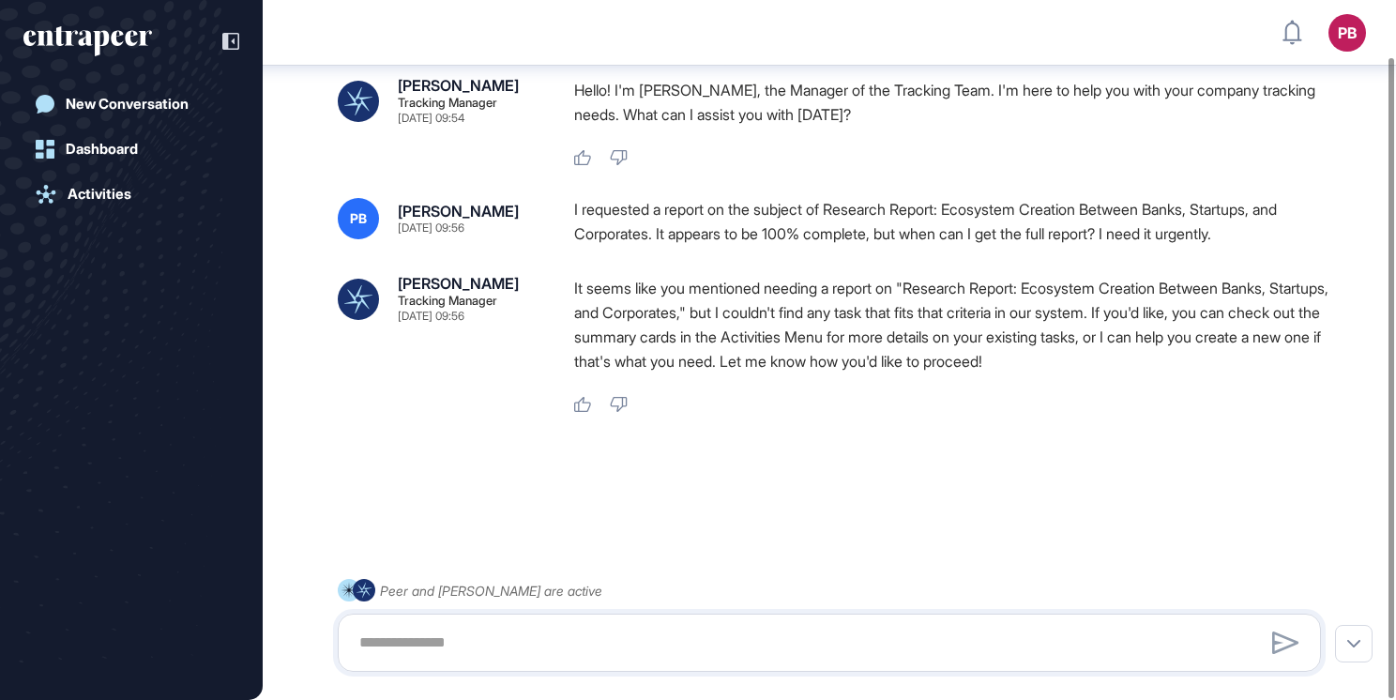
drag, startPoint x: 1078, startPoint y: 316, endPoint x: 1182, endPoint y: 252, distance: 122.2
click at [1182, 252] on div "PB Pınar Baran Sep 26, 2025 09:56 I requested a report on the subject of Resear…" at bounding box center [829, 306] width 983 height 216
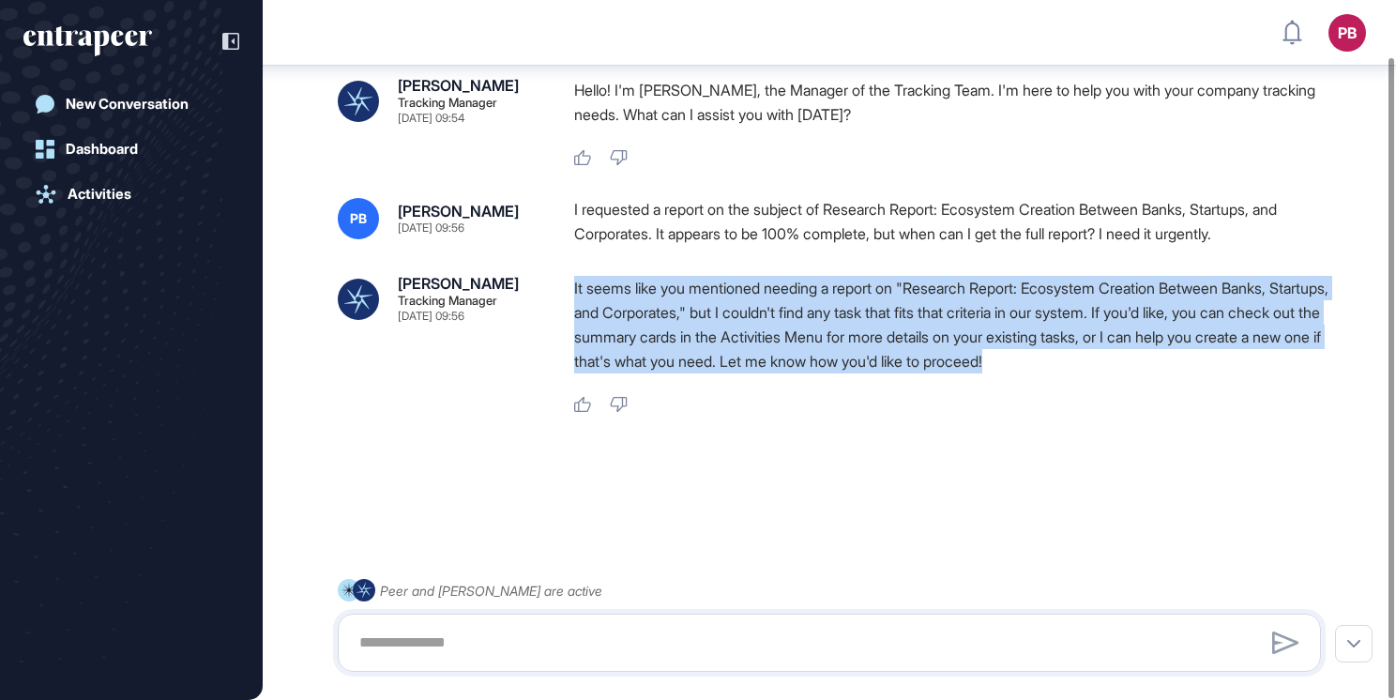
drag, startPoint x: 1202, startPoint y: 360, endPoint x: 572, endPoint y: 271, distance: 636.9
click at [572, 271] on div "PB Pınar Baran Sep 26, 2025 09:56 I requested a report on the subject of Resear…" at bounding box center [829, 306] width 983 height 216
drag, startPoint x: 572, startPoint y: 271, endPoint x: 593, endPoint y: 290, distance: 28.6
click at [93, 183] on link "Activities" at bounding box center [131, 194] width 216 height 38
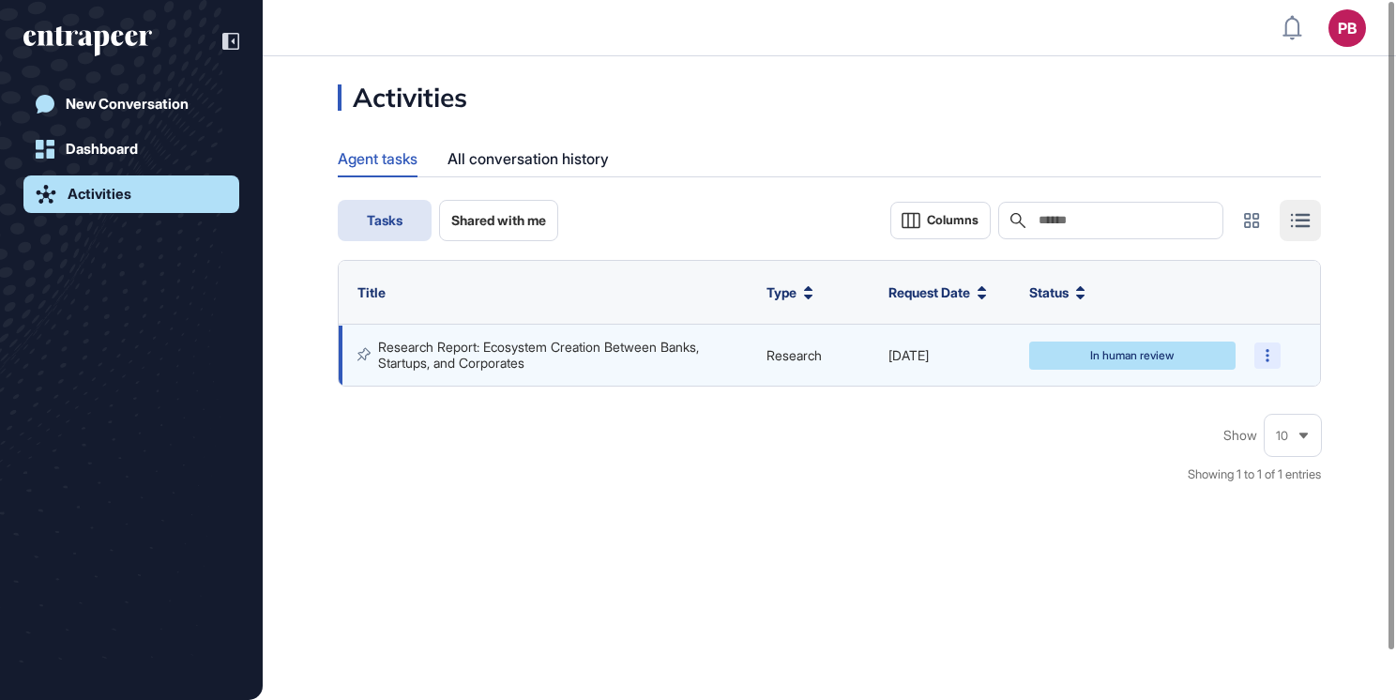
click at [1262, 358] on div at bounding box center [1268, 356] width 26 height 26
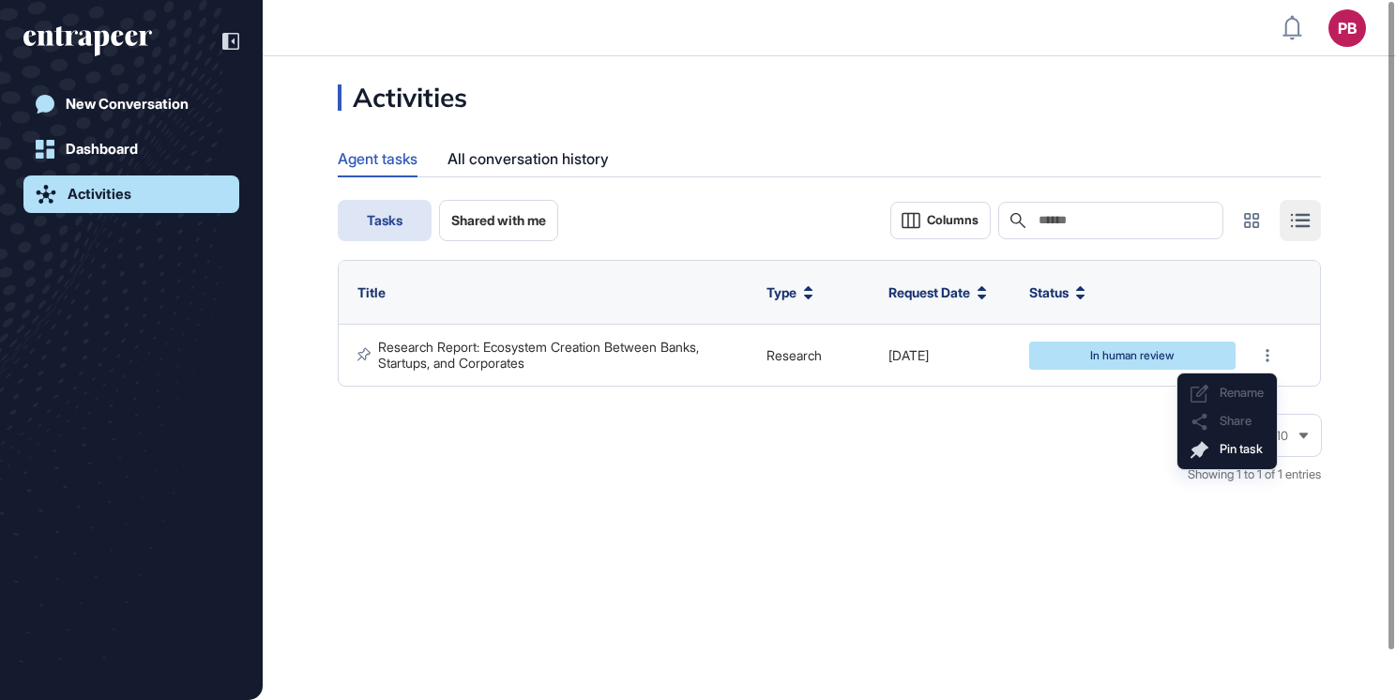
click at [556, 389] on div "Tasks Shared with me Columns Search Title Type Request Date Status Research Rep…" at bounding box center [829, 351] width 983 height 303
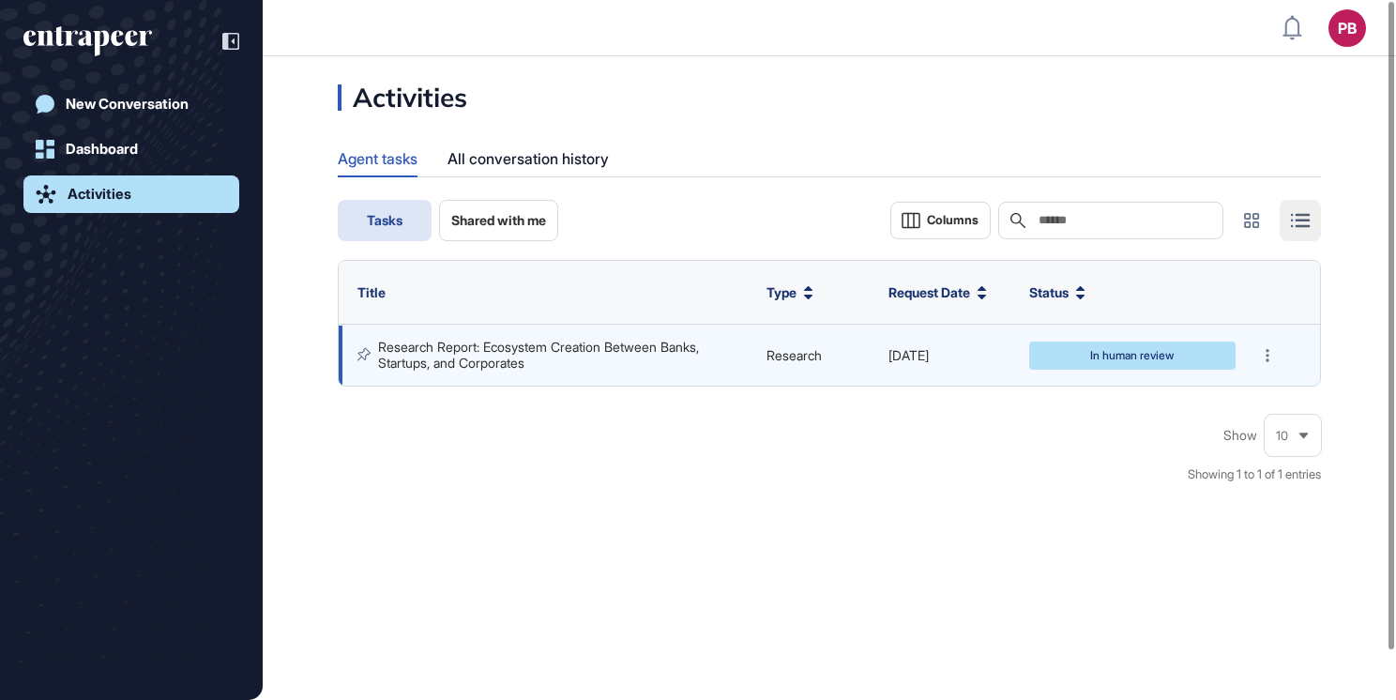
click at [366, 353] on icon at bounding box center [364, 354] width 13 height 14
click at [559, 367] on div "Research Report: Ecosystem Creation Between Banks, Startups, and Corporates" at bounding box center [563, 355] width 370 height 31
click at [1113, 358] on div "In human review" at bounding box center [1133, 355] width 178 height 11
click at [1255, 351] on div at bounding box center [1268, 356] width 26 height 26
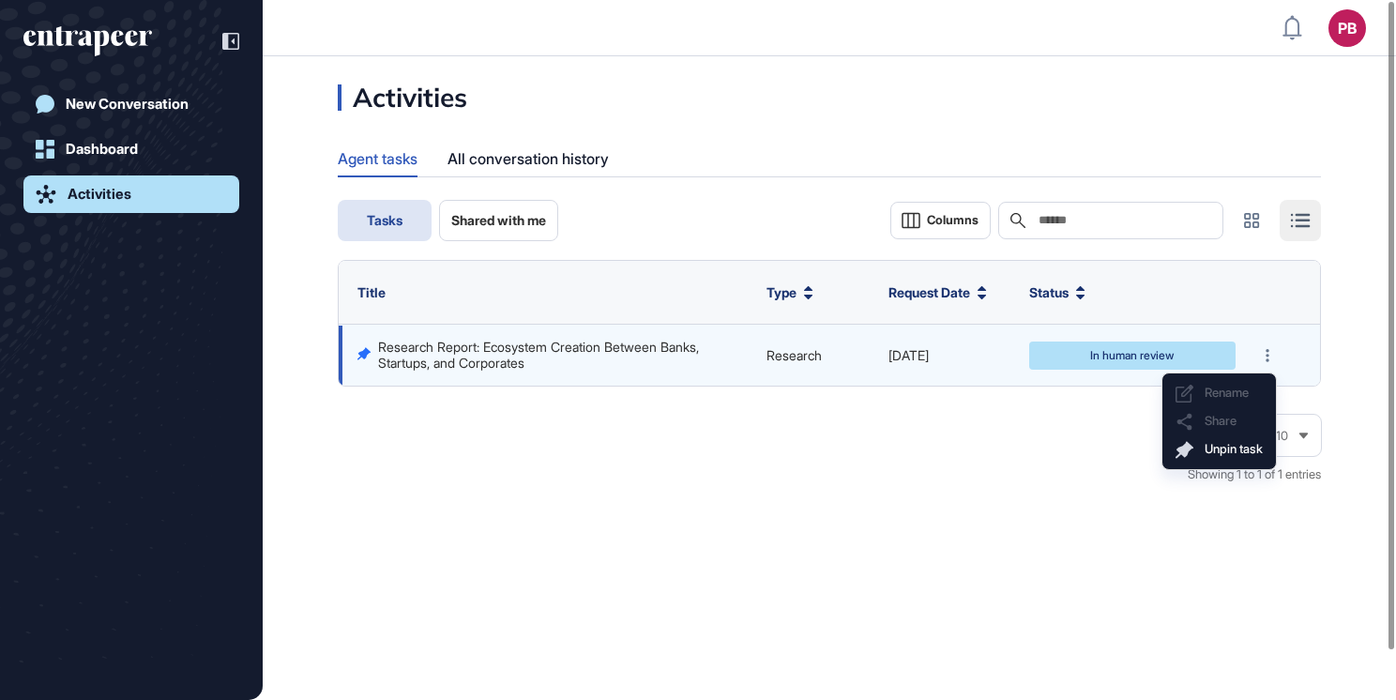
click at [1251, 355] on td at bounding box center [1282, 355] width 75 height 61
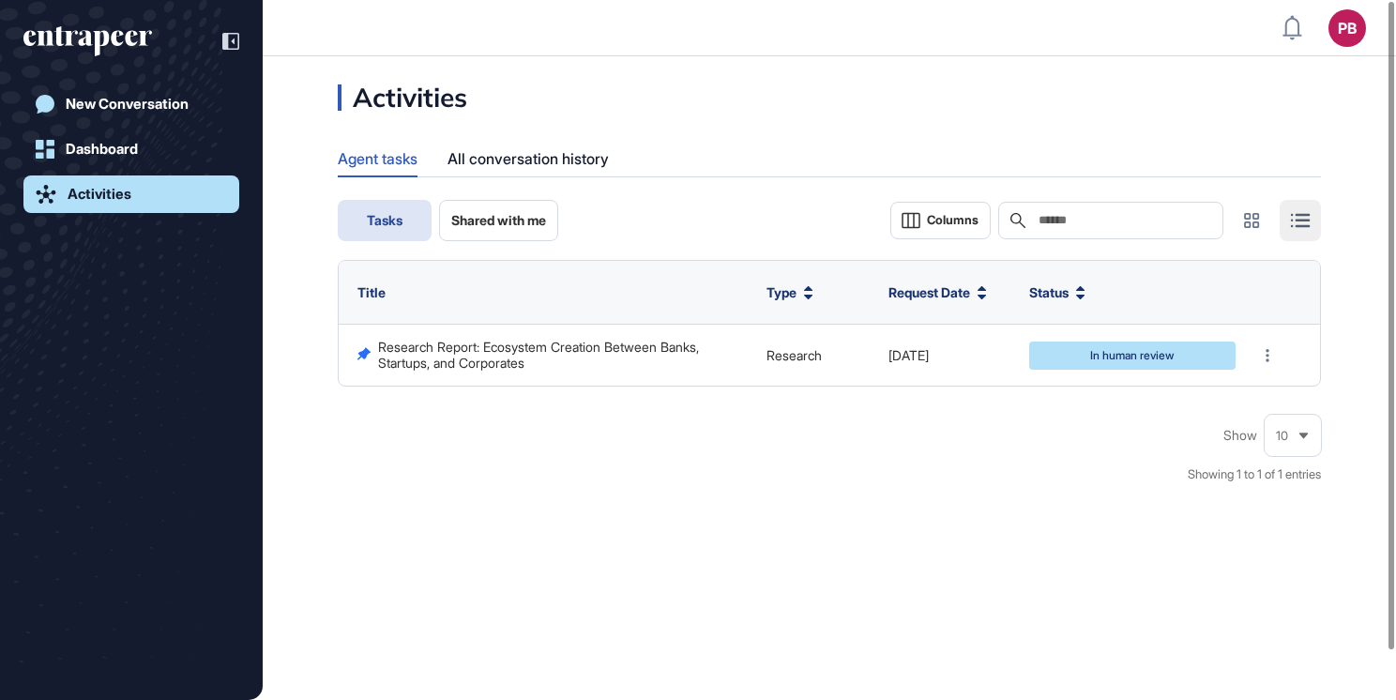
click at [674, 389] on div "Tasks Shared with me Columns Search Title Type Request Date Status Research Rep…" at bounding box center [829, 351] width 983 height 303
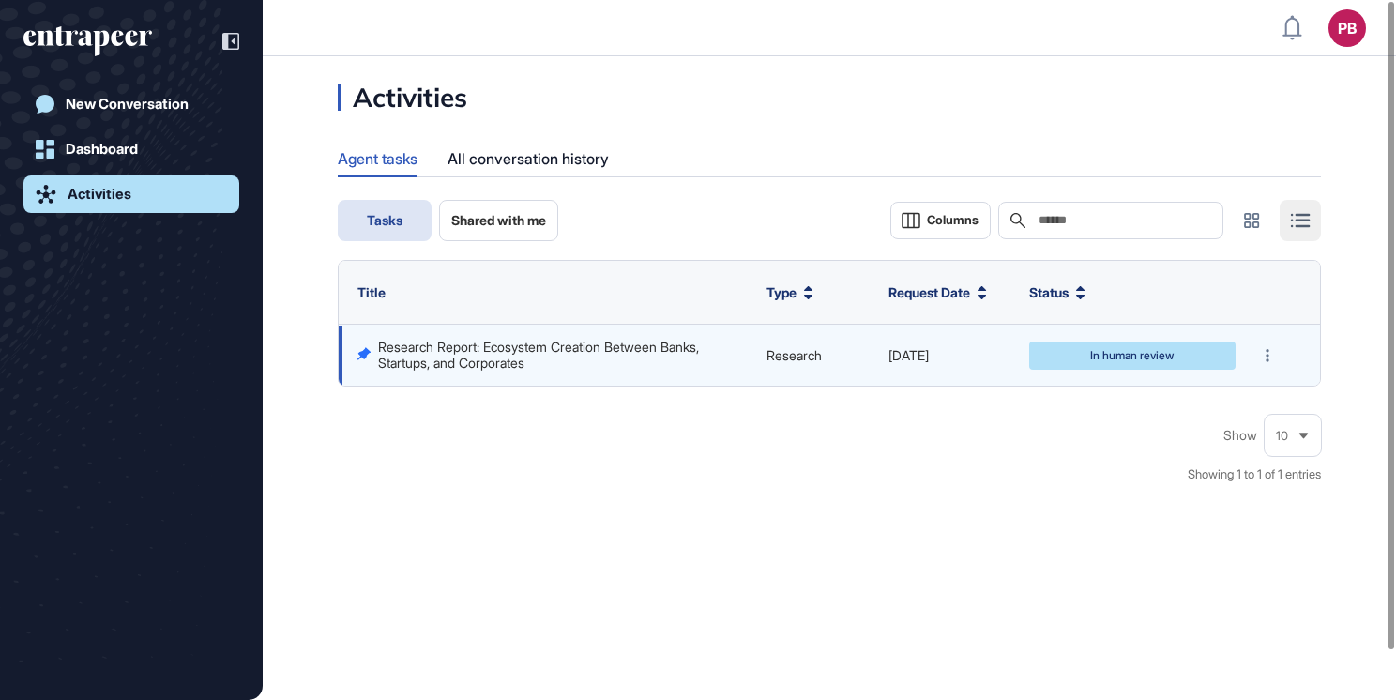
click at [656, 367] on div "Research Report: Ecosystem Creation Between Banks, Startups, and Corporates" at bounding box center [563, 355] width 370 height 31
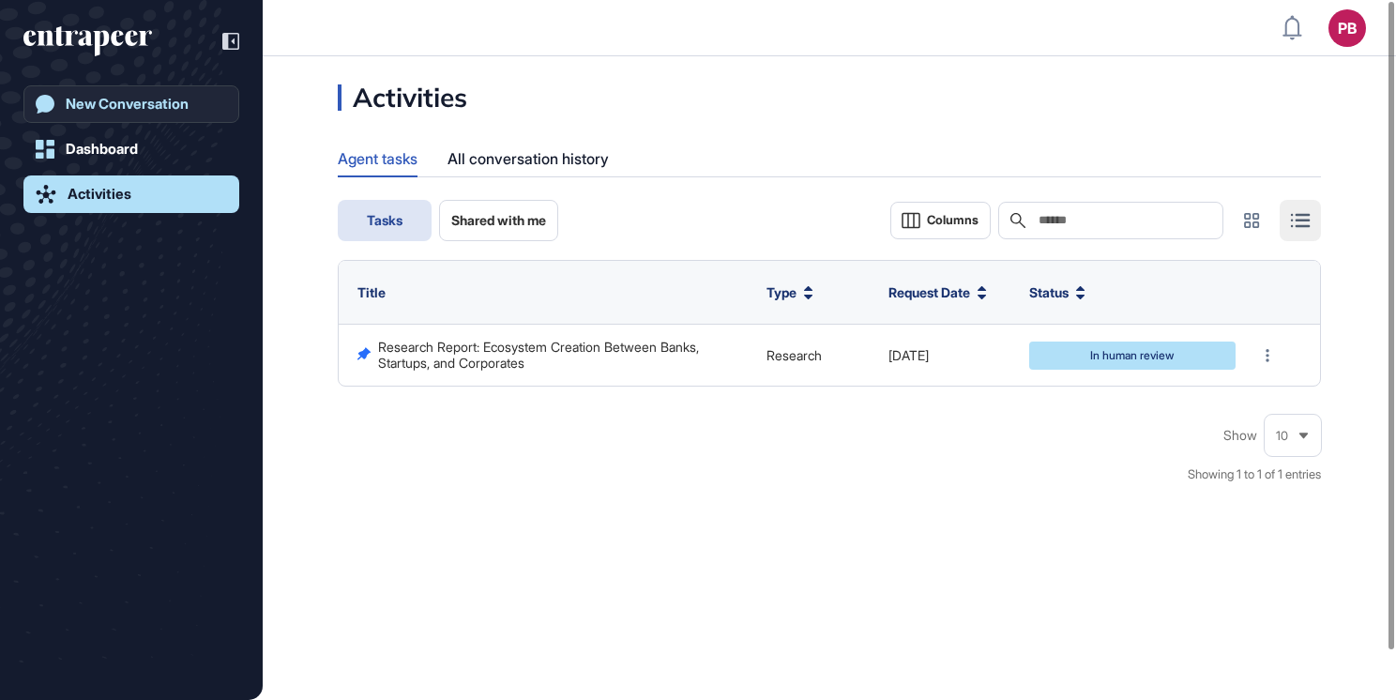
click at [107, 89] on link "New Conversation" at bounding box center [131, 104] width 216 height 38
click at [109, 137] on link "Dashboard" at bounding box center [131, 149] width 216 height 38
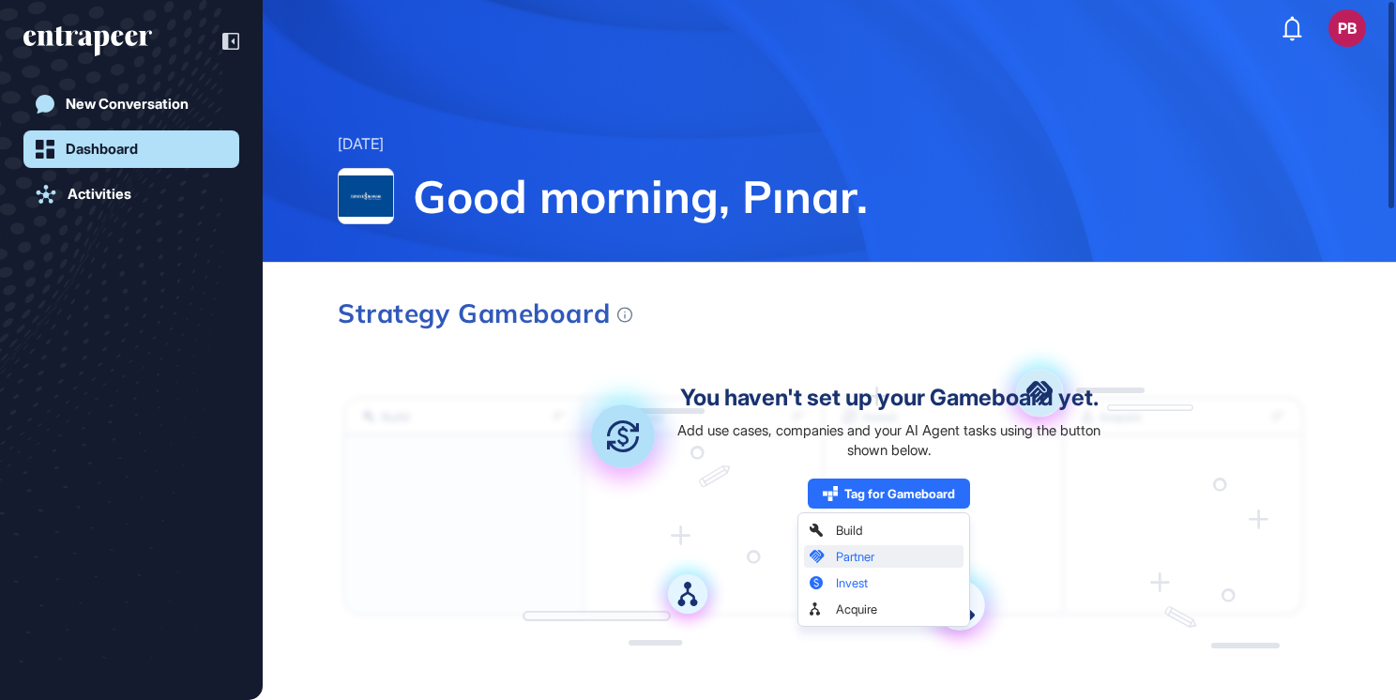
click at [96, 147] on div "Dashboard" at bounding box center [102, 149] width 72 height 17
click at [91, 126] on div "New Conversation Dashboard Activities" at bounding box center [131, 369] width 216 height 568
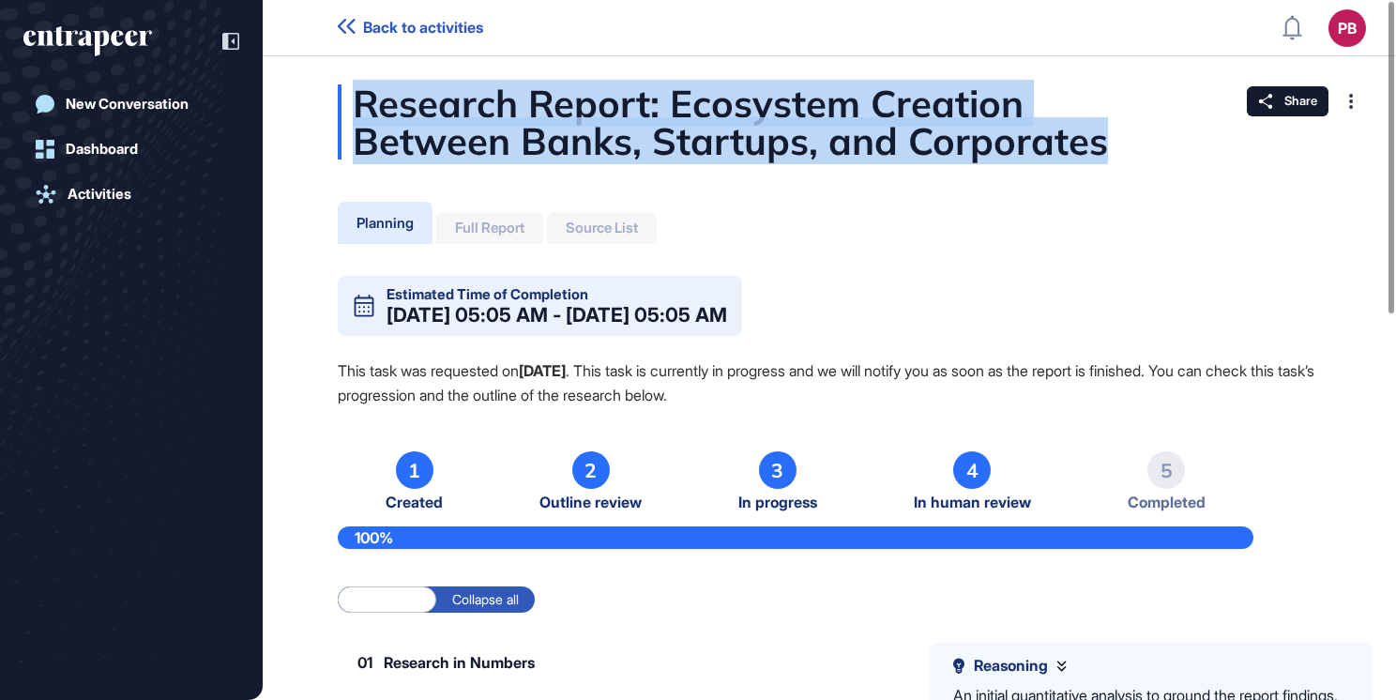
drag, startPoint x: 346, startPoint y: 103, endPoint x: 1266, endPoint y: 194, distance: 924.2
drag, startPoint x: 1266, startPoint y: 194, endPoint x: 726, endPoint y: 154, distance: 541.1
copy div "Research Report: Ecosystem Creation Between Banks, Startups, and Corporates"
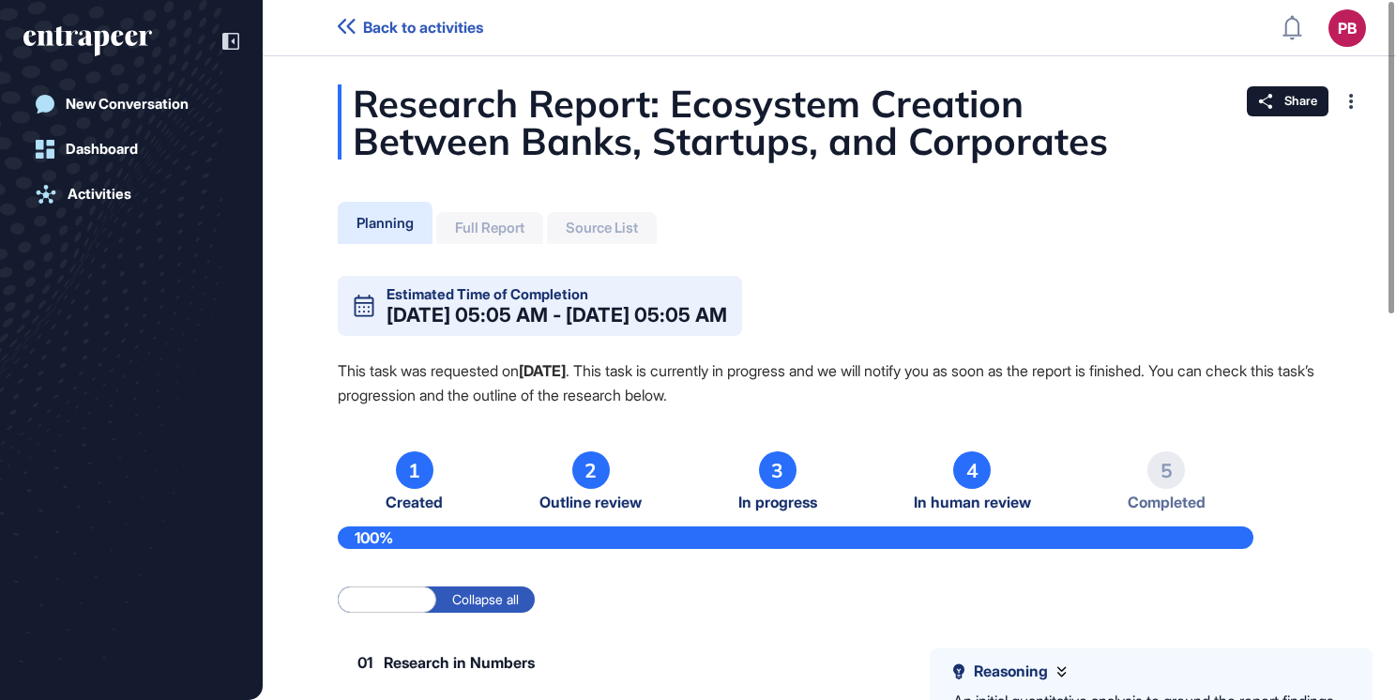
click at [571, 201] on div "Planning Full Report Source List" at bounding box center [497, 220] width 319 height 47
click at [450, 43] on header "Back to activities PB Dashboard Profile My Content Request More Data" at bounding box center [698, 28] width 1396 height 56
click at [439, 29] on span "Back to activities" at bounding box center [423, 28] width 120 height 18
click at [74, 199] on div "Activities" at bounding box center [100, 194] width 64 height 17
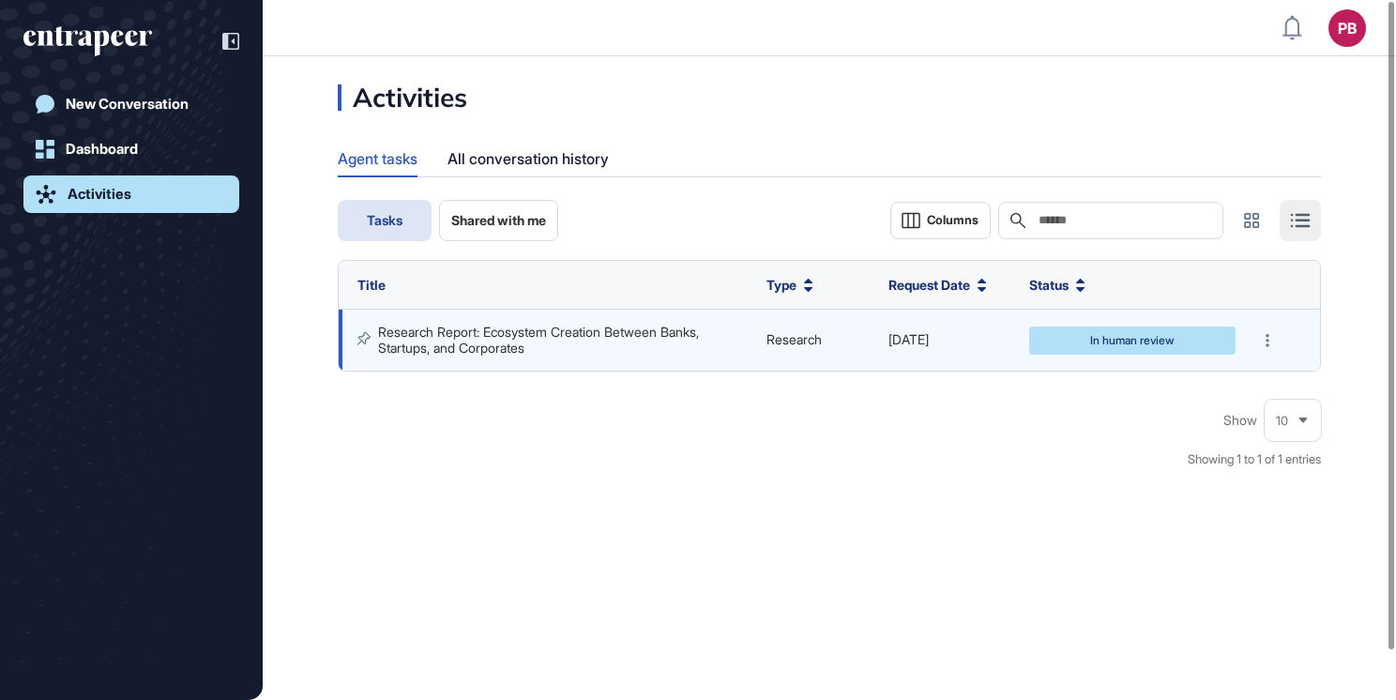
click at [1126, 340] on div "In human review" at bounding box center [1133, 340] width 178 height 11
click at [693, 342] on div "Research Report: Ecosystem Creation Between Banks, Startups, and Corporates" at bounding box center [563, 340] width 370 height 31
click at [676, 329] on link "Research Report: Ecosystem Creation Between Banks, Startups, and Corporates" at bounding box center [540, 339] width 325 height 31
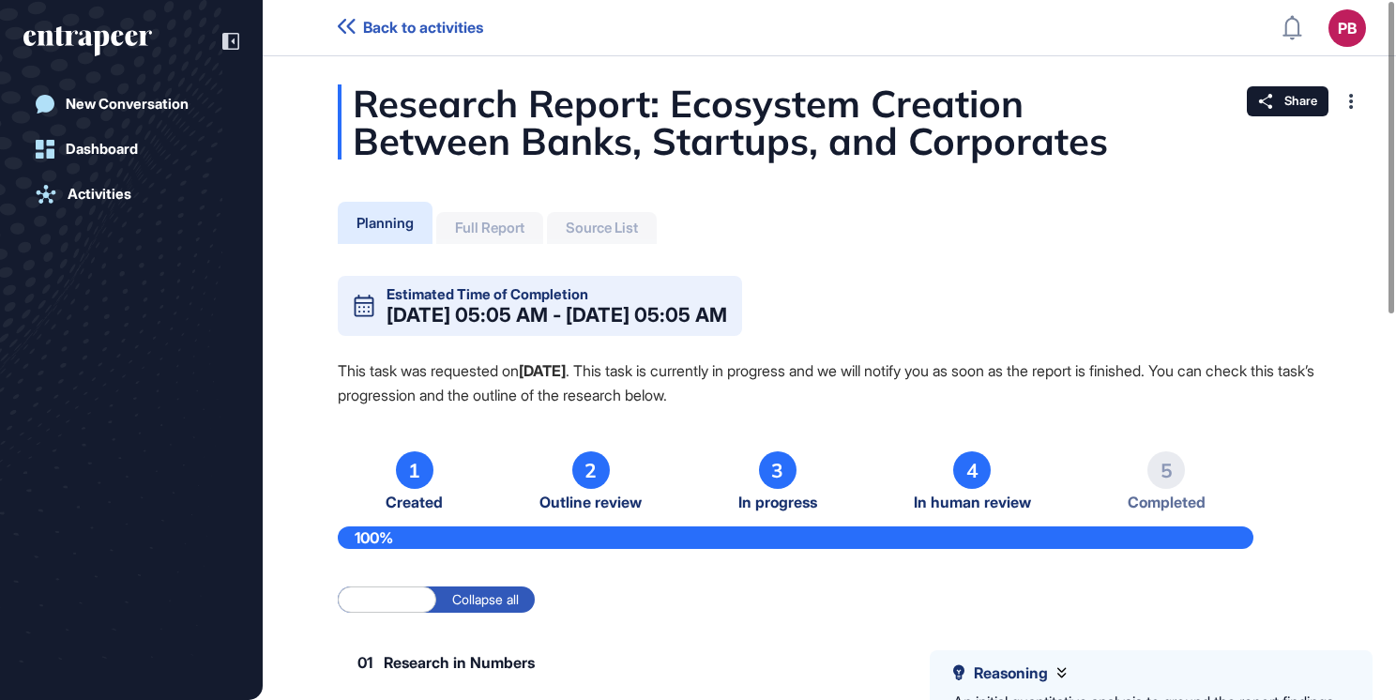
click at [578, 475] on div "2" at bounding box center [591, 470] width 38 height 38
click at [773, 467] on div "3" at bounding box center [778, 470] width 38 height 38
click at [899, 487] on ul "1 Created 2 Outline review 3 In progress 4 In human review 5 Completed" at bounding box center [796, 481] width 916 height 60
click at [956, 476] on div "4" at bounding box center [972, 470] width 38 height 38
click at [1182, 465] on div "5" at bounding box center [1167, 470] width 38 height 38
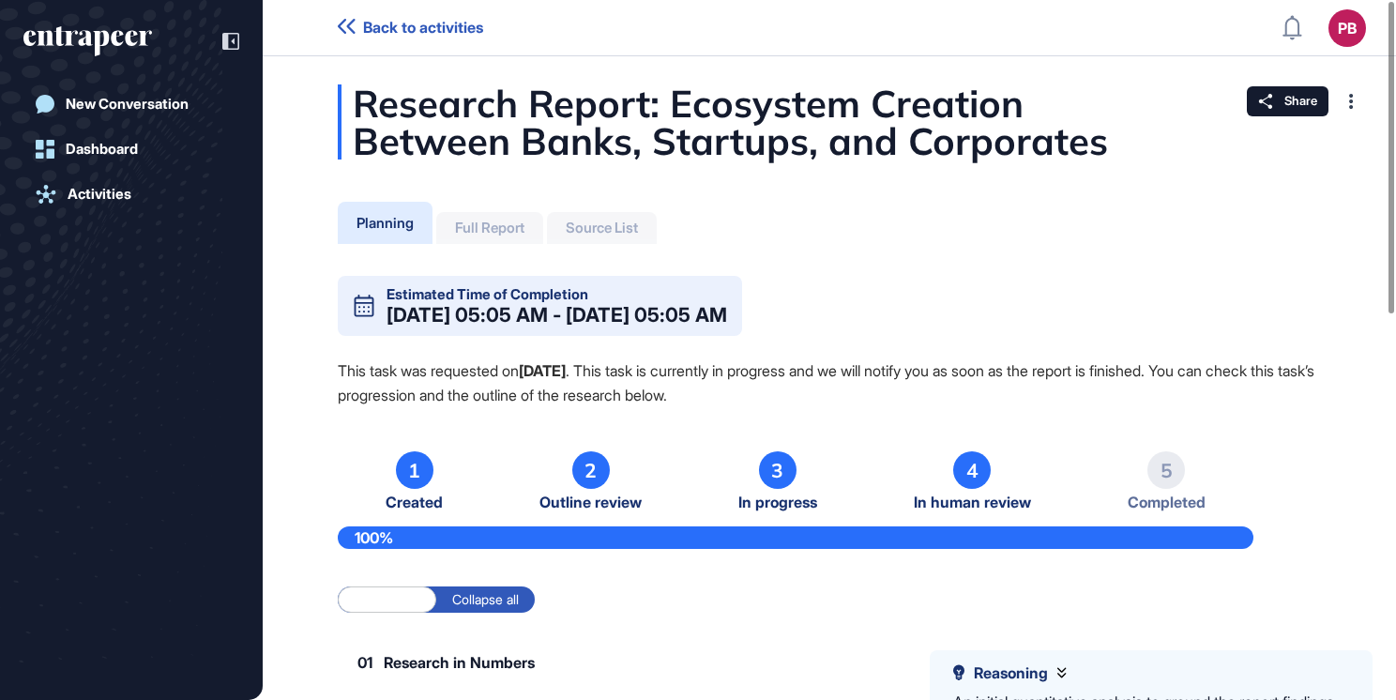
drag, startPoint x: 1176, startPoint y: 466, endPoint x: 1148, endPoint y: 469, distance: 28.3
click at [1170, 475] on div "5" at bounding box center [1167, 470] width 38 height 38
click at [482, 595] on label "Collapse all" at bounding box center [485, 600] width 99 height 26
click at [428, 592] on label "Expand all" at bounding box center [387, 600] width 99 height 26
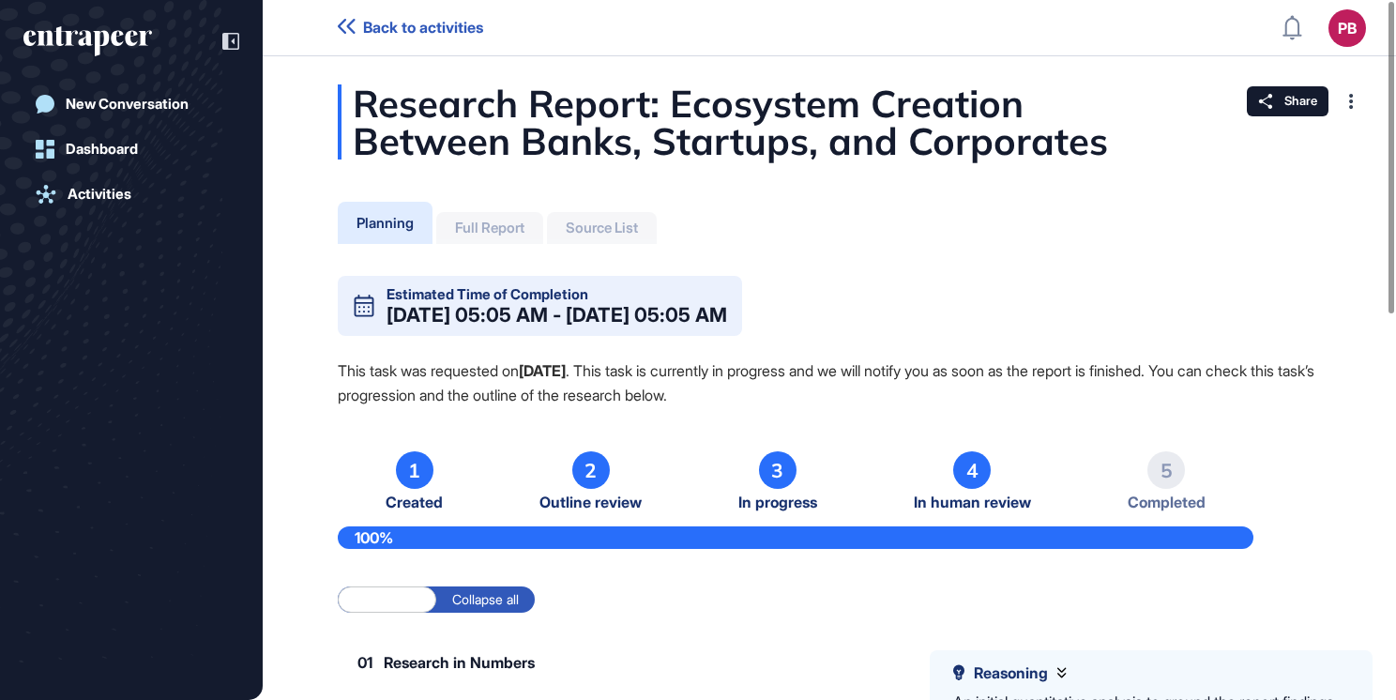
click at [483, 227] on div "Full Report" at bounding box center [489, 228] width 69 height 17
click at [606, 231] on div "Source List" at bounding box center [602, 228] width 72 height 17
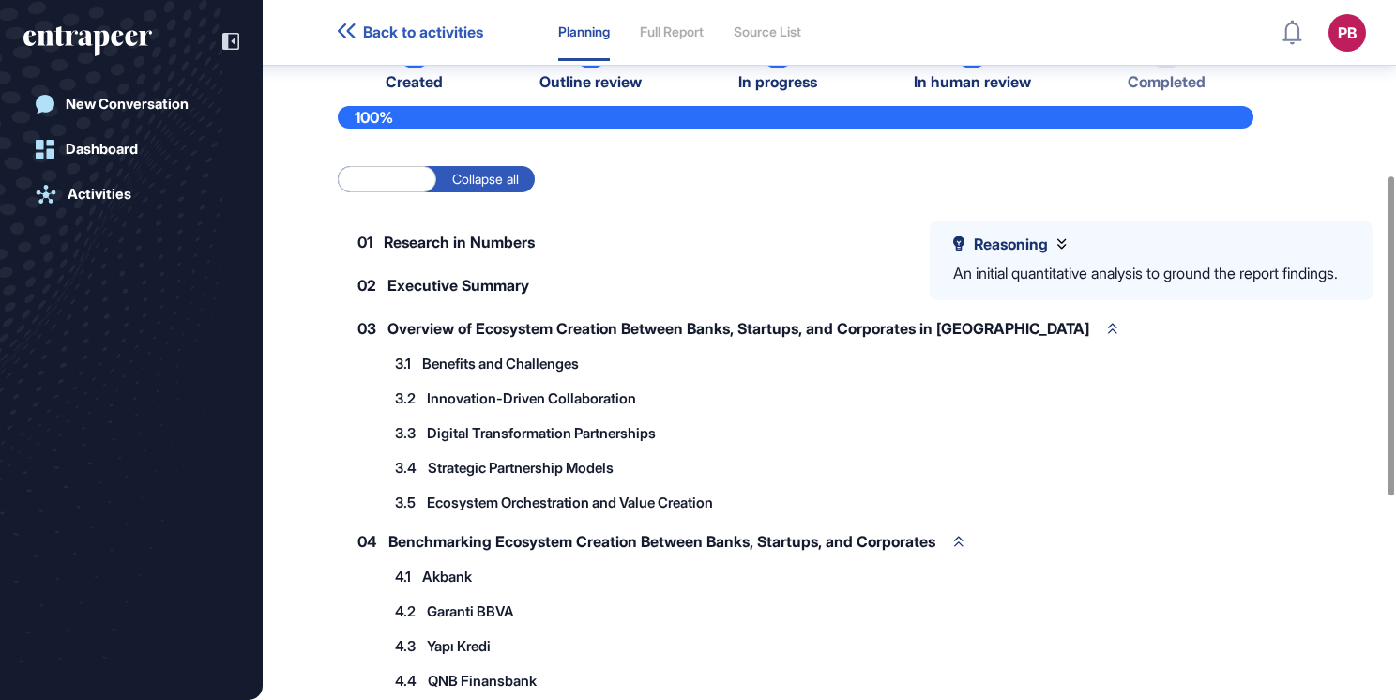
scroll to position [384, 0]
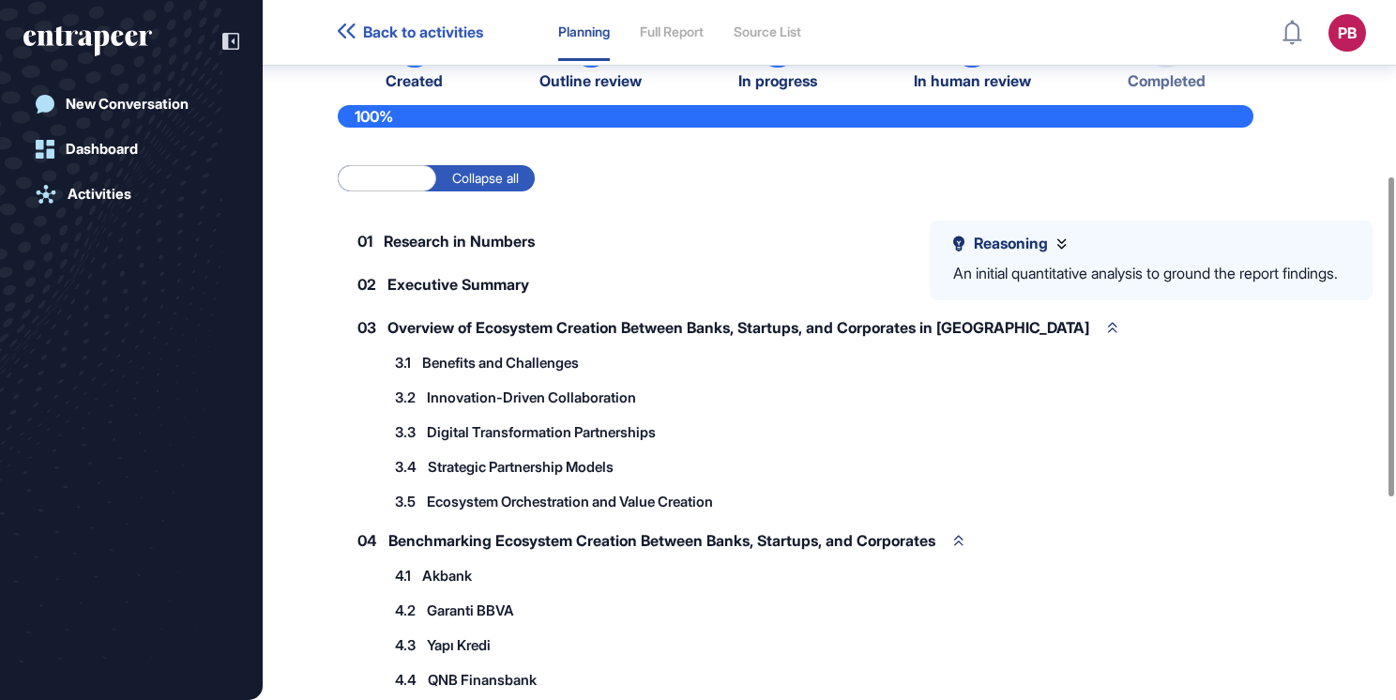
click at [550, 370] on div "3.1 Benefits and Challenges" at bounding box center [496, 362] width 223 height 31
click at [545, 360] on span "Benefits and Challenges" at bounding box center [500, 363] width 157 height 14
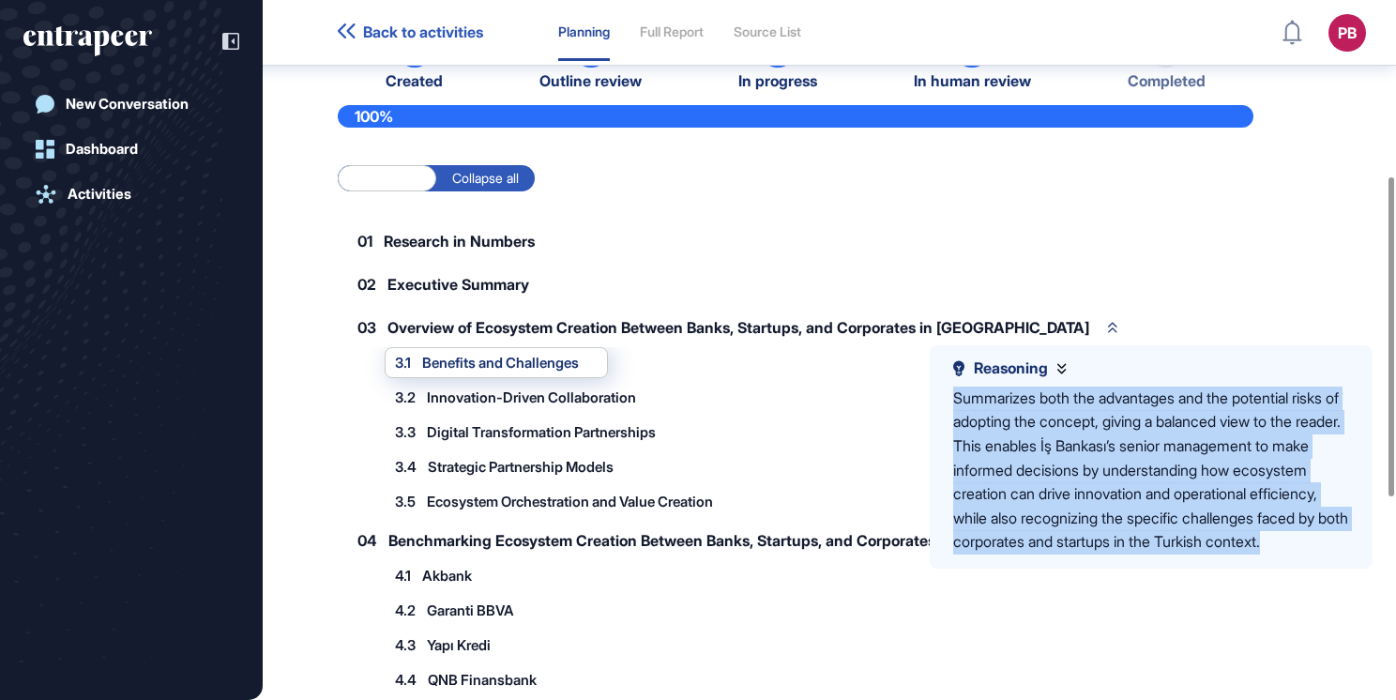
drag, startPoint x: 945, startPoint y: 393, endPoint x: 1200, endPoint y: 567, distance: 308.7
click at [1200, 567] on div "Reasoning Summarizes both the advantages and the potential risks of adopting th…" at bounding box center [1151, 456] width 443 height 223
drag, startPoint x: 1200, startPoint y: 567, endPoint x: 1111, endPoint y: 460, distance: 139.3
copy div "Summarizes both the advantages and the potential risks of adopting the concept,…"
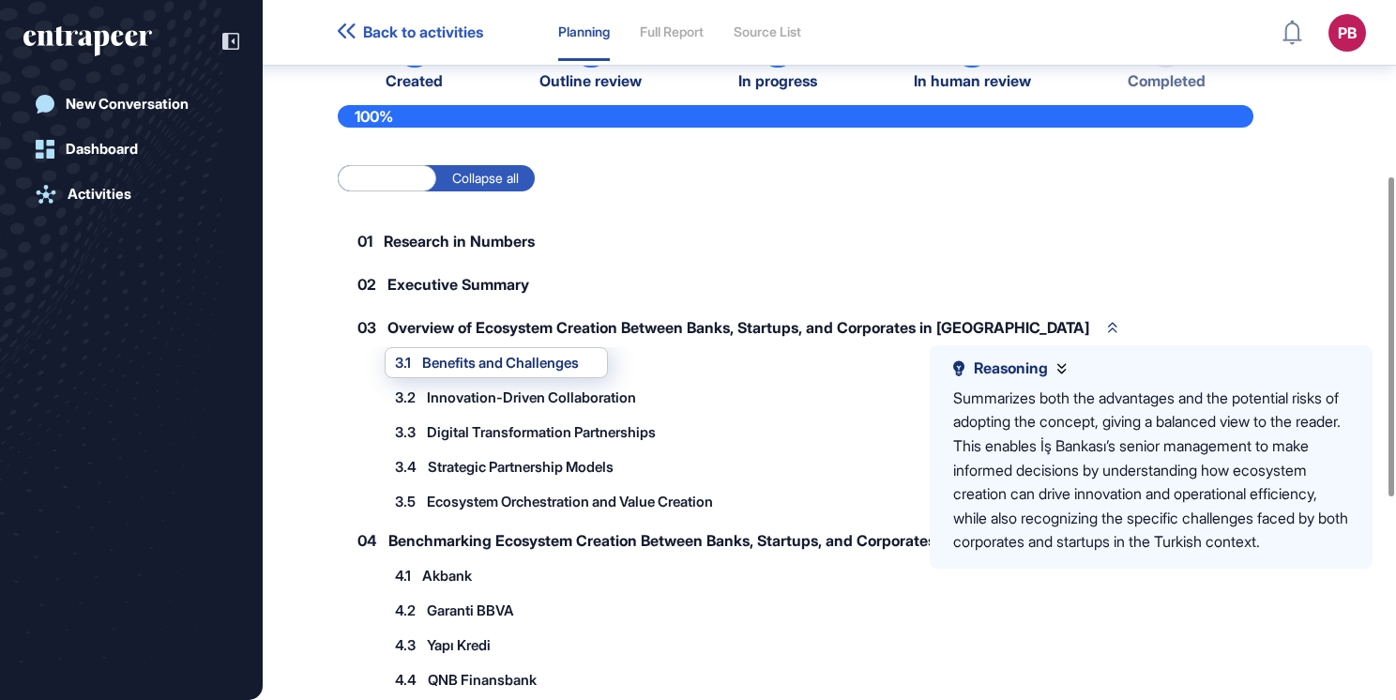
click at [451, 269] on div "02 Executive Summary" at bounding box center [453, 284] width 230 height 39
click at [462, 280] on span "Executive Summary" at bounding box center [459, 284] width 142 height 15
click at [454, 246] on span "Research in Numbers" at bounding box center [459, 241] width 151 height 15
click at [453, 237] on span "Research in Numbers" at bounding box center [459, 241] width 151 height 15
click at [642, 321] on span "Overview of Ecosystem Creation Between Banks, Startups, and Corporates in [GEOG…" at bounding box center [739, 327] width 702 height 15
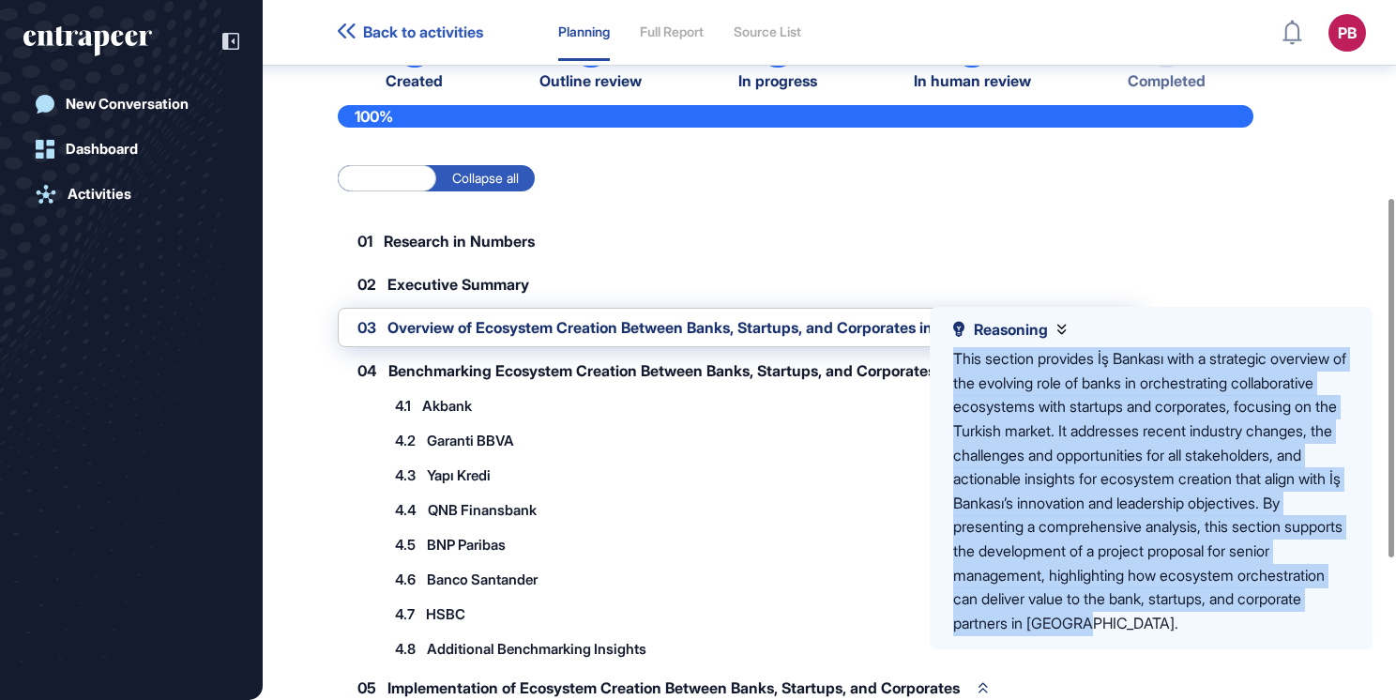
drag, startPoint x: 950, startPoint y: 353, endPoint x: 1299, endPoint y: 630, distance: 445.5
click at [1299, 630] on div "Reasoning This section provides İş Bankası with a strategic overview of the evo…" at bounding box center [1151, 478] width 443 height 343
drag, startPoint x: 1299, startPoint y: 630, endPoint x: 1189, endPoint y: 474, distance: 190.6
copy div "This section provides İş Bankası with a strategic overview of the evolving role…"
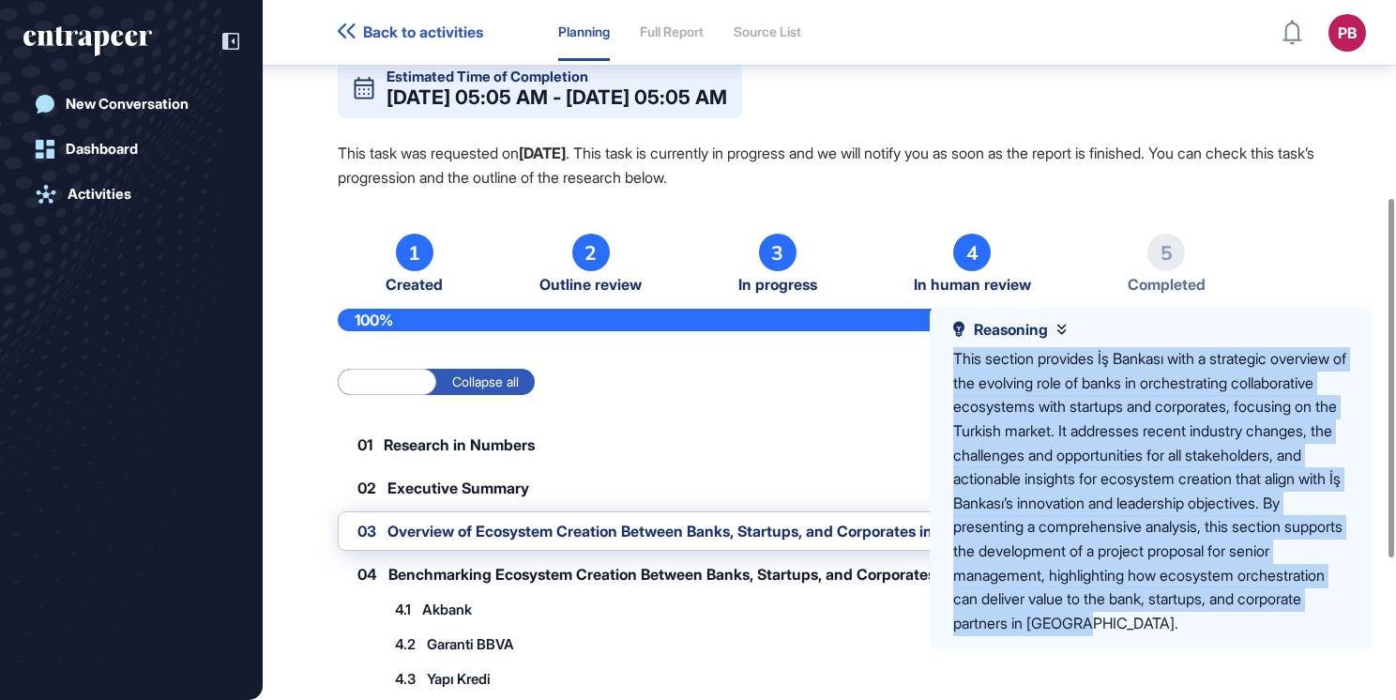
scroll to position [0, 0]
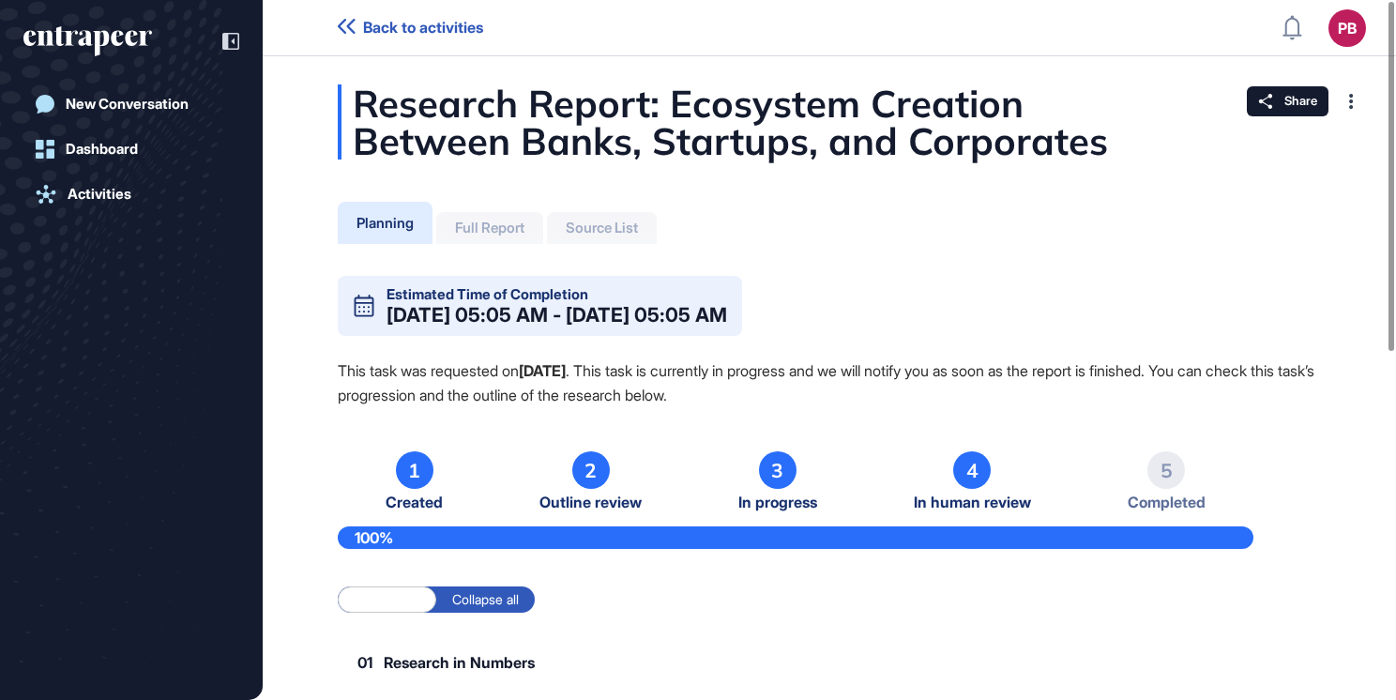
click at [833, 456] on ul "1 Created 2 Outline review 3 In progress 4 In human review 5 Completed" at bounding box center [796, 481] width 916 height 60
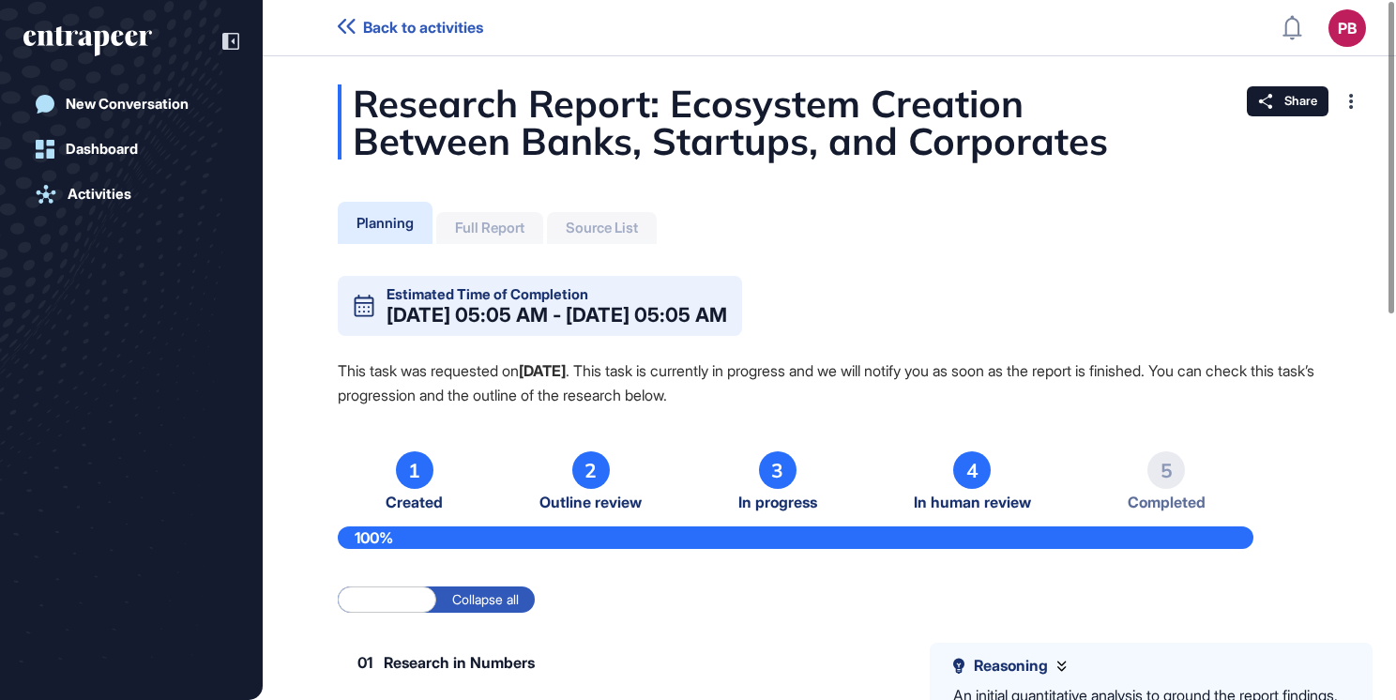
click at [516, 226] on div "Full Report" at bounding box center [489, 228] width 69 height 17
